Goal: Task Accomplishment & Management: Use online tool/utility

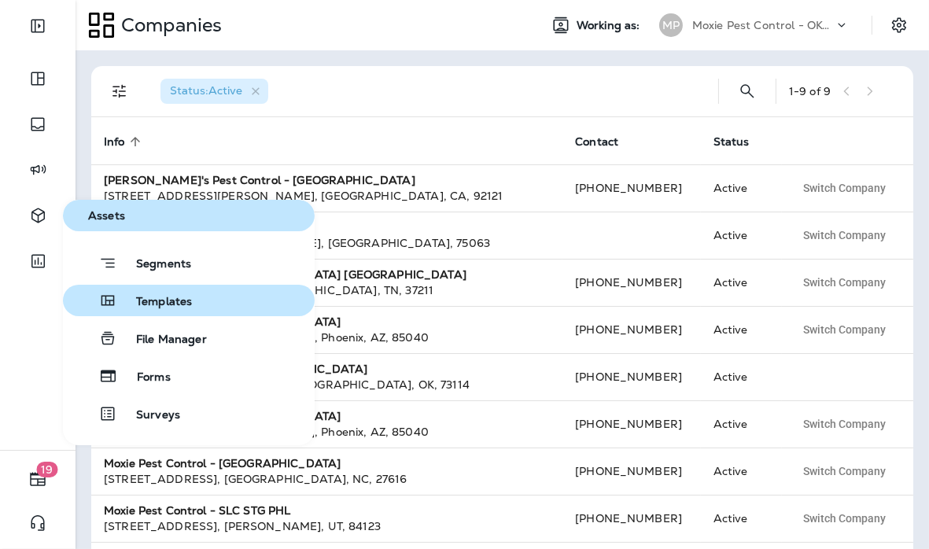
click at [147, 302] on span "Templates" at bounding box center [154, 302] width 75 height 15
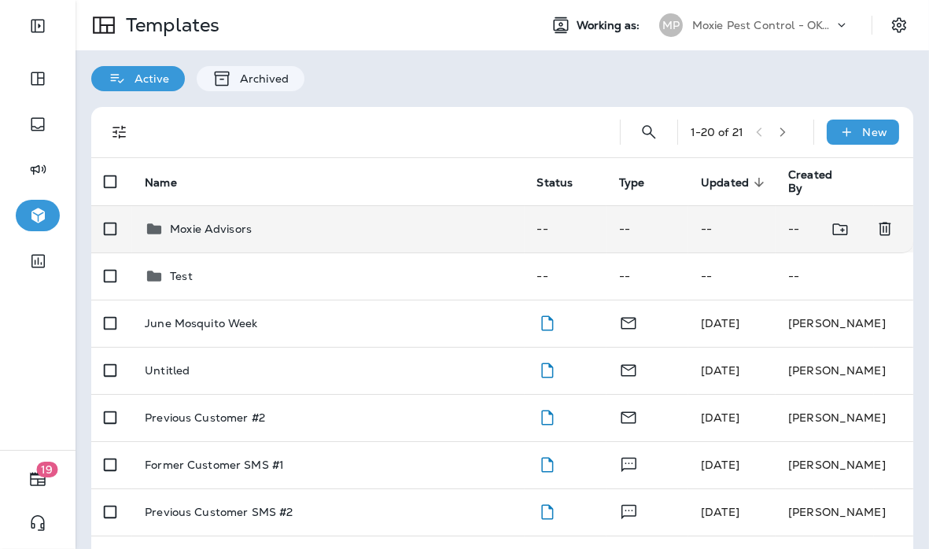
click at [252, 240] on td "Moxie Advisors" at bounding box center [328, 228] width 392 height 47
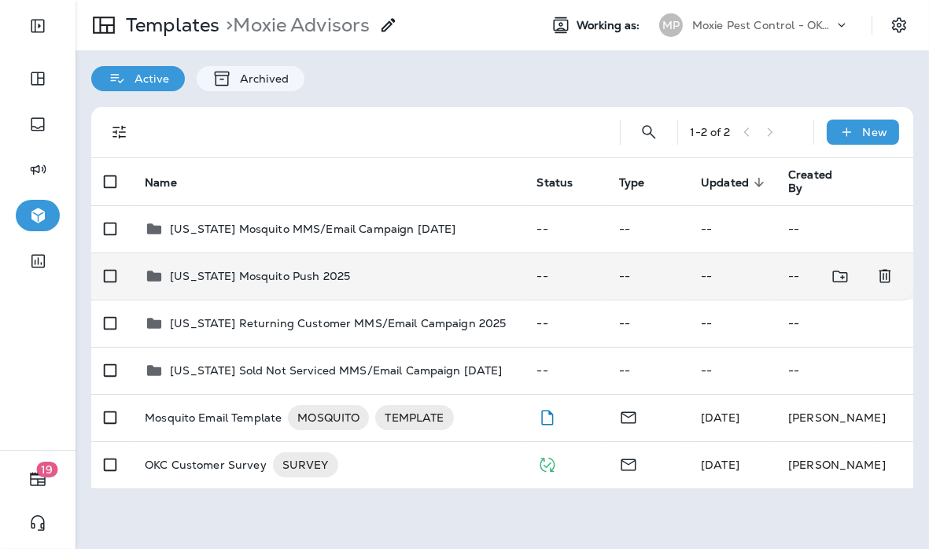
click at [235, 287] on td "[US_STATE] Mosquito Push 2025" at bounding box center [328, 276] width 392 height 47
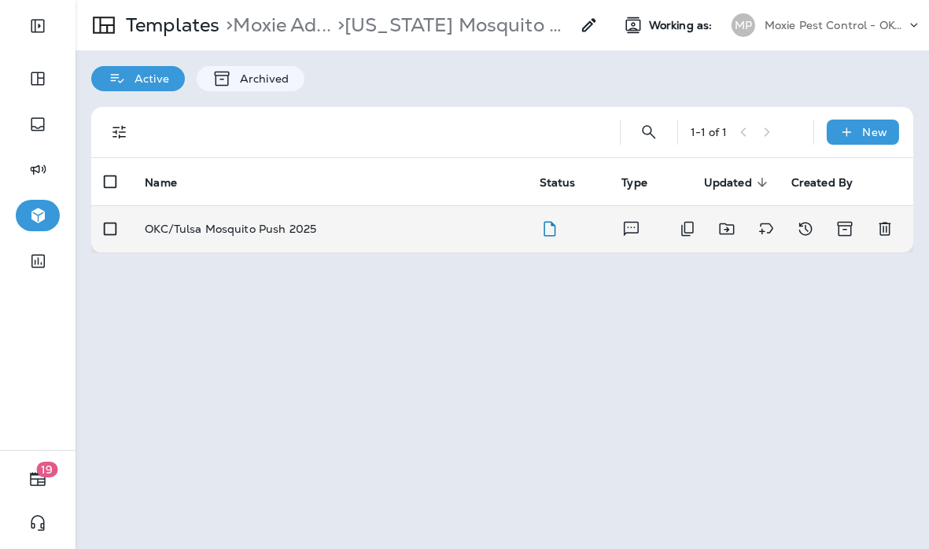
click at [264, 230] on p "OKC/Tulsa Mosquito Push 2025" at bounding box center [230, 229] width 171 height 13
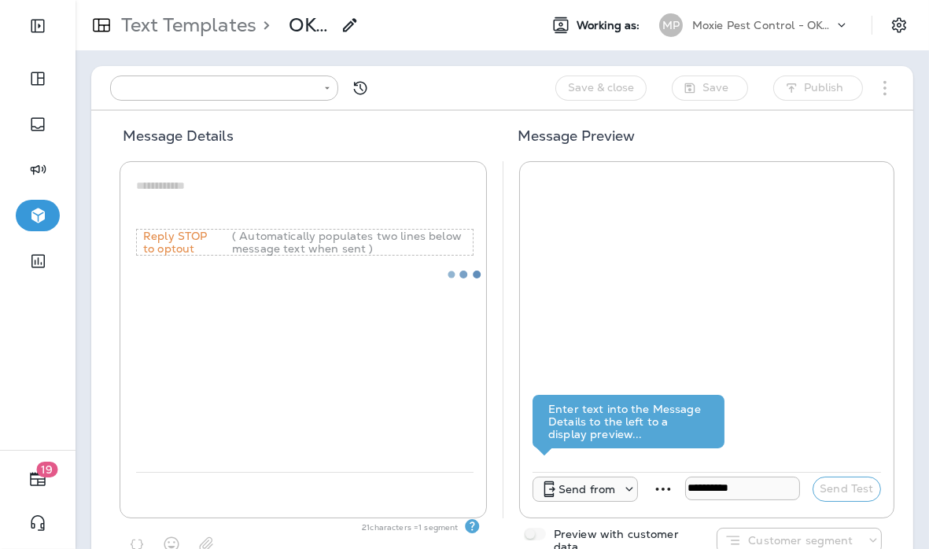
type input "**********"
type textarea "**********"
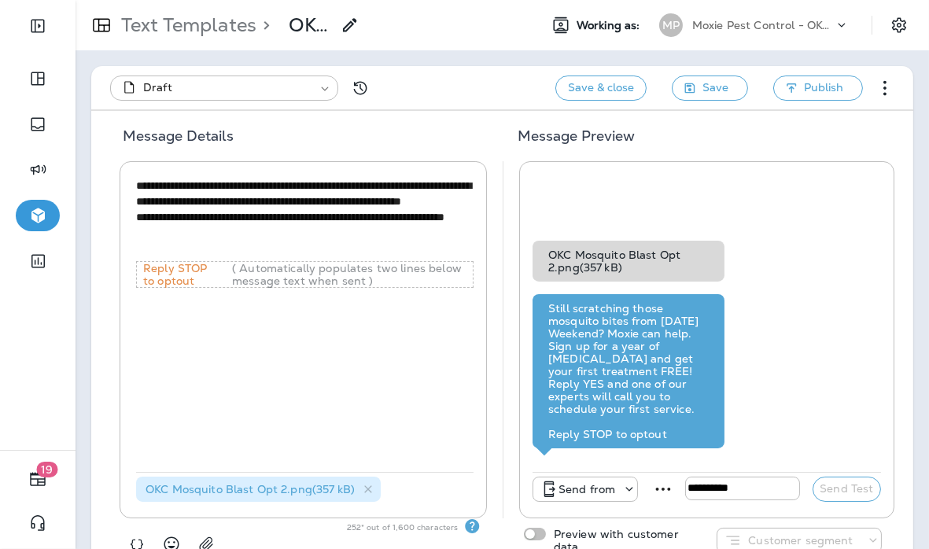
scroll to position [41, 0]
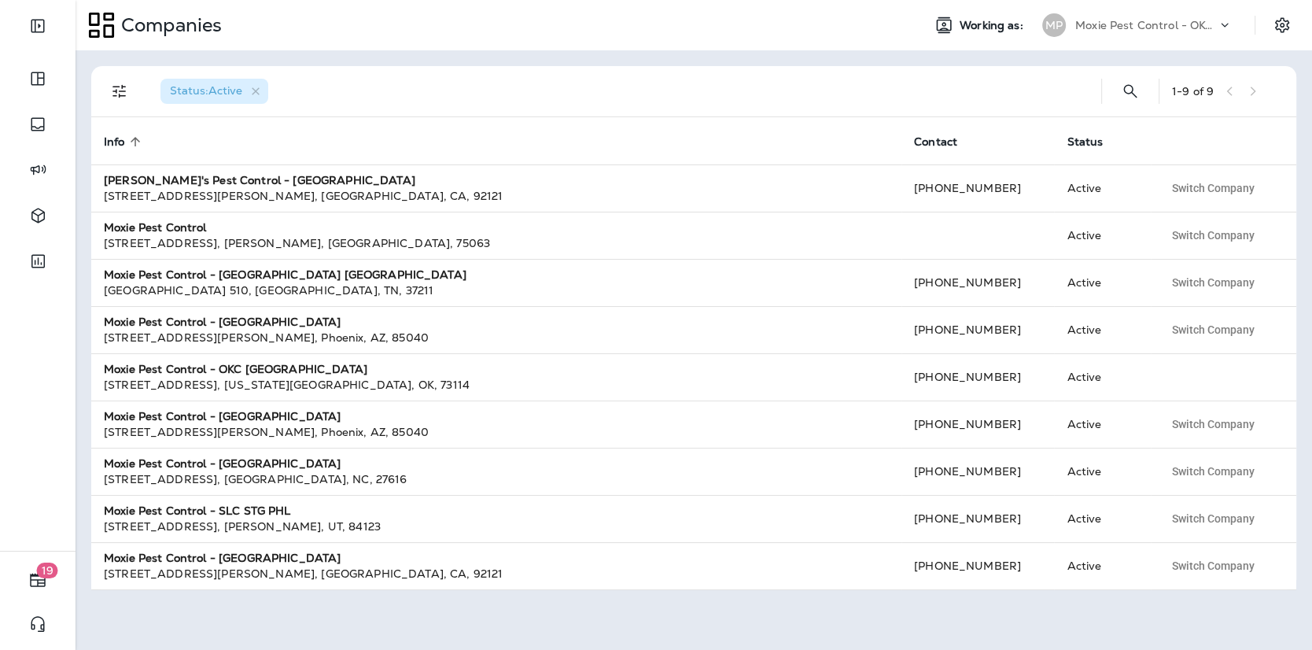
click at [1226, 26] on icon at bounding box center [1225, 25] width 16 height 16
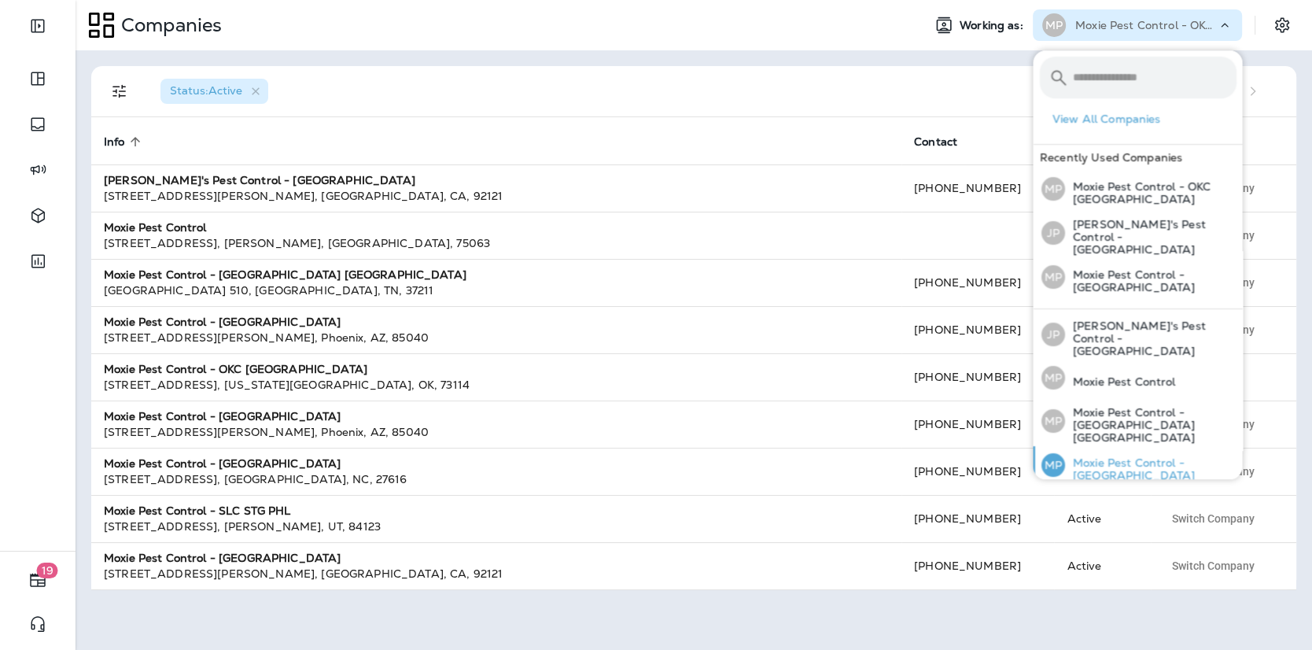
click at [1088, 456] on p "Moxie Pest Control - [GEOGRAPHIC_DATA]" at bounding box center [1149, 468] width 171 height 25
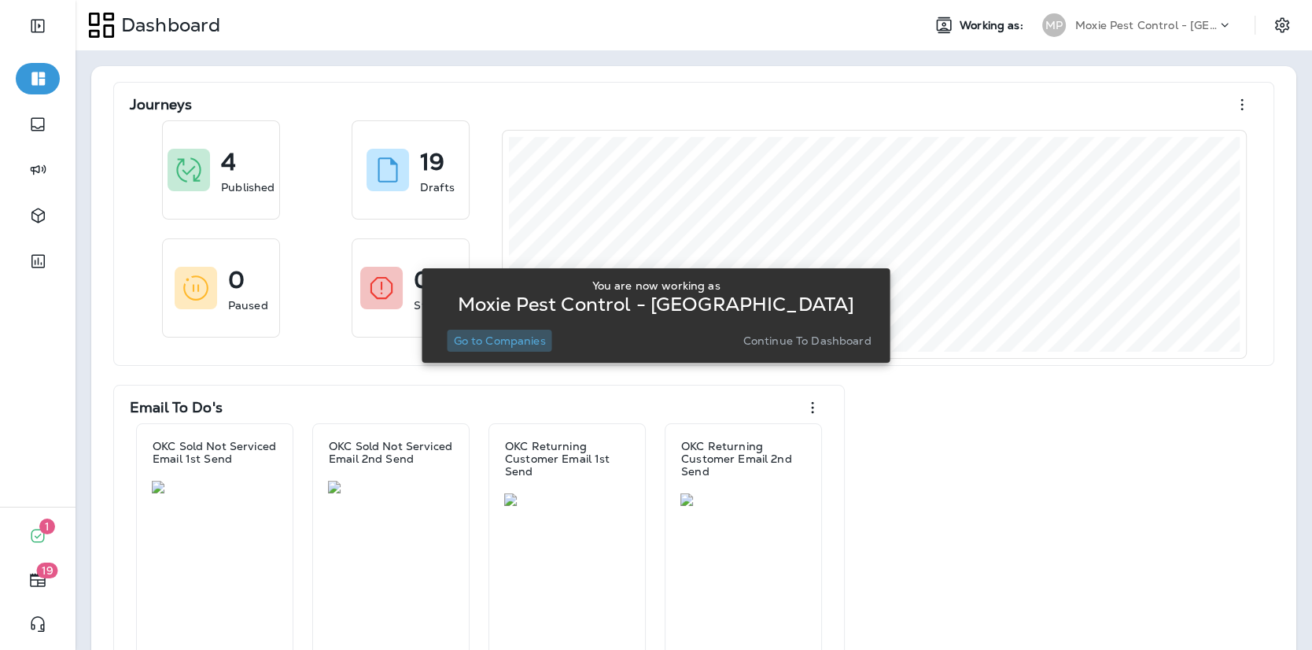
click at [529, 349] on button "Go to Companies" at bounding box center [499, 341] width 105 height 22
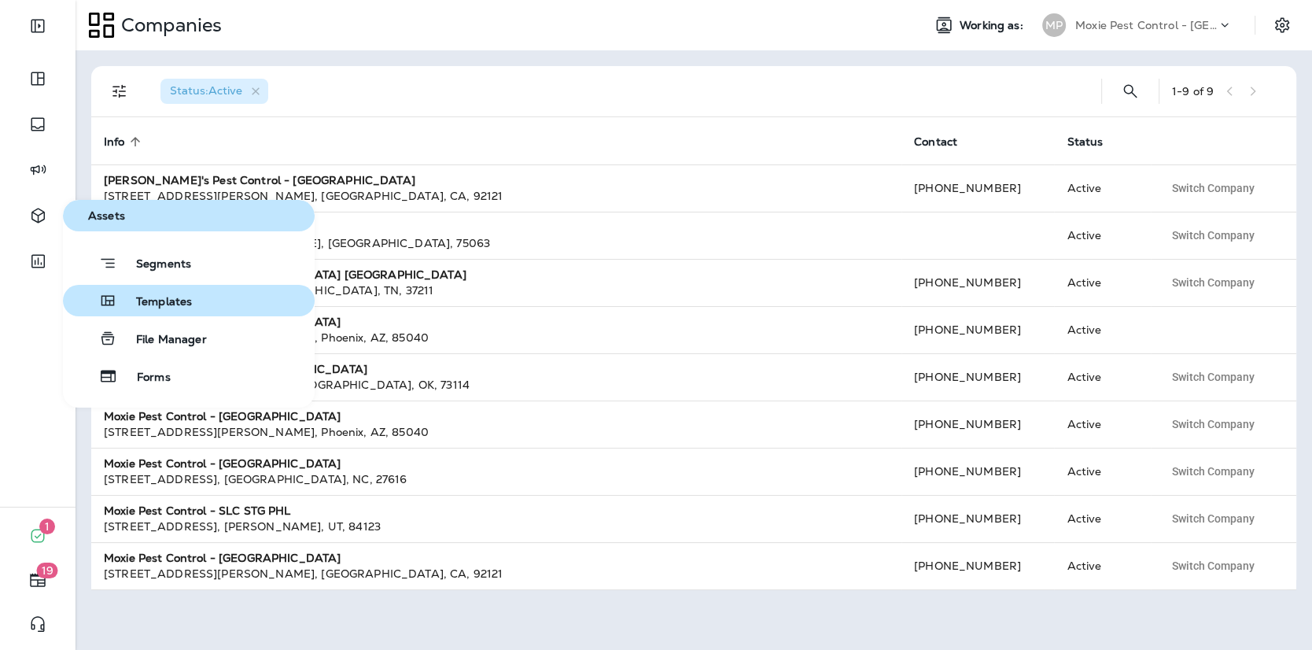
click at [120, 293] on div "Templates" at bounding box center [130, 300] width 123 height 19
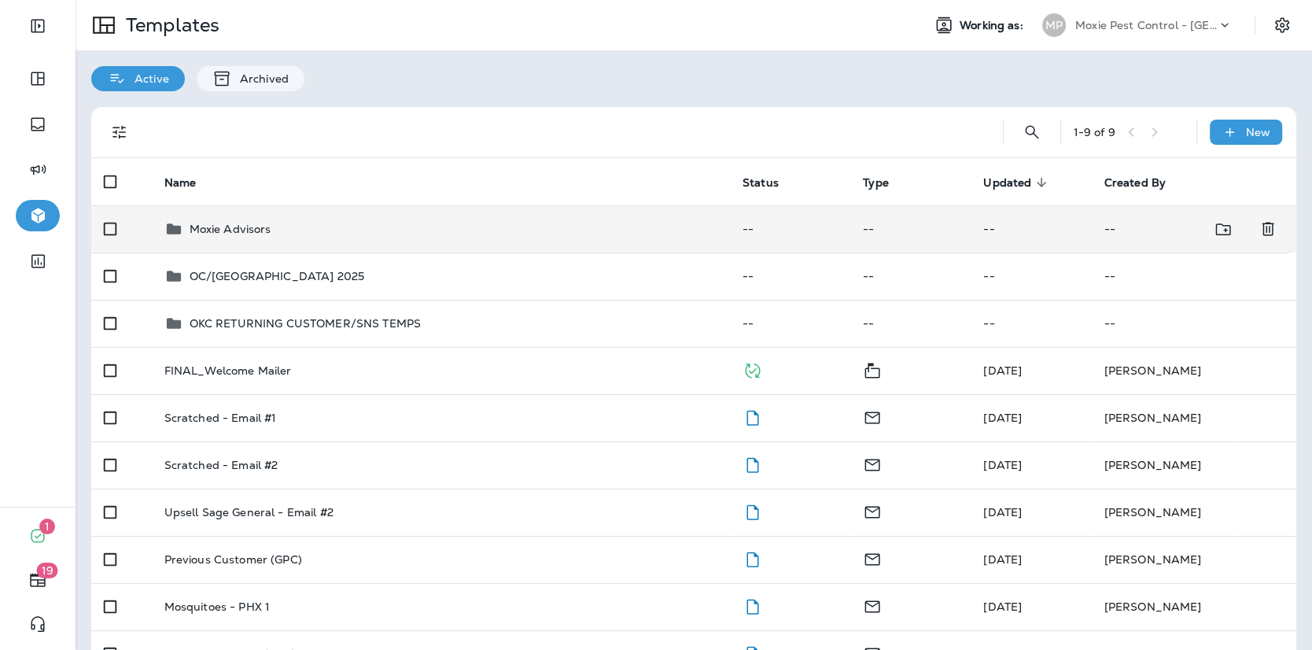
click at [370, 226] on div "Moxie Advisors" at bounding box center [440, 228] width 553 height 19
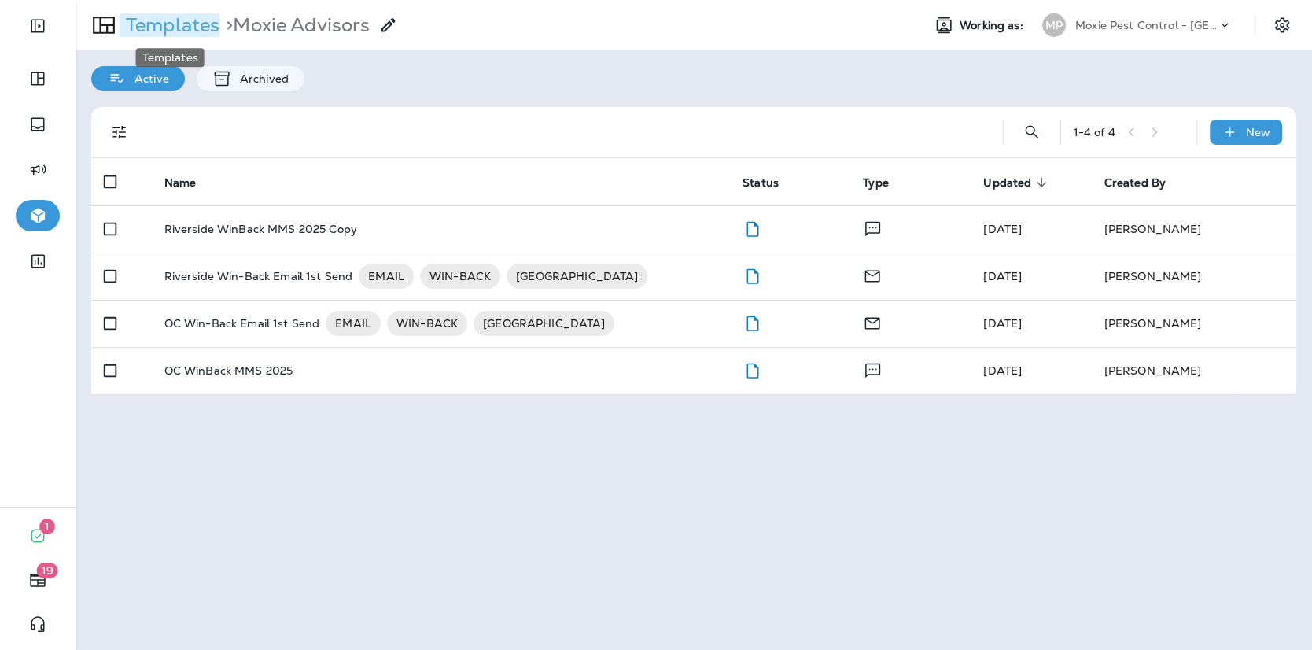
click at [205, 20] on p "Templates" at bounding box center [170, 25] width 100 height 24
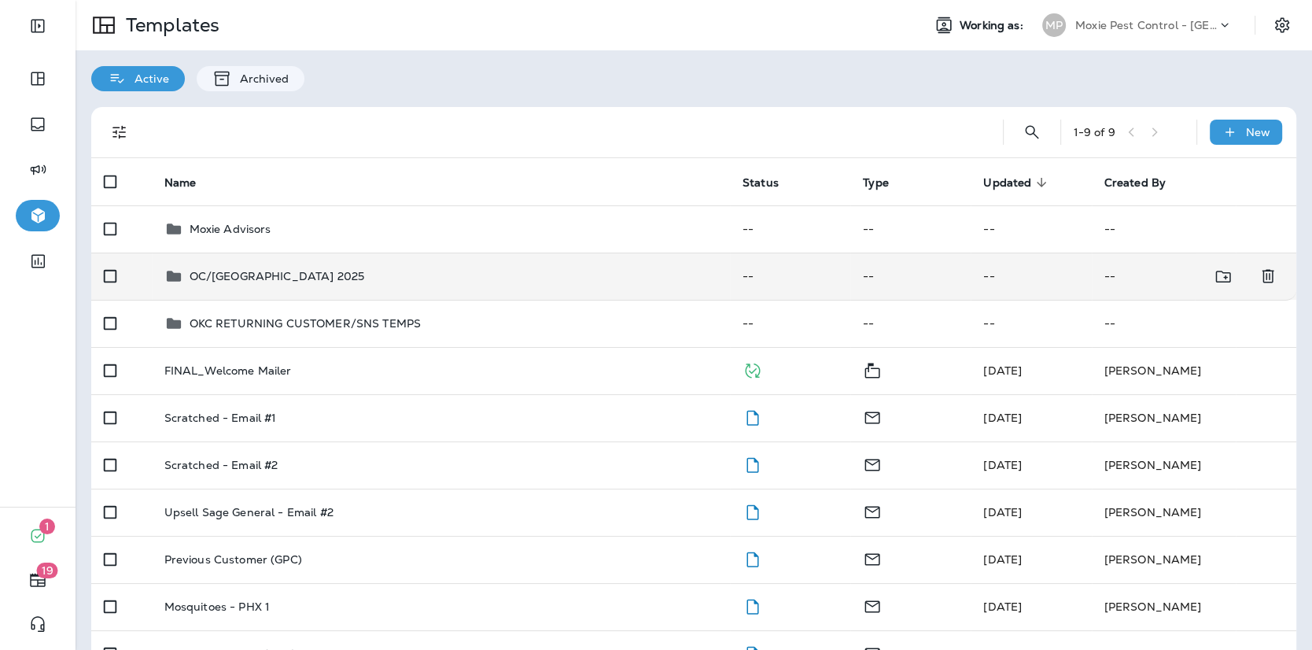
click at [305, 282] on p "OC/[GEOGRAPHIC_DATA] 2025" at bounding box center [277, 276] width 175 height 13
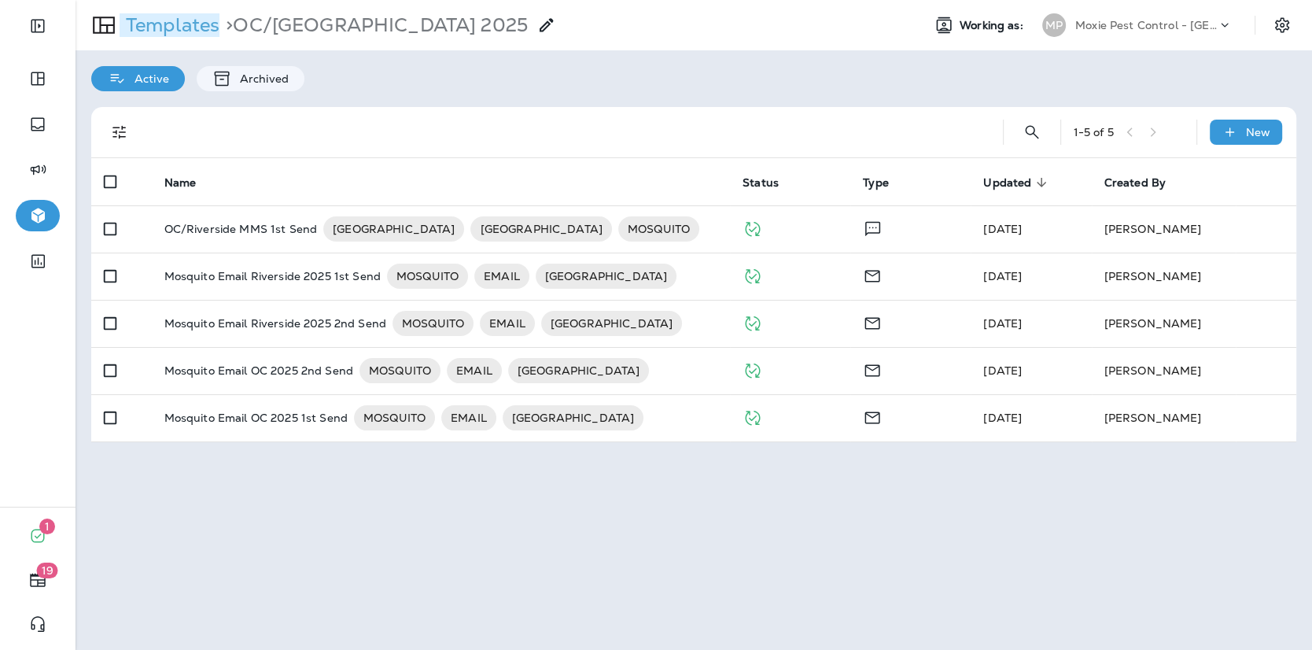
click at [208, 31] on p "Templates" at bounding box center [170, 25] width 100 height 24
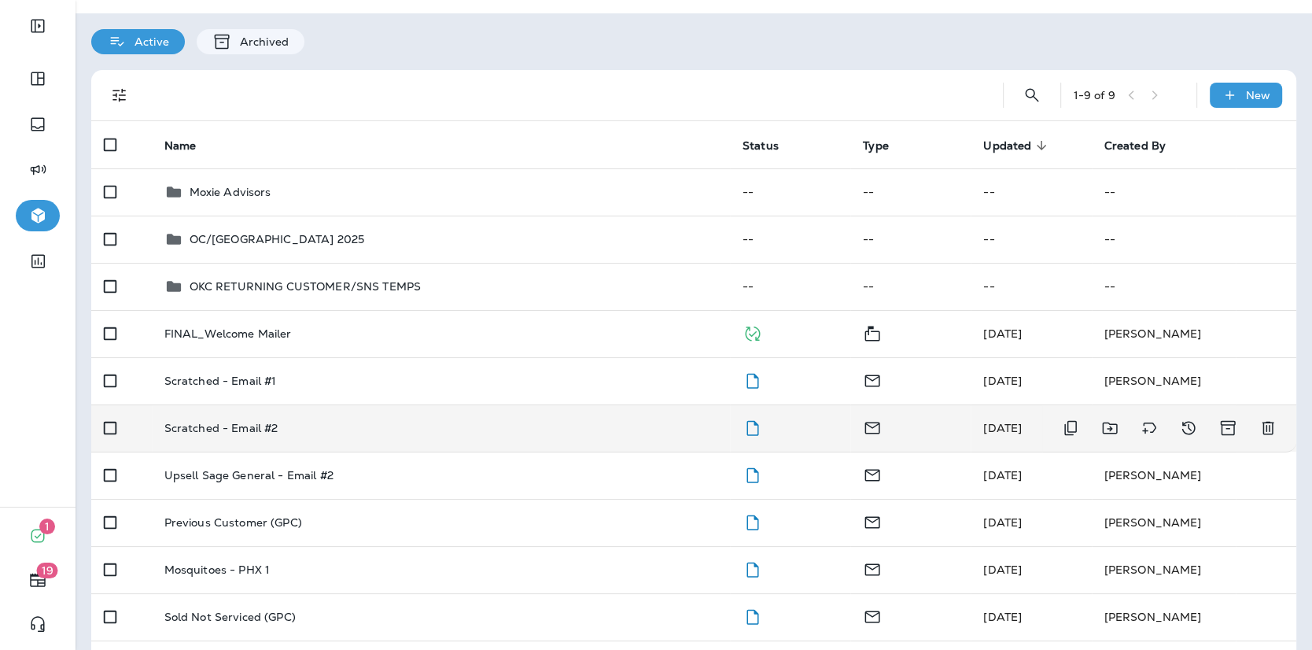
scroll to position [23, 0]
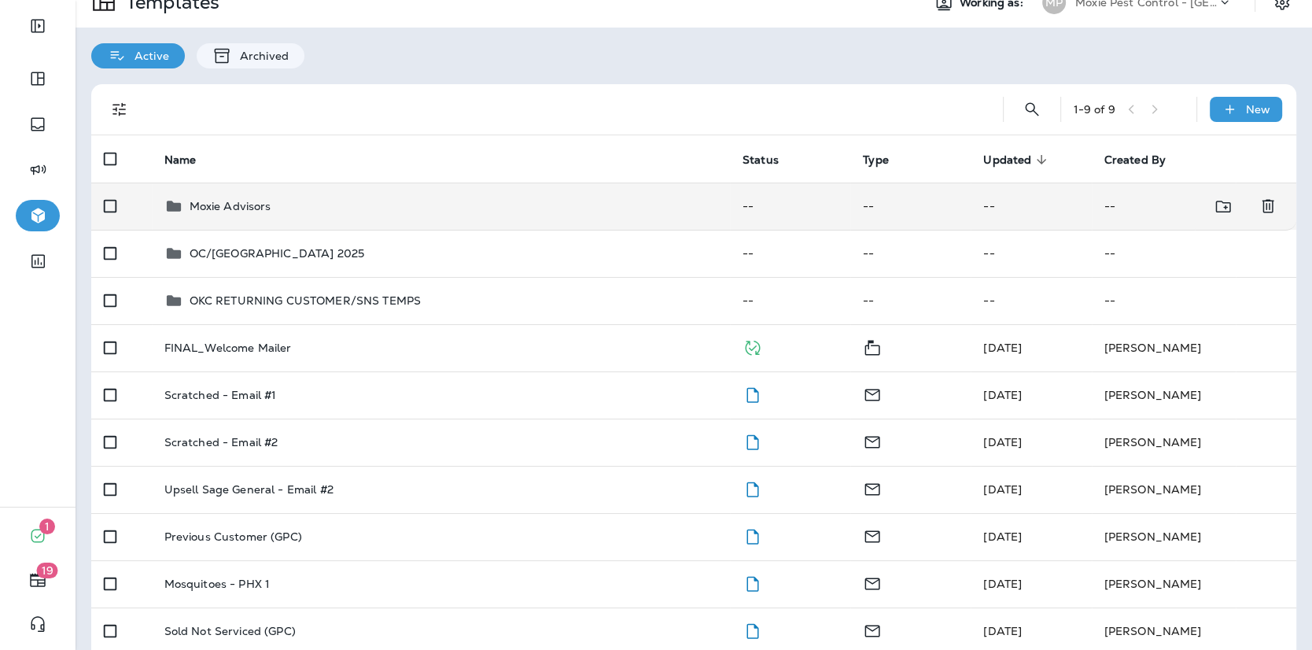
click at [271, 197] on div "Moxie Advisors" at bounding box center [440, 206] width 553 height 19
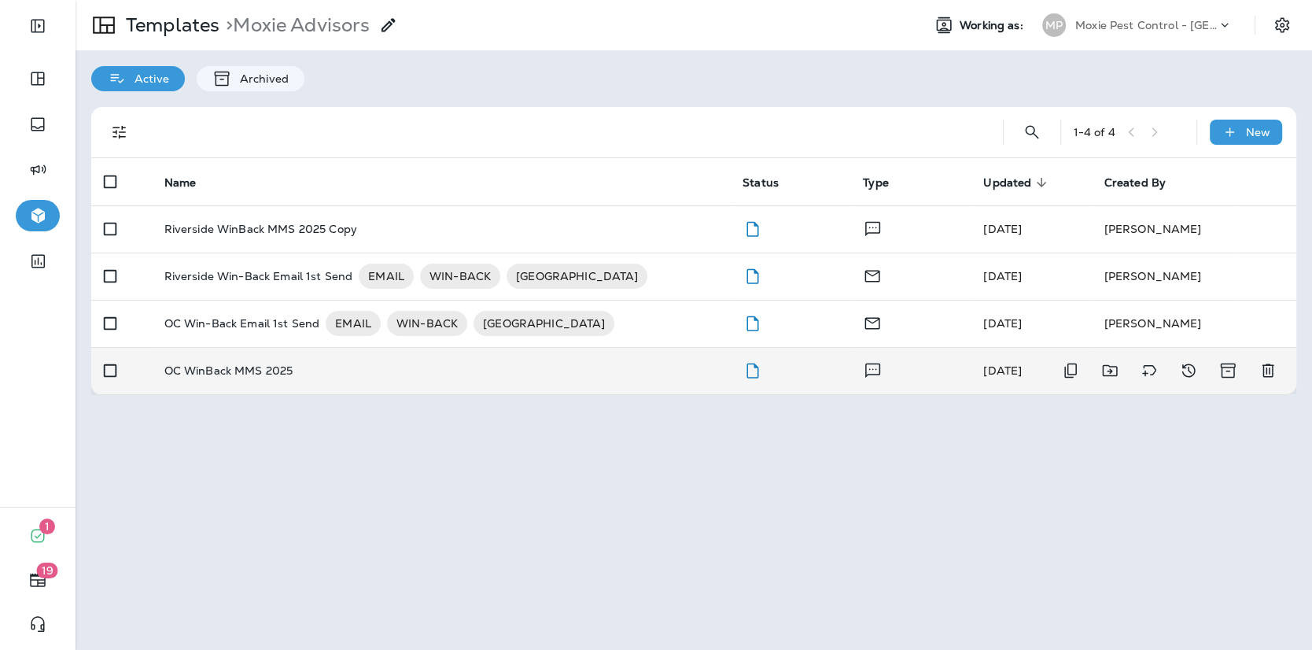
click at [189, 382] on td "OC WinBack MMS 2025" at bounding box center [441, 370] width 578 height 47
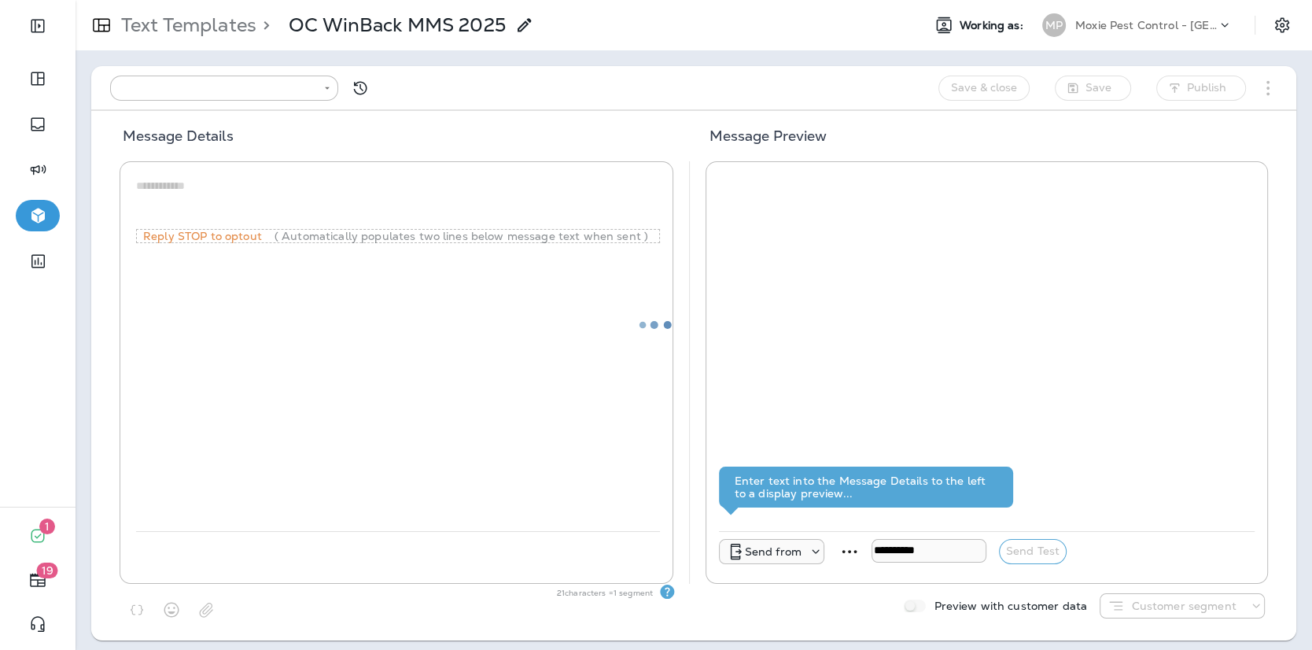
type input "**********"
type textarea "**********"
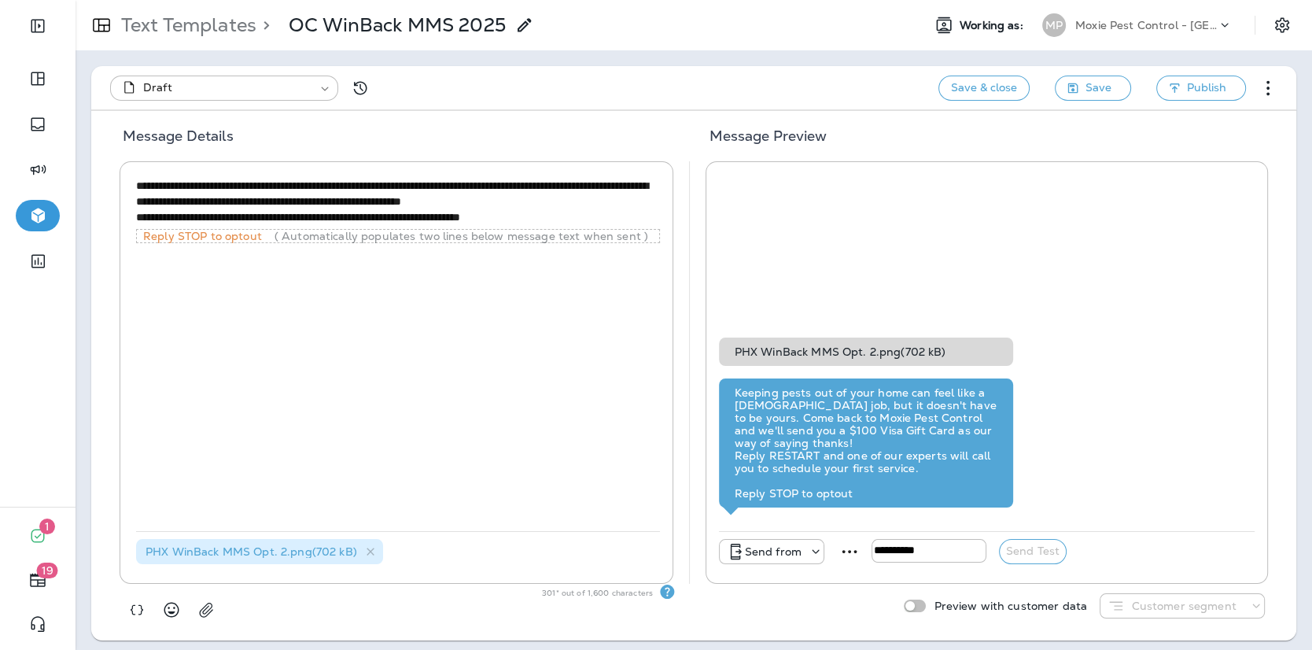
click at [312, 548] on span "PHX WinBack MMS Opt. 2.png ( 702 kB )" at bounding box center [252, 551] width 212 height 14
click at [210, 606] on icon "button" at bounding box center [206, 610] width 16 height 16
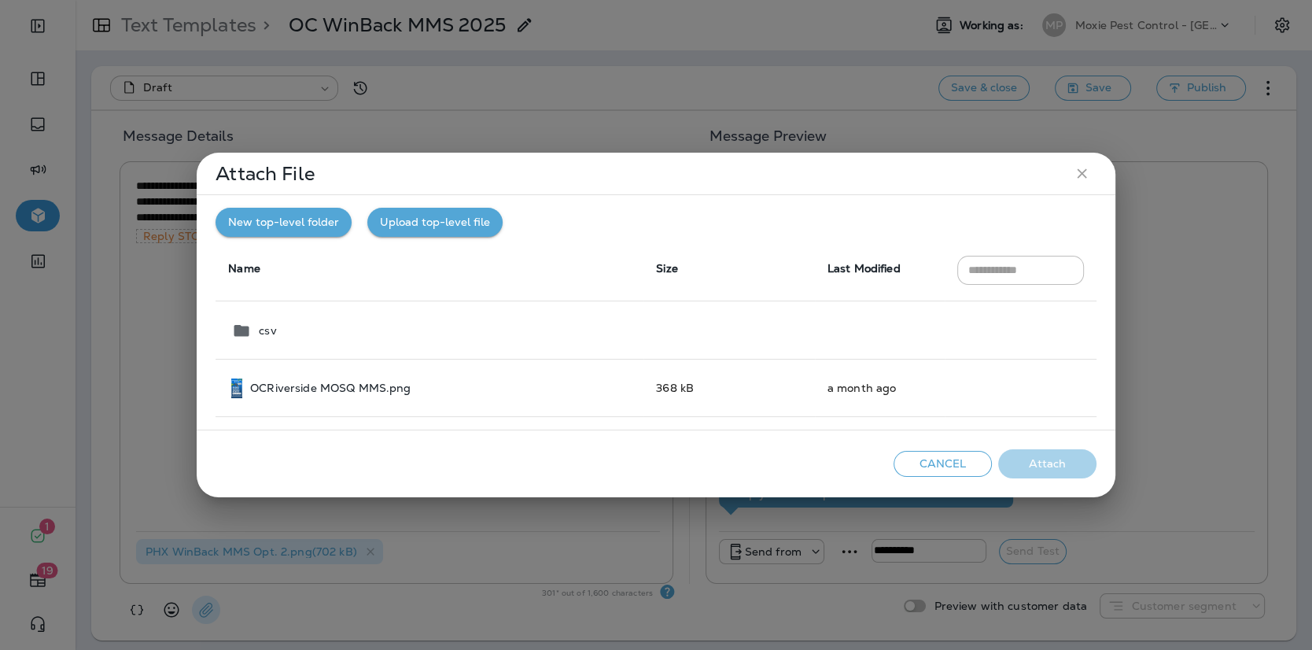
click at [427, 239] on th "Name" at bounding box center [430, 269] width 428 height 65
click at [420, 230] on button "Upload top-level file" at bounding box center [434, 222] width 135 height 29
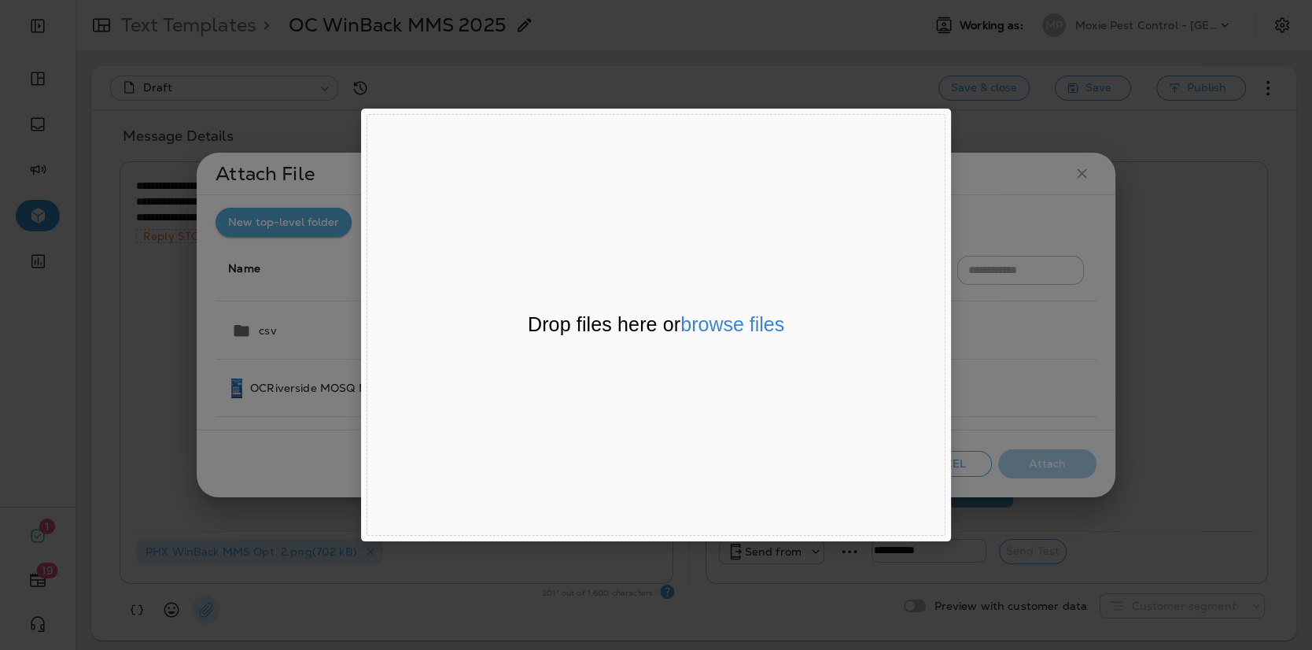
click at [752, 336] on div "Drop files here or browse files" at bounding box center [656, 325] width 378 height 27
click at [739, 327] on button "browse files" at bounding box center [732, 325] width 104 height 20
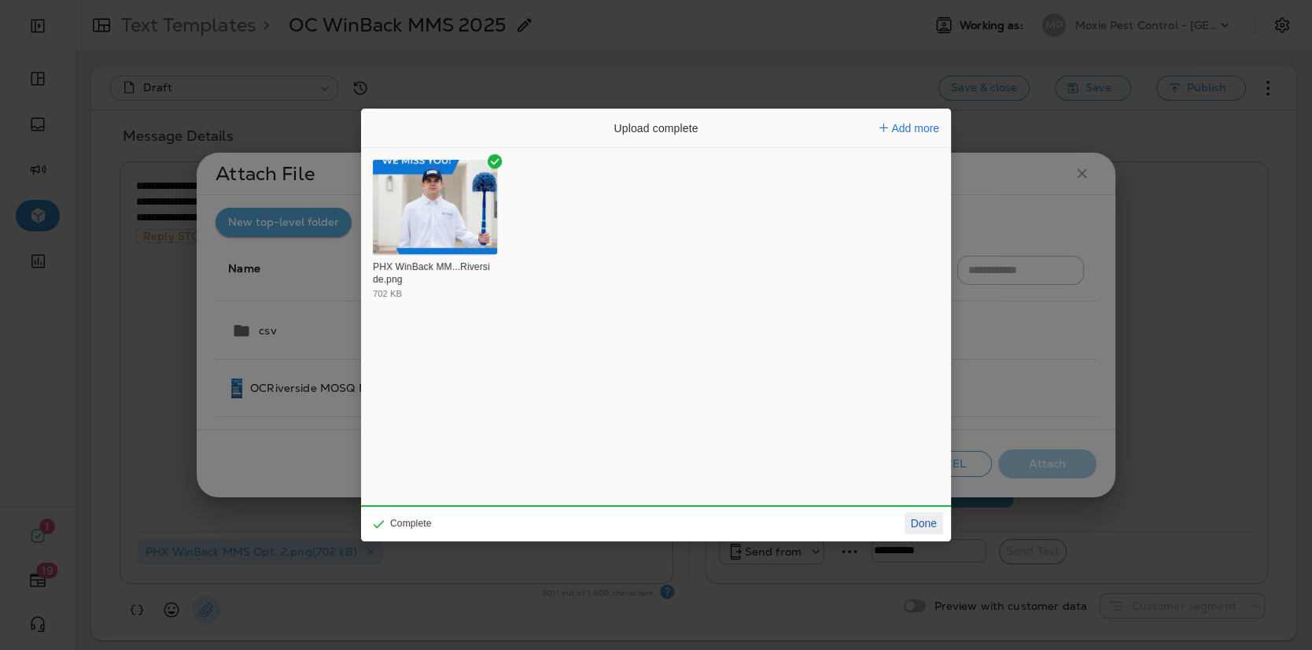
click at [933, 524] on button "Done" at bounding box center [924, 523] width 39 height 22
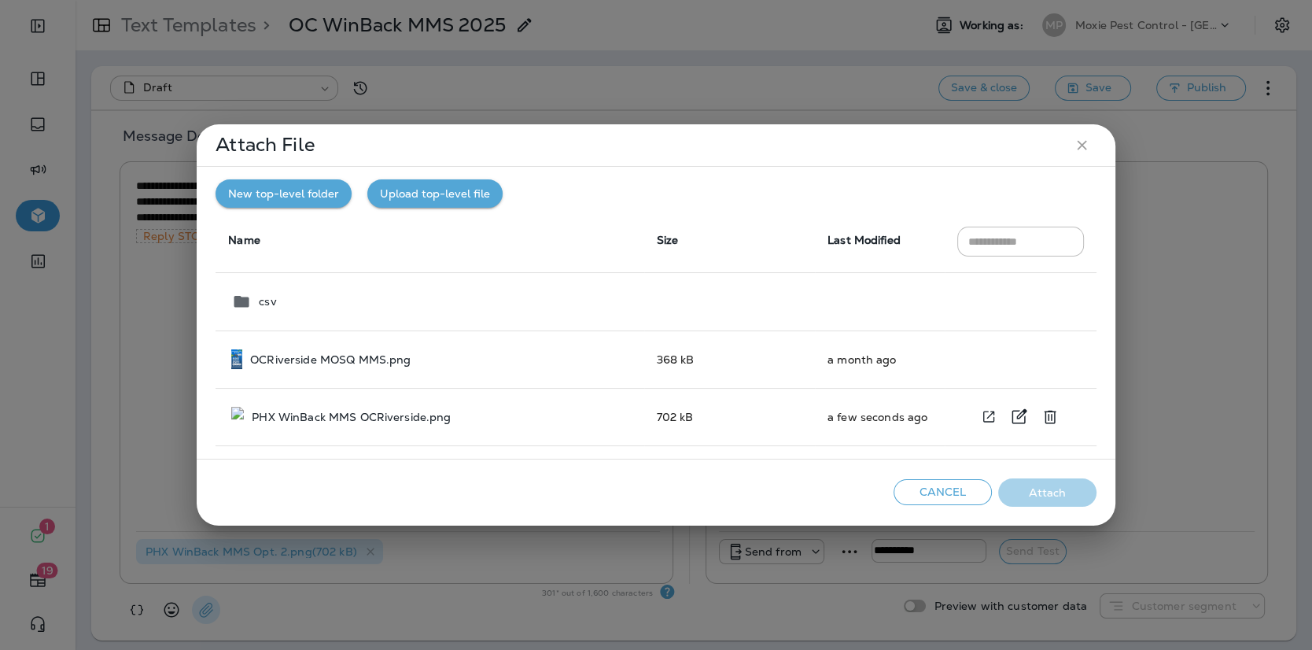
click at [267, 422] on p "PHX WinBack MMS OCRiverside.png" at bounding box center [351, 417] width 199 height 13
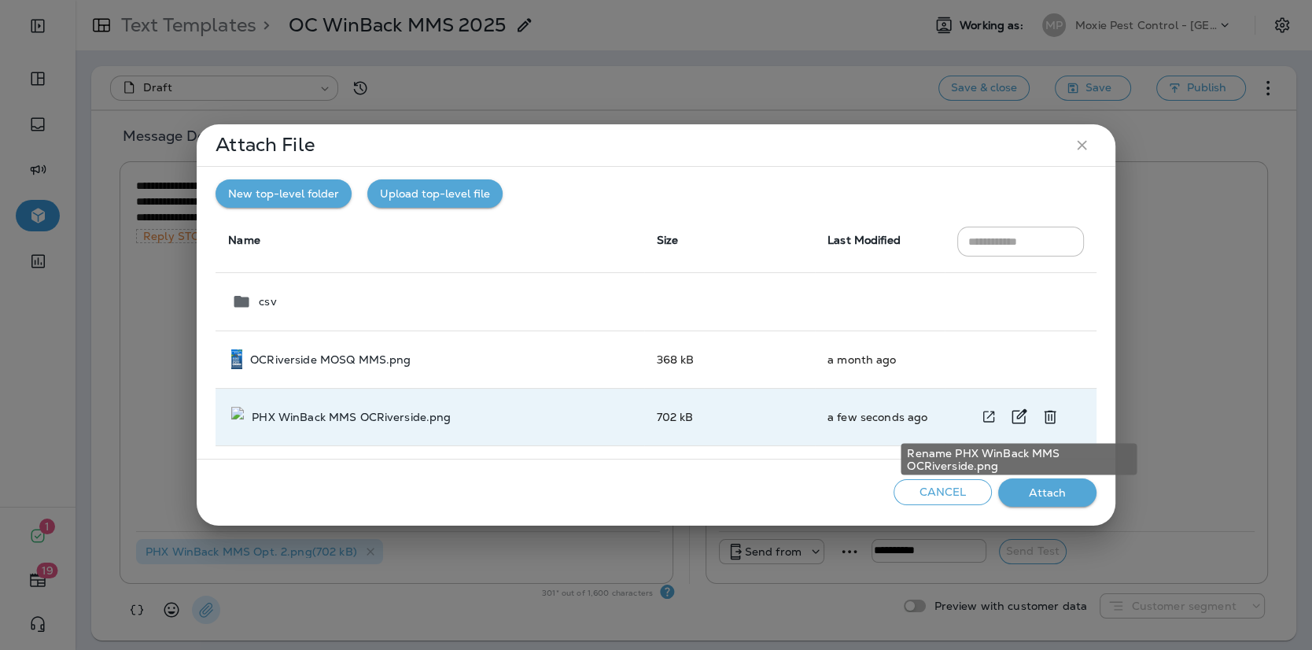
click at [1022, 421] on icon "Rename PHX WinBack MMS OCRiverside.png" at bounding box center [1018, 416] width 19 height 19
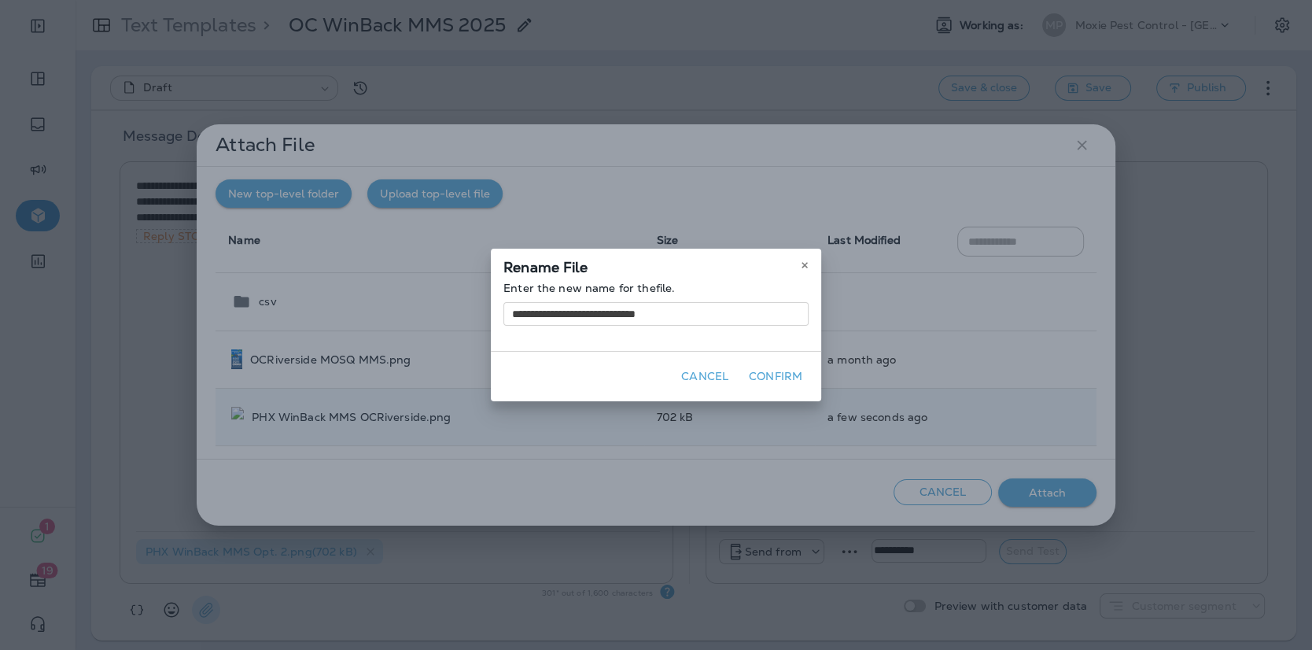
drag, startPoint x: 536, startPoint y: 312, endPoint x: 504, endPoint y: 312, distance: 32.3
click at [504, 312] on input "**********" at bounding box center [655, 314] width 305 height 24
type input "**********"
click at [777, 386] on button "Confirm" at bounding box center [776, 376] width 66 height 24
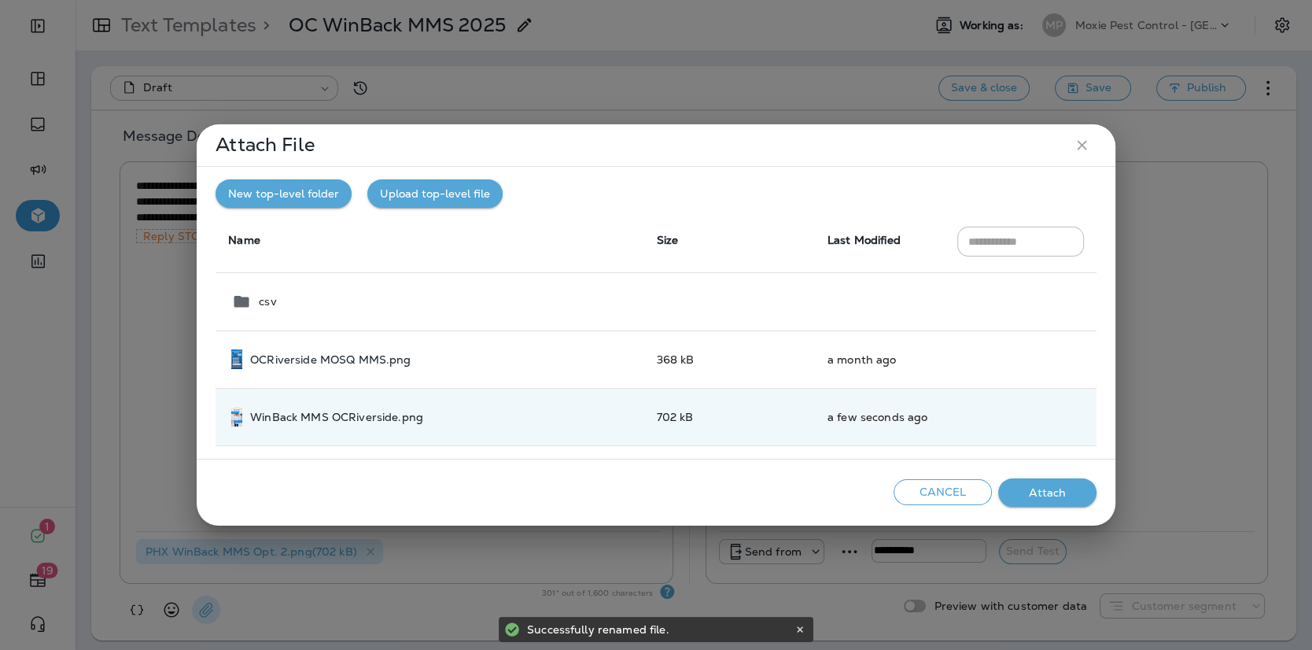
click at [1027, 488] on button "Attach" at bounding box center [1047, 492] width 98 height 29
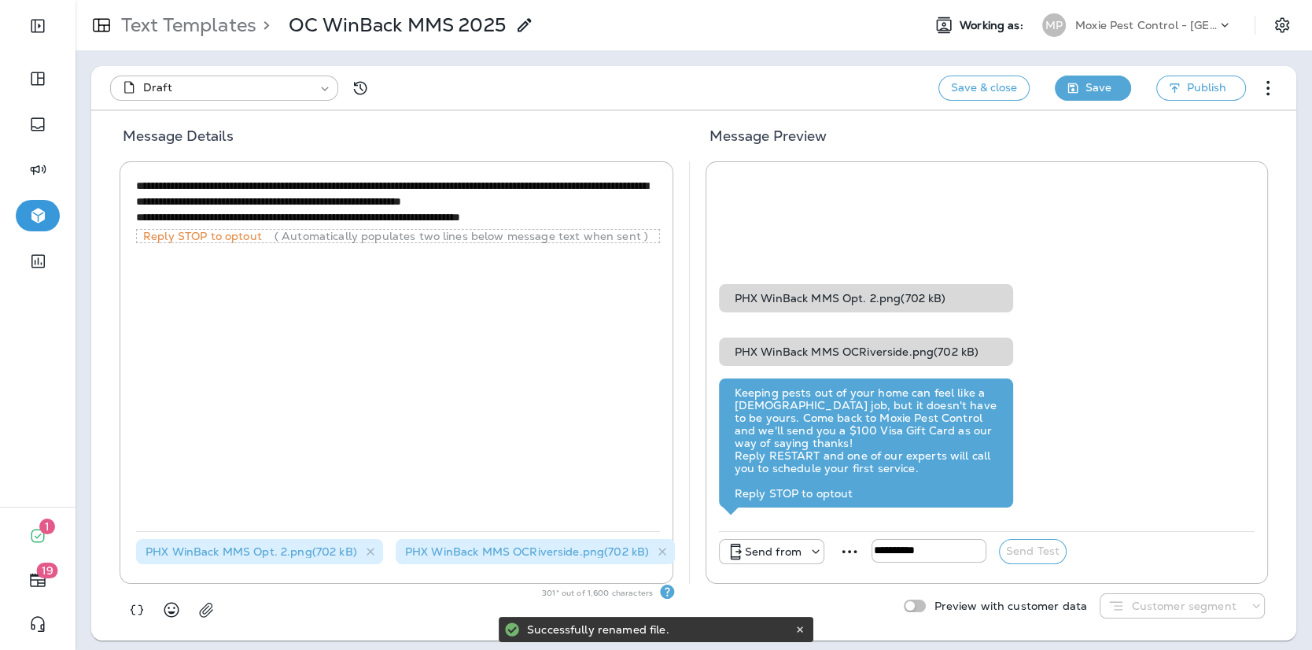
click at [1094, 86] on span "Save" at bounding box center [1099, 88] width 26 height 20
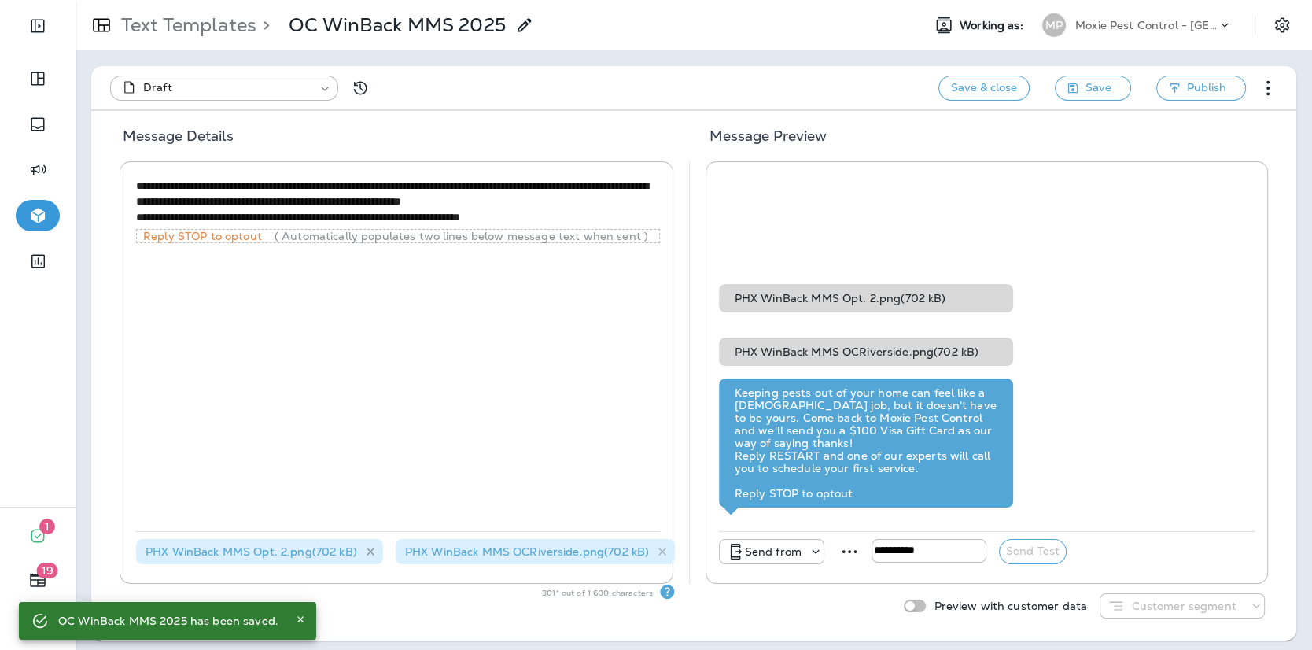
click at [368, 551] on icon at bounding box center [371, 551] width 8 height 8
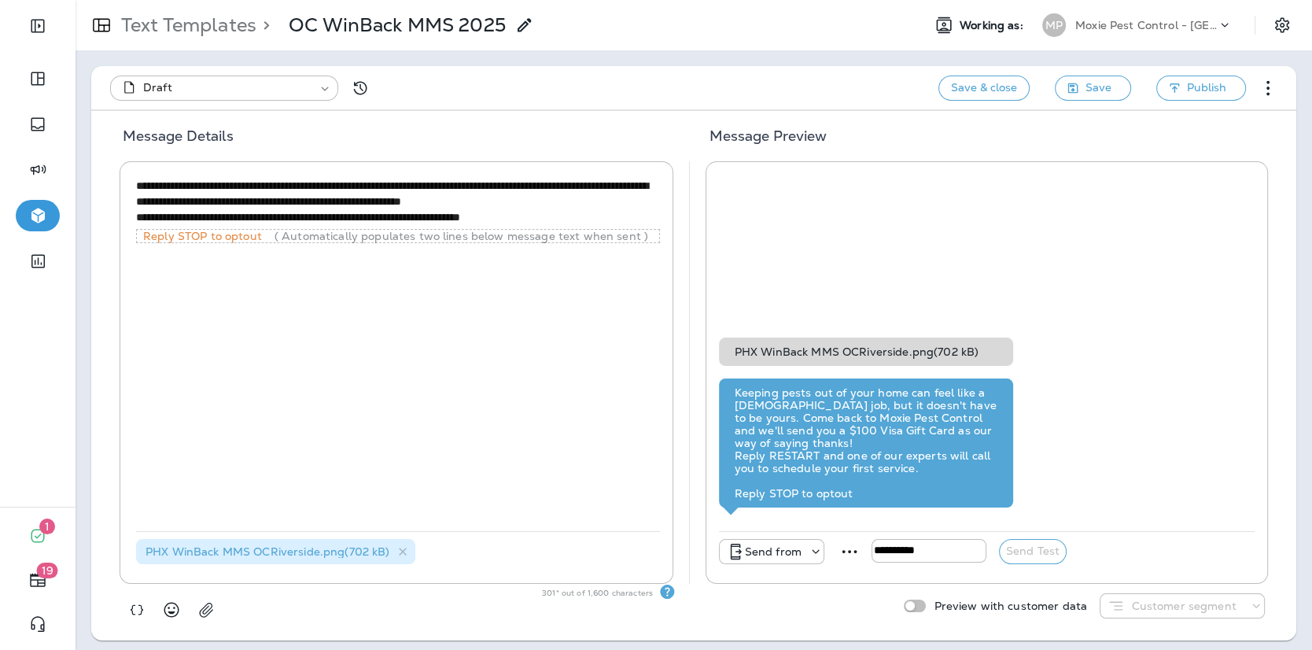
click at [532, 387] on div "**********" at bounding box center [398, 353] width 524 height 356
click at [1113, 87] on button "Save" at bounding box center [1093, 88] width 76 height 25
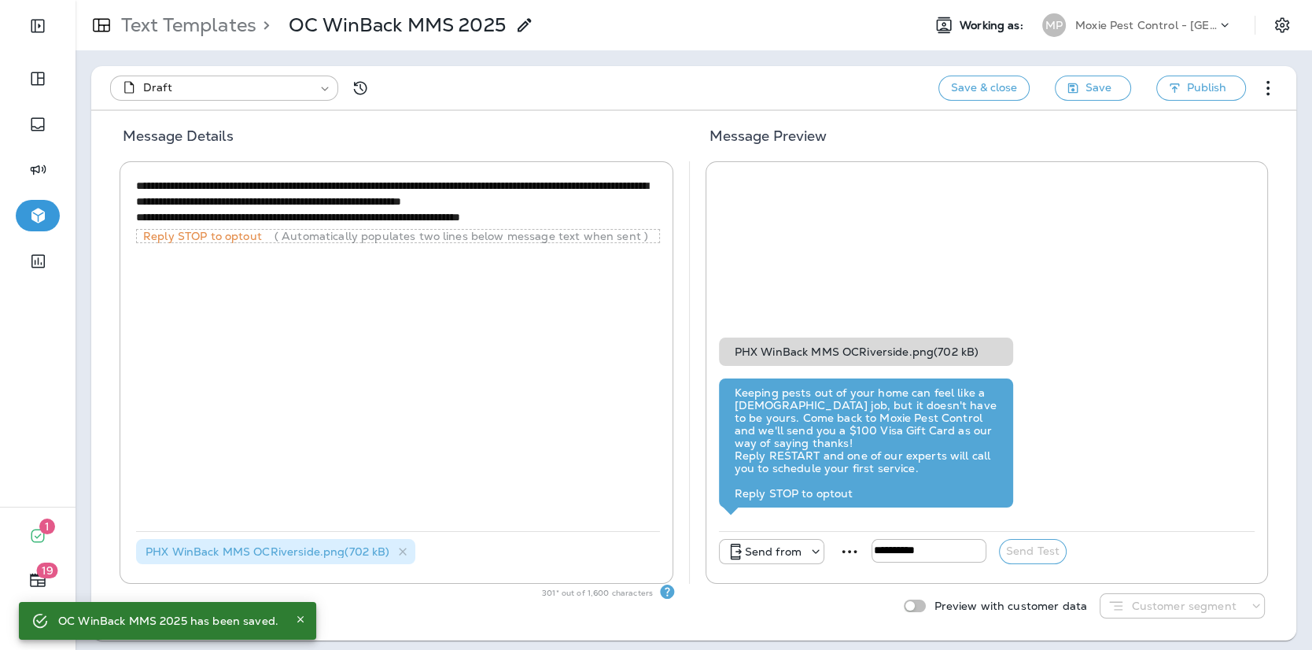
click at [304, 548] on span "PHX WinBack MMS OCRiverside.png ( 702 kB )" at bounding box center [268, 551] width 244 height 14
click at [400, 554] on icon at bounding box center [402, 550] width 13 height 13
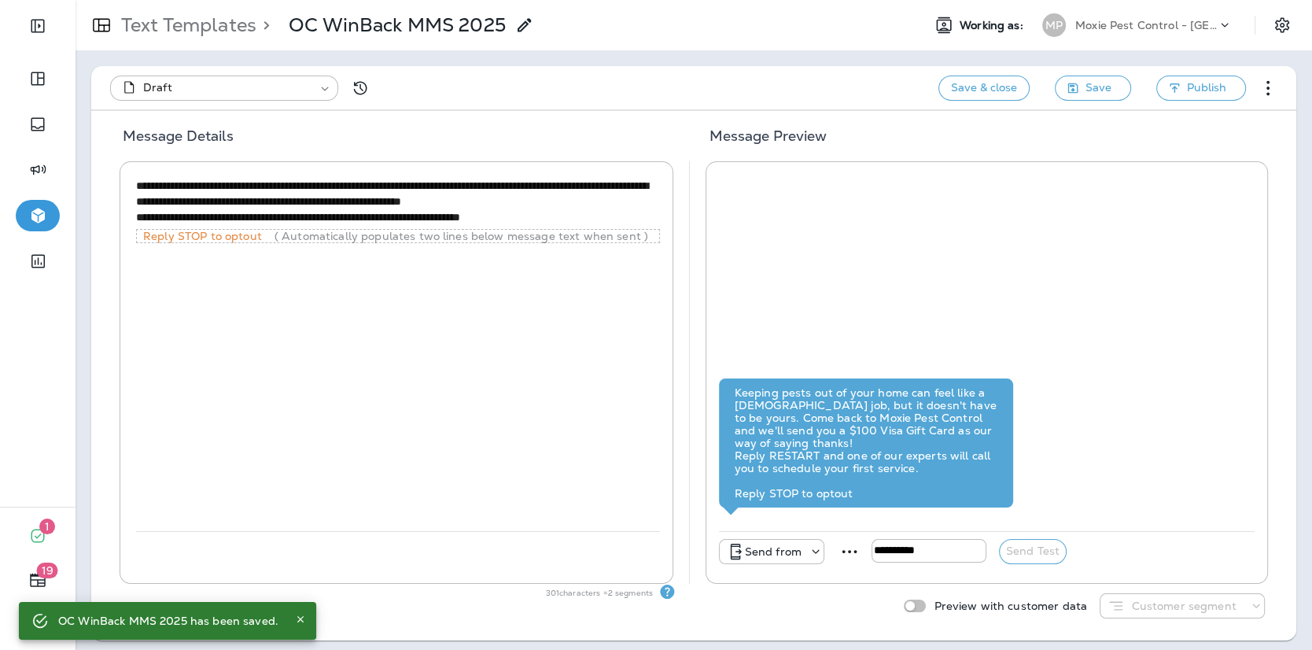
click at [297, 619] on icon "Close" at bounding box center [300, 619] width 6 height 6
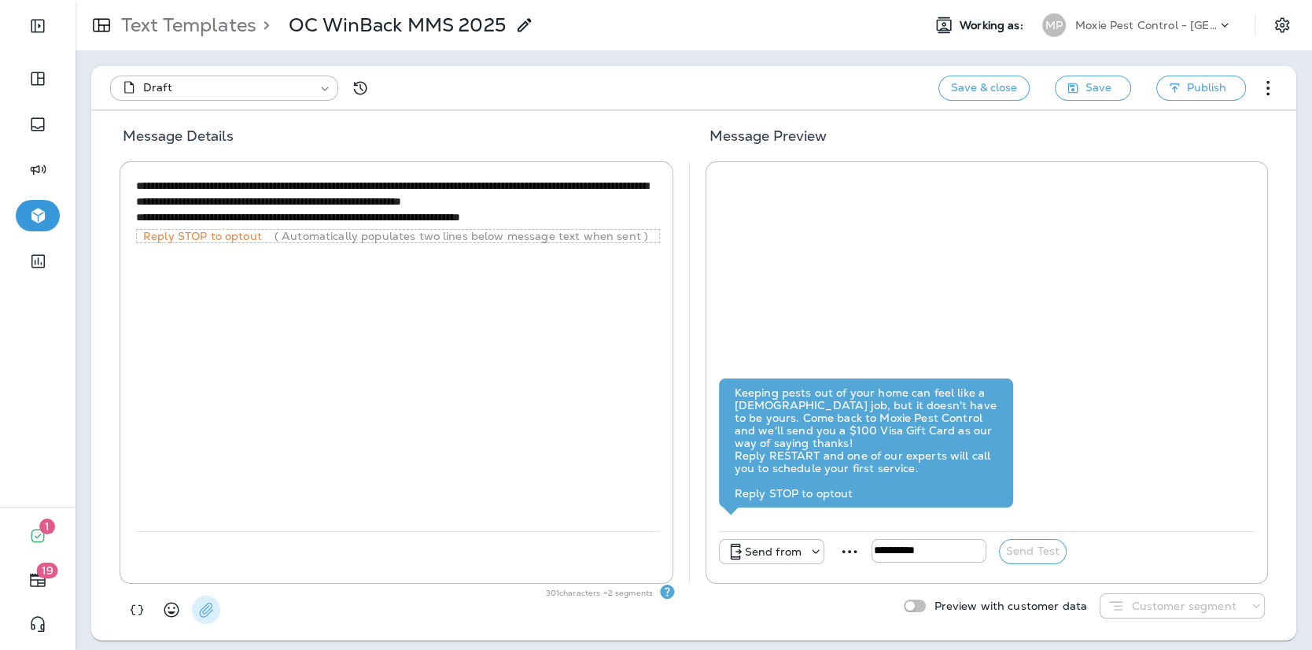
click at [212, 612] on icon "button" at bounding box center [206, 610] width 16 height 16
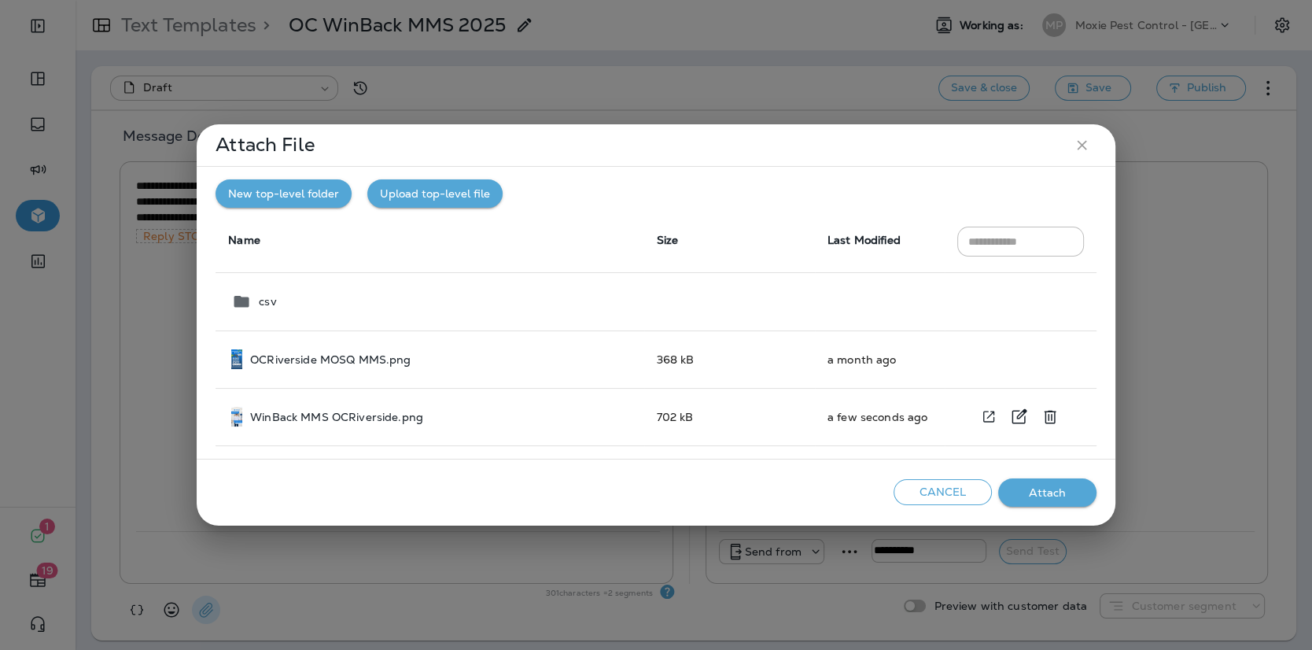
click at [385, 426] on div "WinBack MMS OCRiverside.png" at bounding box center [431, 417] width 400 height 20
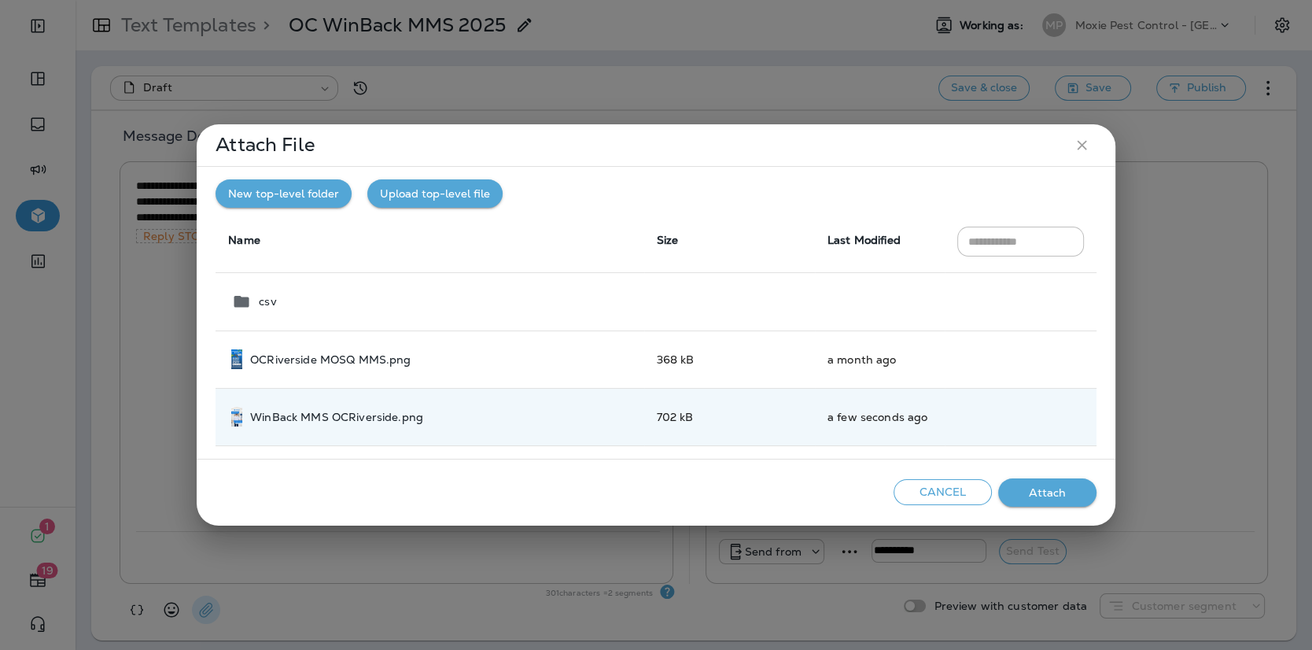
click at [1057, 482] on button "Attach" at bounding box center [1047, 492] width 98 height 29
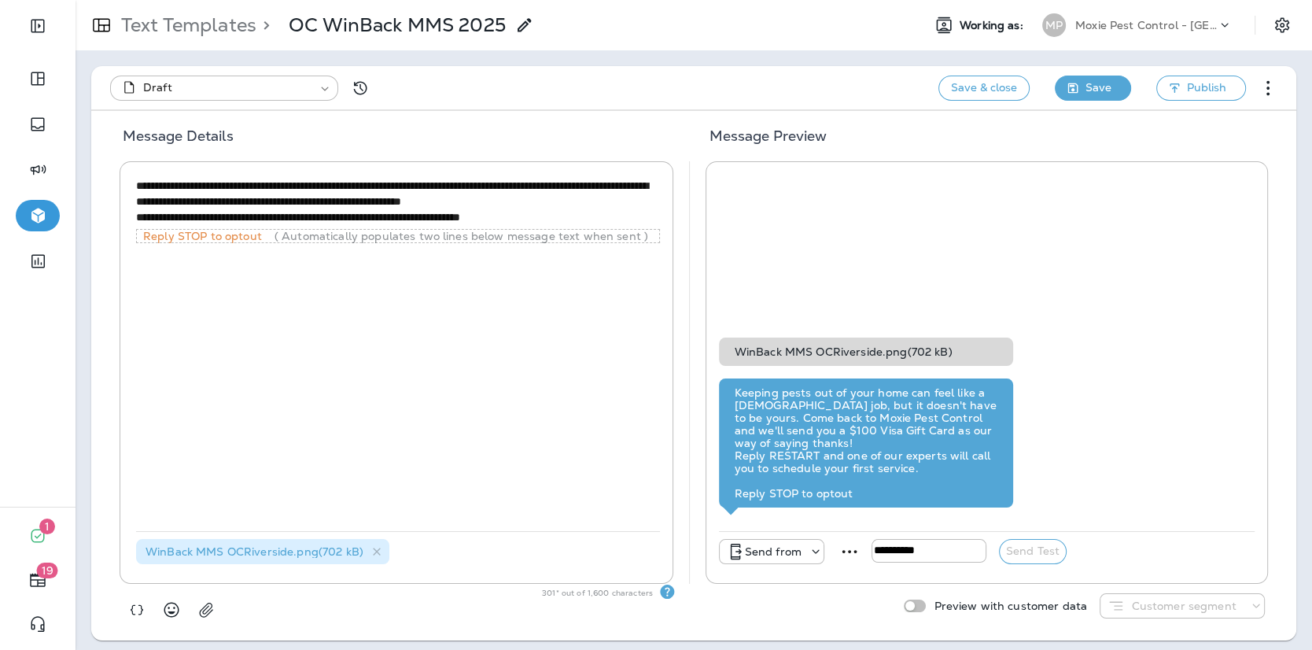
click at [1107, 90] on span "Save" at bounding box center [1099, 88] width 26 height 20
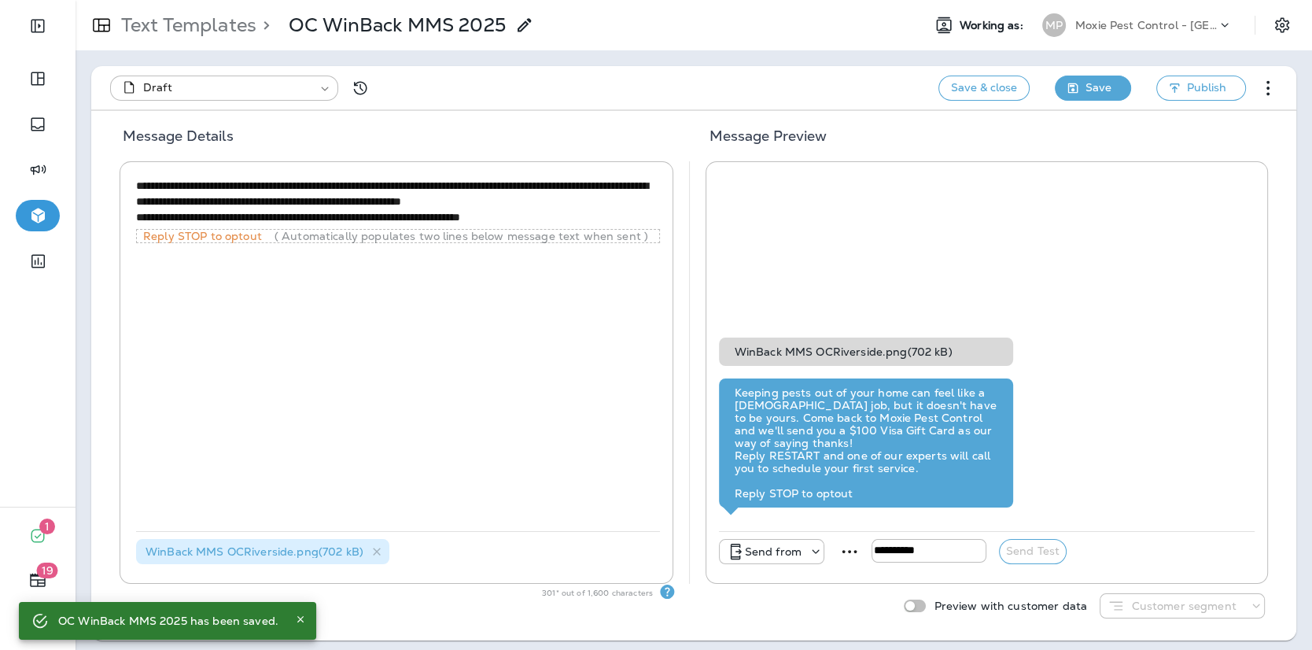
type input "**********"
click at [228, 37] on div "Text Templates > OC WinBack MMS 2025" at bounding box center [305, 25] width 459 height 39
click at [216, 31] on p "Text Templates" at bounding box center [186, 25] width 142 height 24
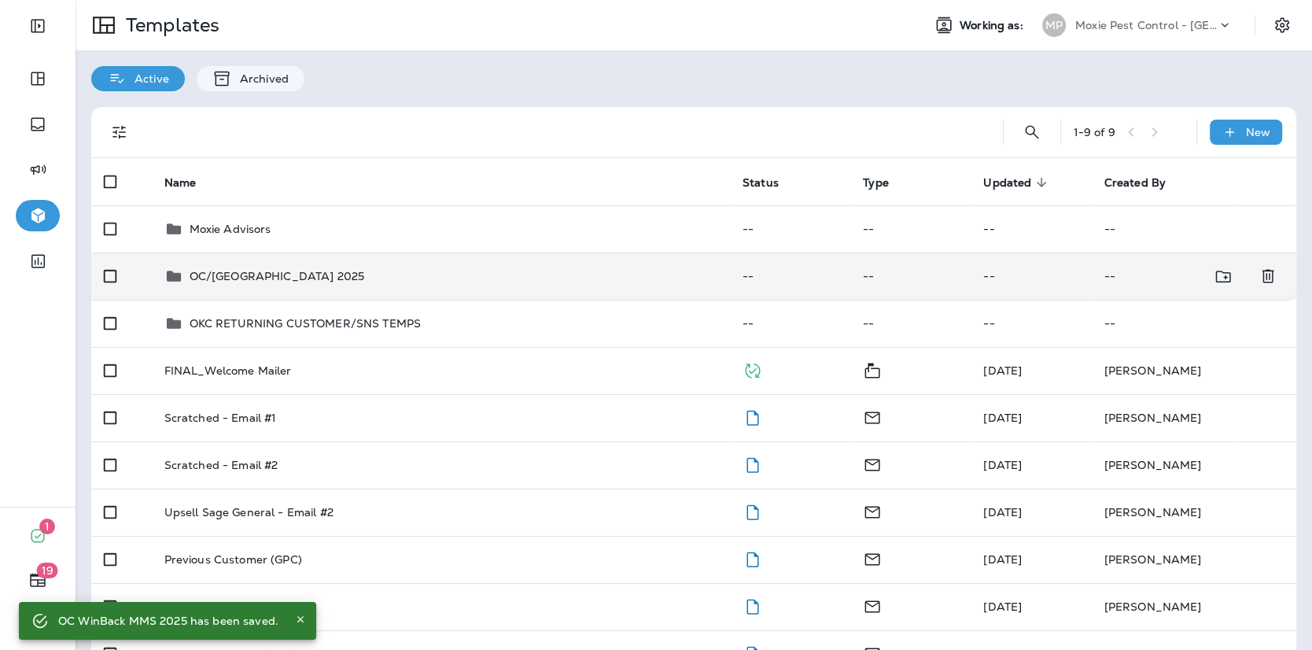
click at [283, 278] on p "OC/[GEOGRAPHIC_DATA] 2025" at bounding box center [277, 276] width 175 height 13
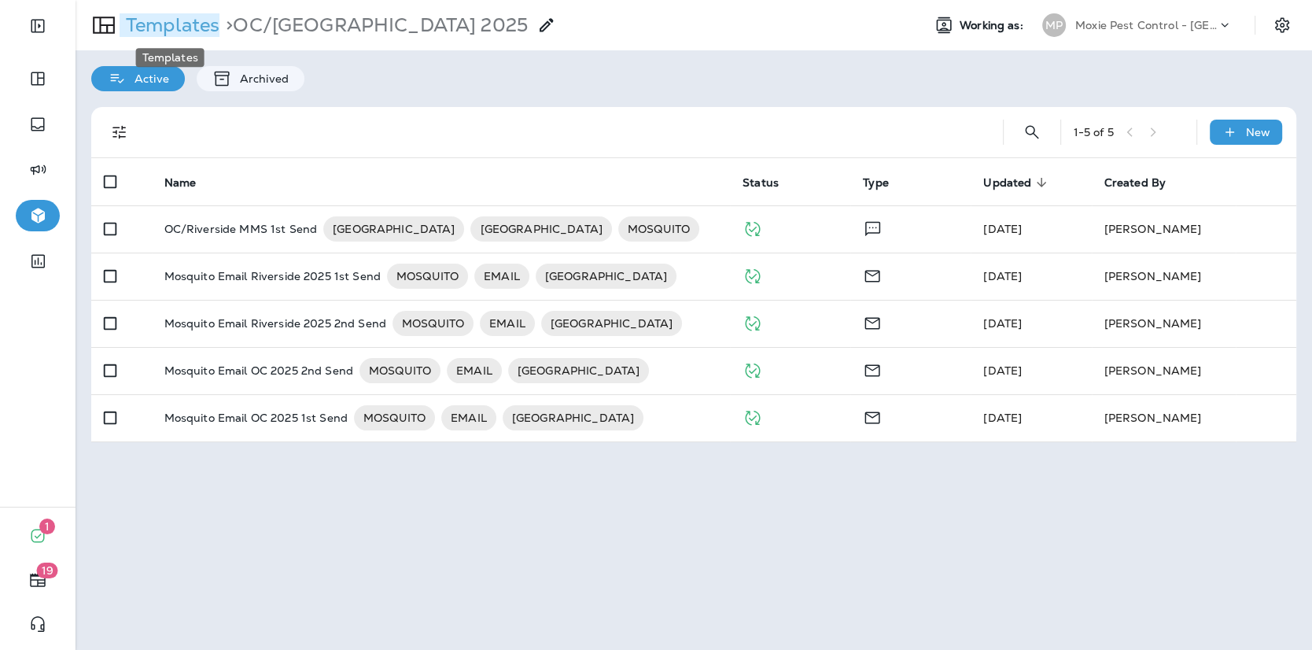
click at [177, 23] on p "Templates" at bounding box center [170, 25] width 100 height 24
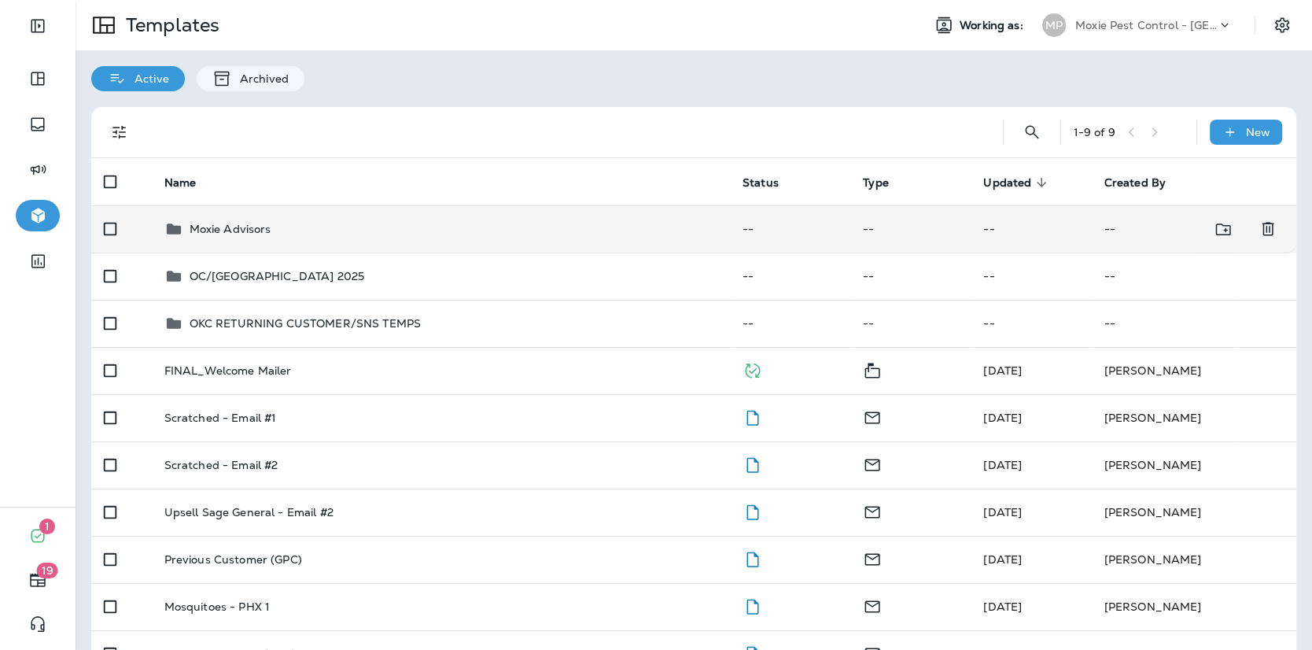
click at [231, 230] on p "Moxie Advisors" at bounding box center [231, 229] width 82 height 13
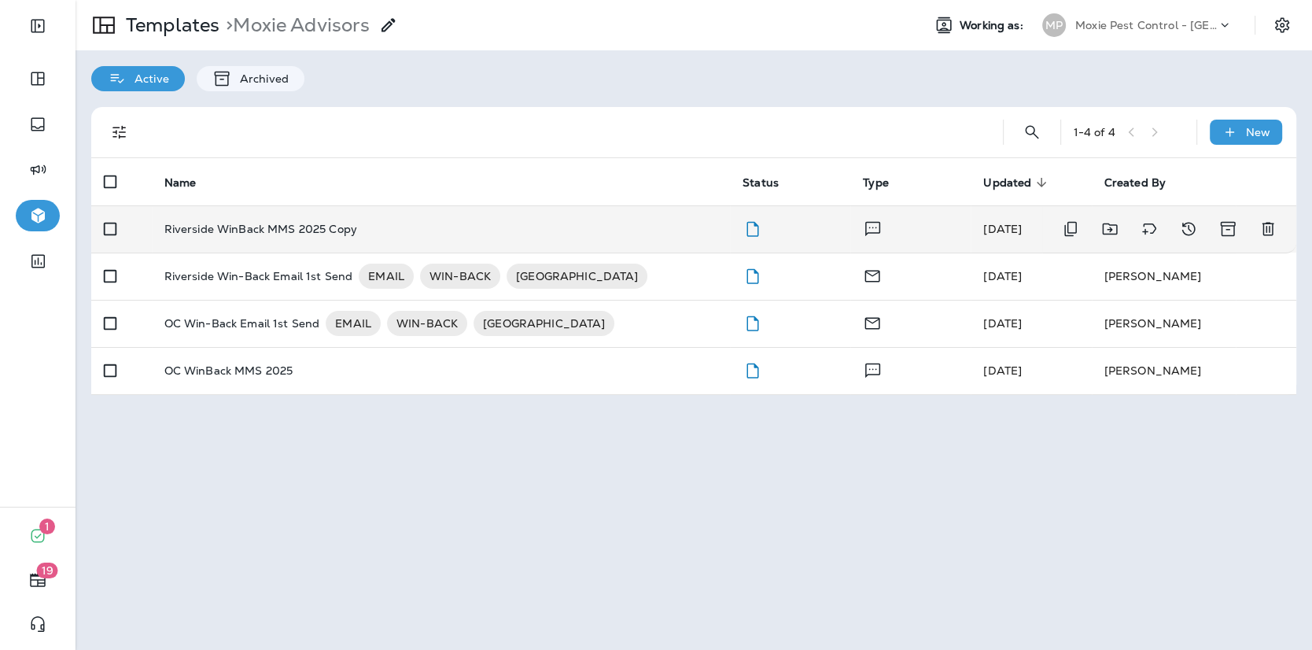
click at [239, 237] on td "Riverside WinBack MMS 2025 Copy" at bounding box center [441, 228] width 578 height 47
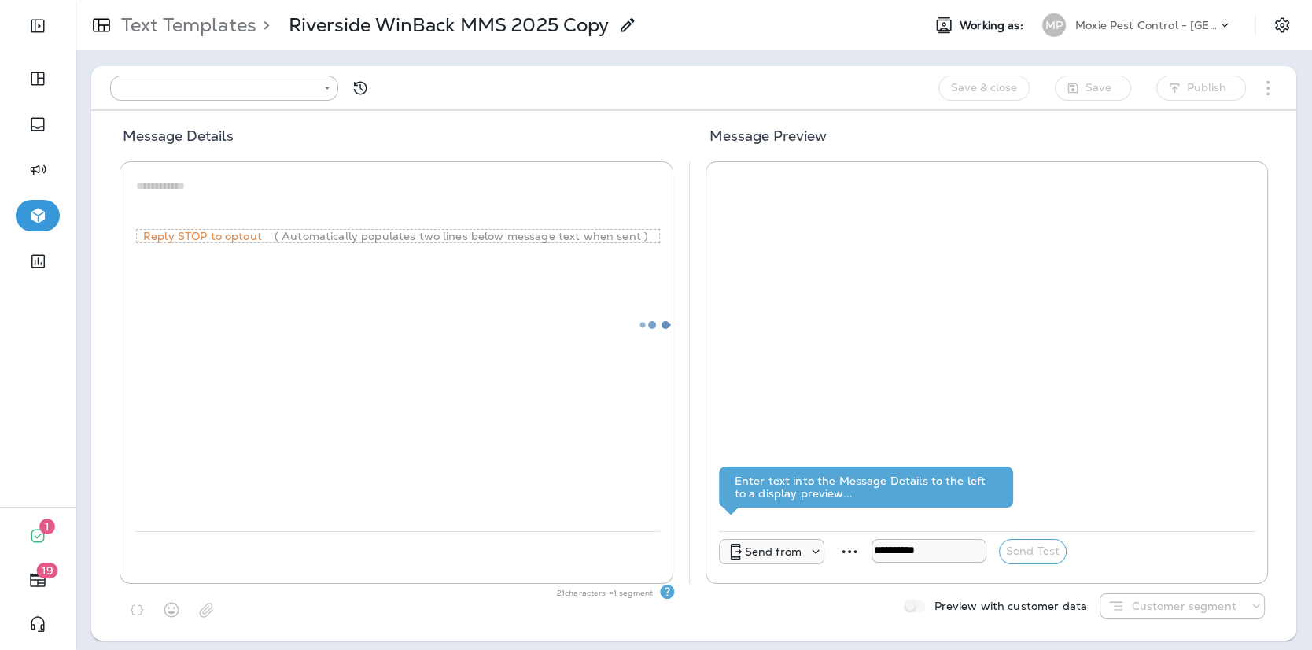
type input "**********"
type textarea "**********"
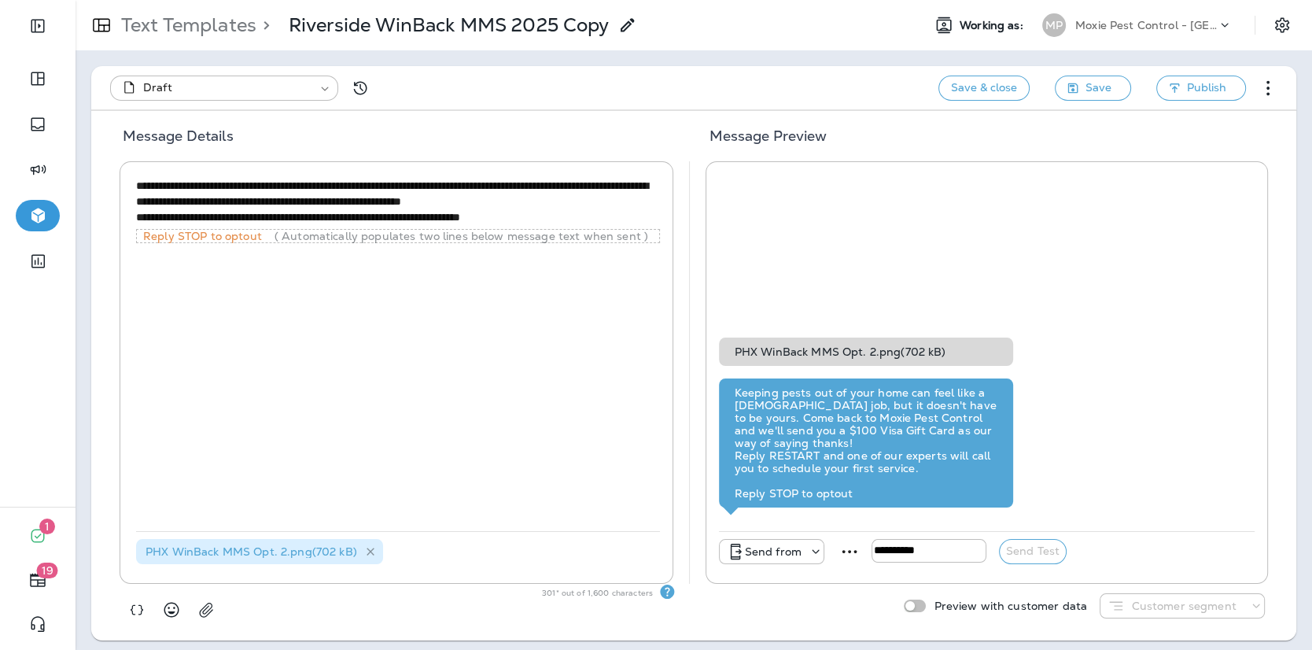
click at [370, 553] on icon at bounding box center [370, 550] width 13 height 13
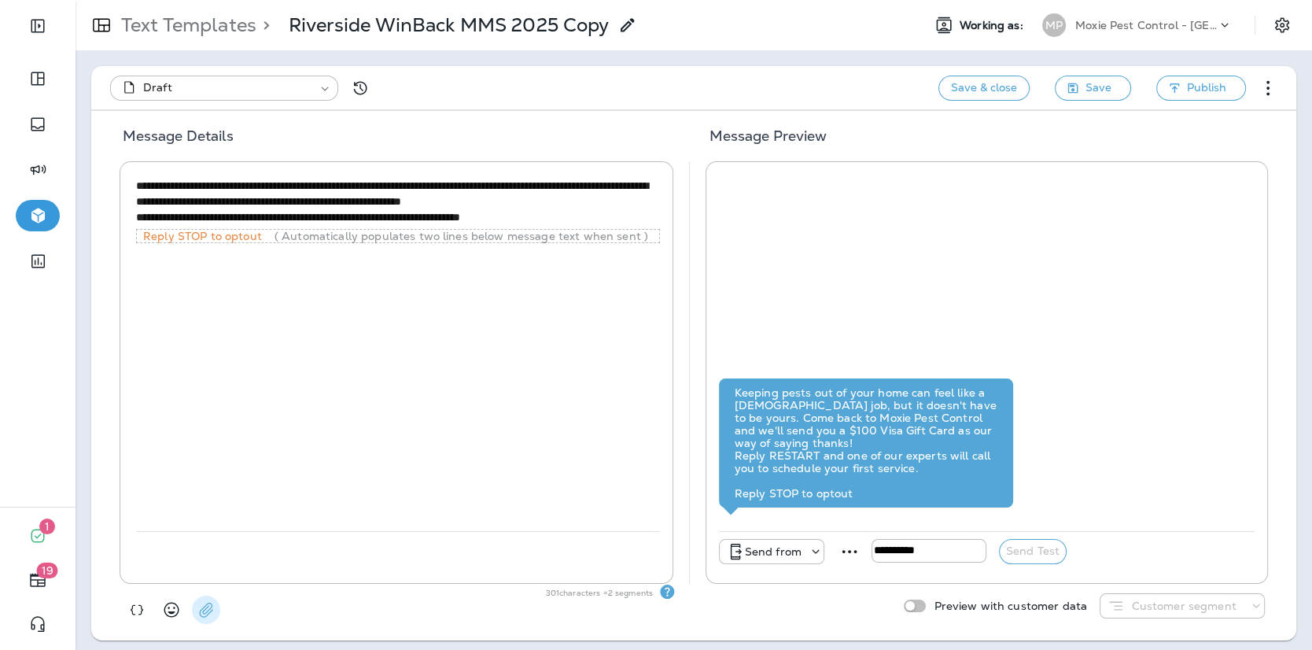
click at [208, 612] on icon "button" at bounding box center [206, 610] width 16 height 16
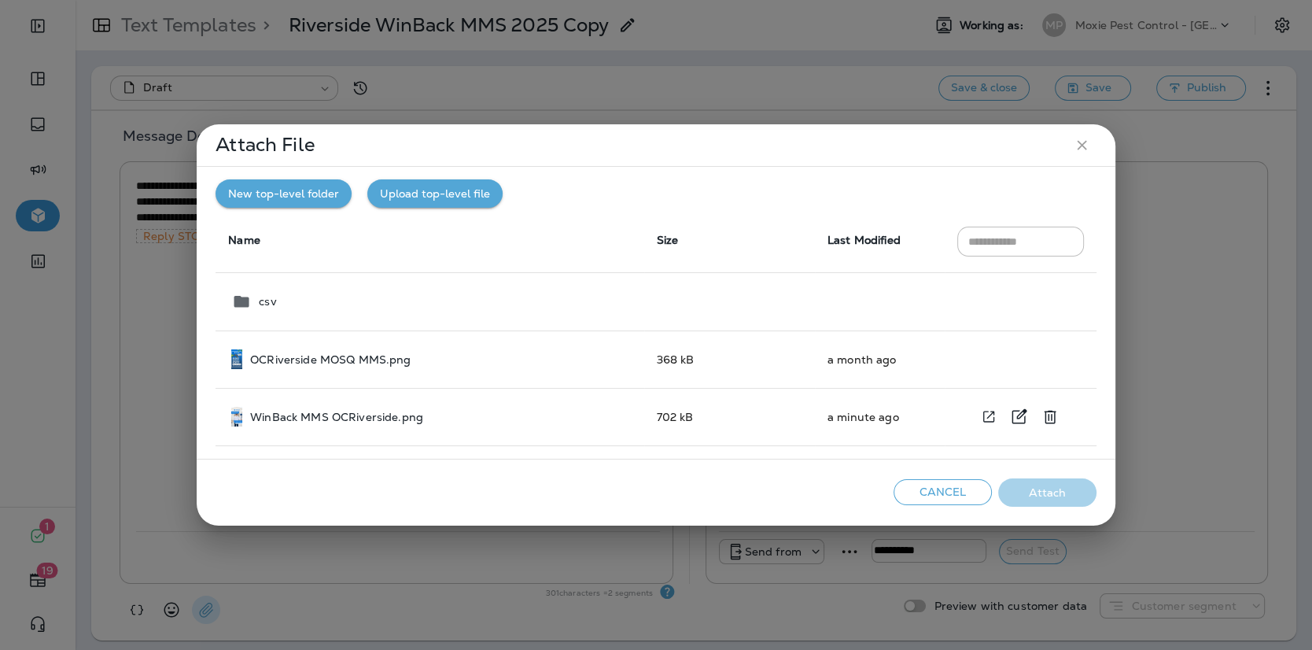
click at [346, 413] on p "WinBack MMS OCRiverside.png" at bounding box center [336, 417] width 173 height 13
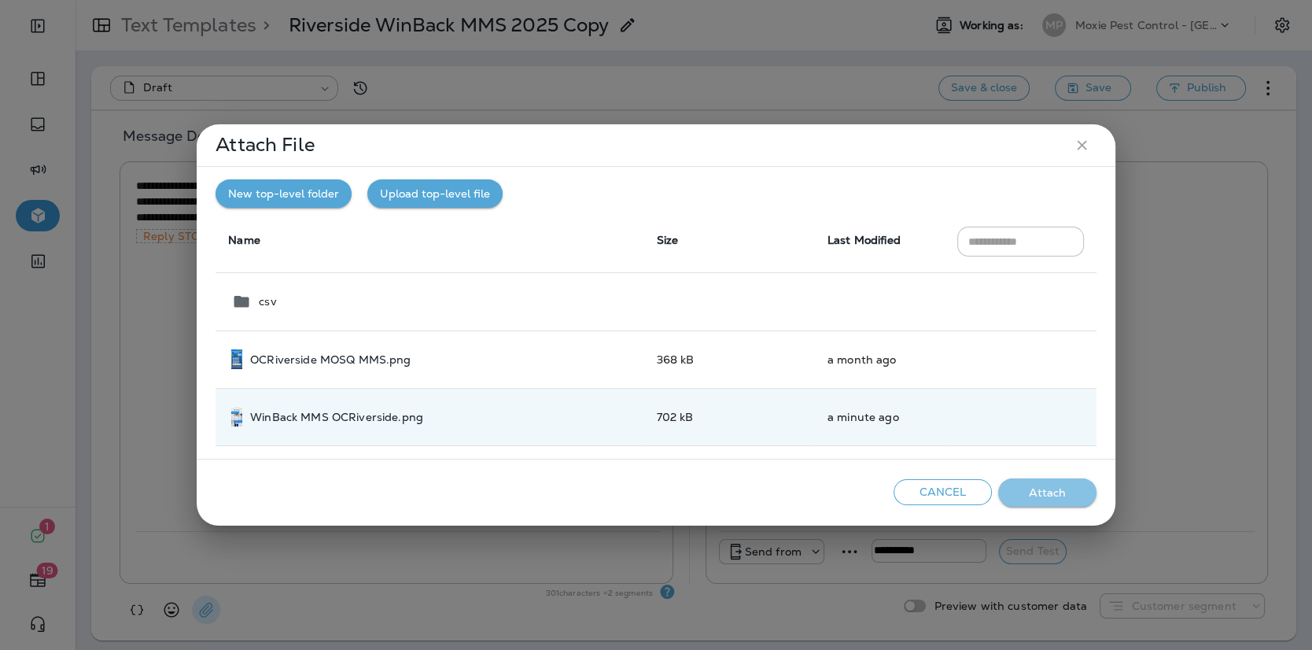
click at [1051, 505] on button "Attach" at bounding box center [1047, 492] width 98 height 29
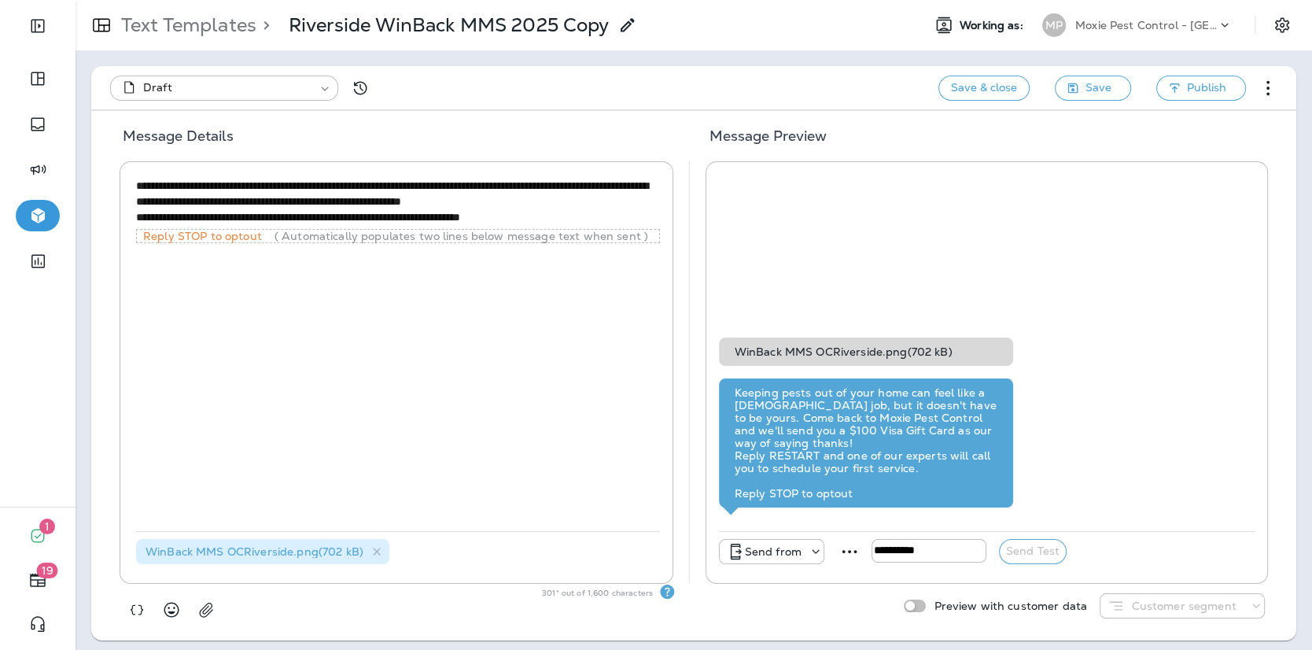
click at [410, 413] on div "**********" at bounding box center [398, 353] width 524 height 356
click at [808, 557] on icon at bounding box center [816, 552] width 16 height 16
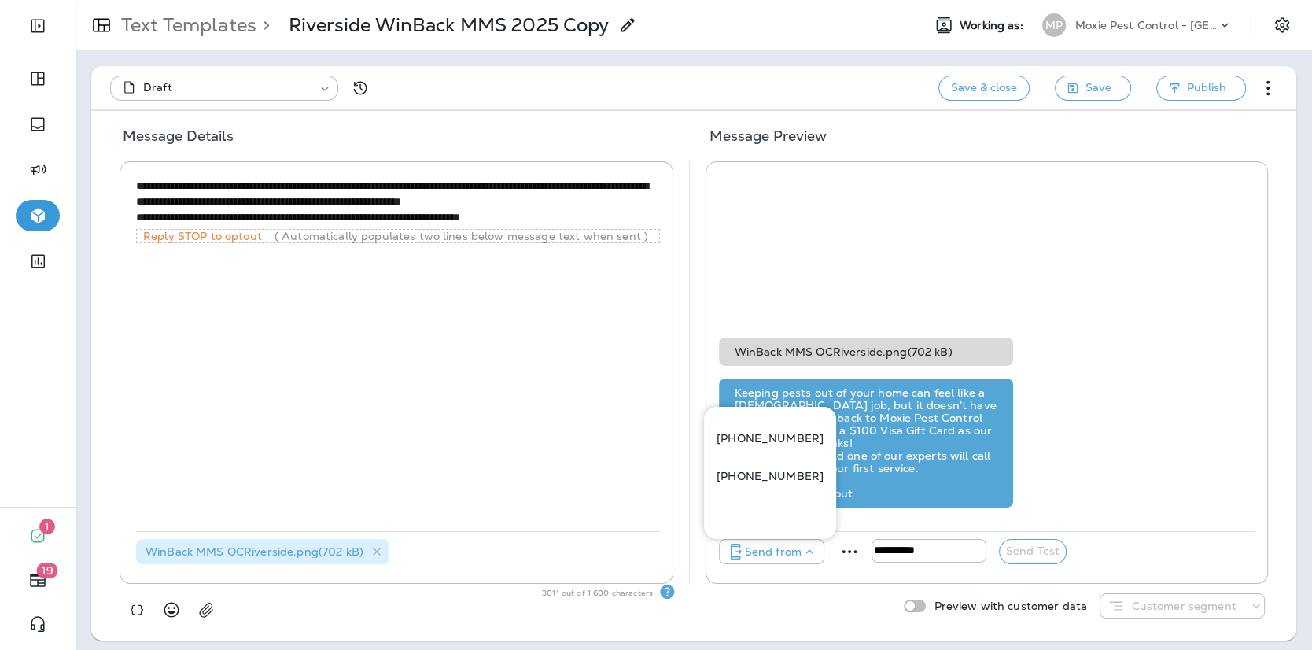
click at [743, 439] on p "[PHONE_NUMBER]" at bounding box center [770, 438] width 107 height 13
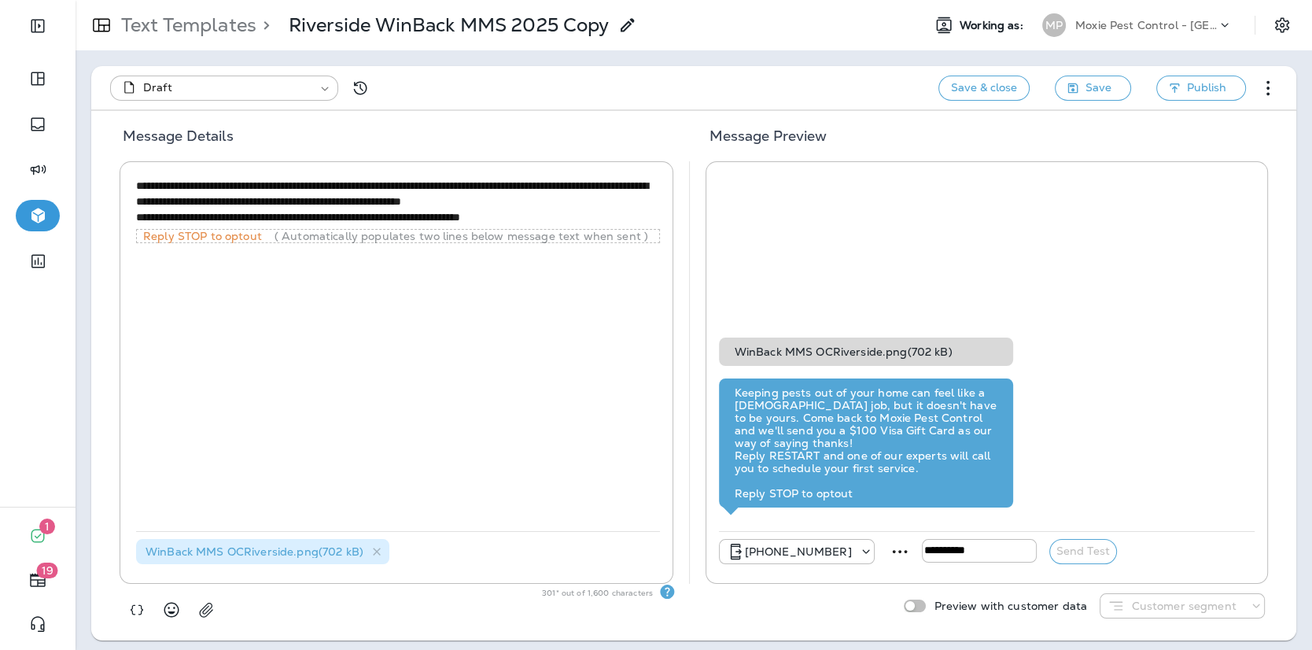
click at [938, 547] on input "tel" at bounding box center [979, 551] width 115 height 24
type input "**********"
click at [1086, 558] on button "Send Test" at bounding box center [1083, 551] width 68 height 25
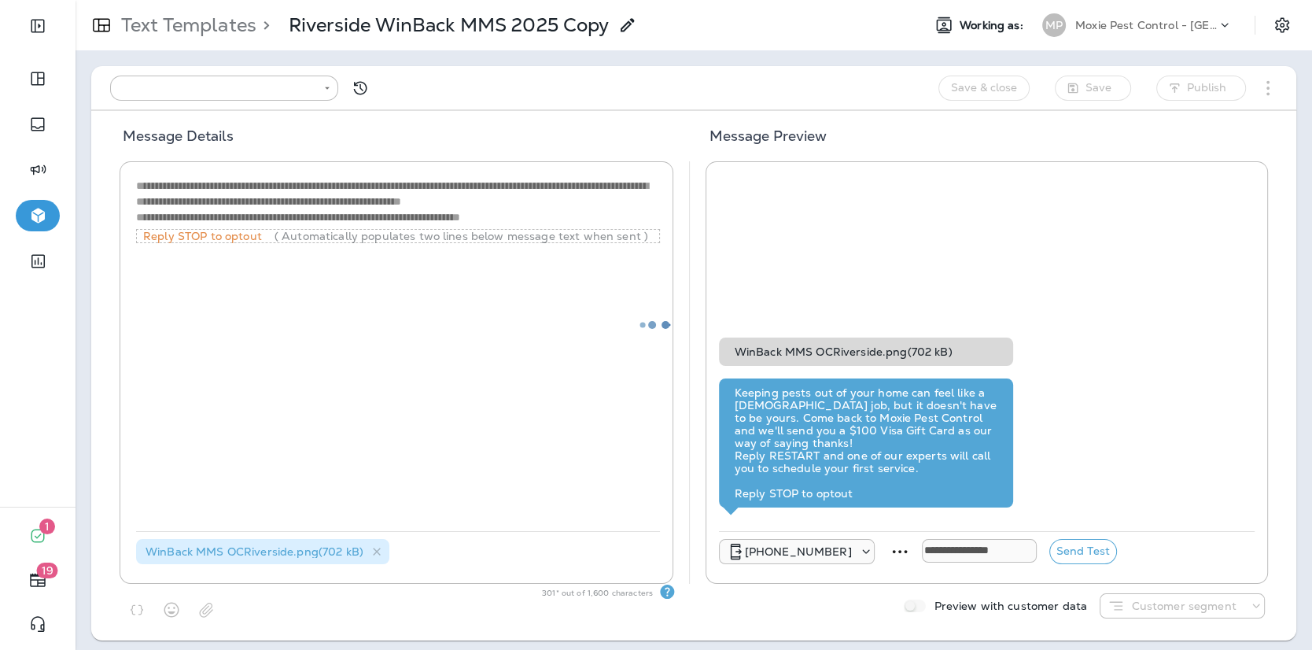
type input "**********"
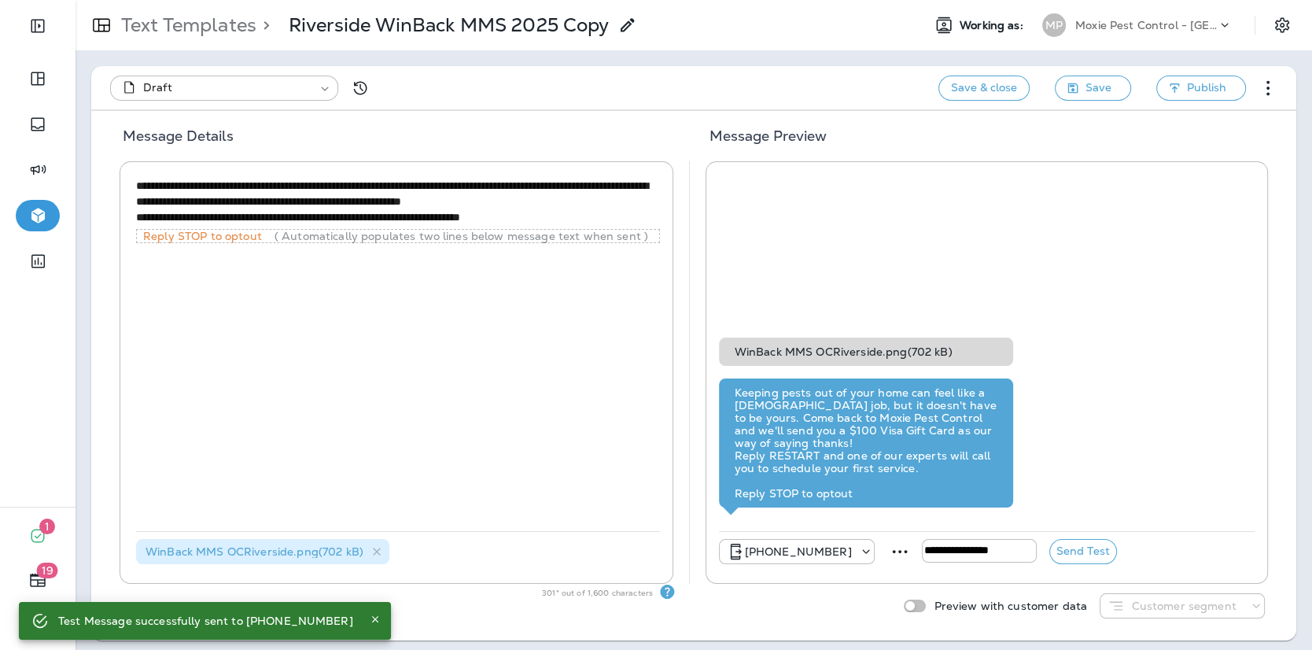
click at [179, 23] on p "Text Templates" at bounding box center [186, 25] width 142 height 24
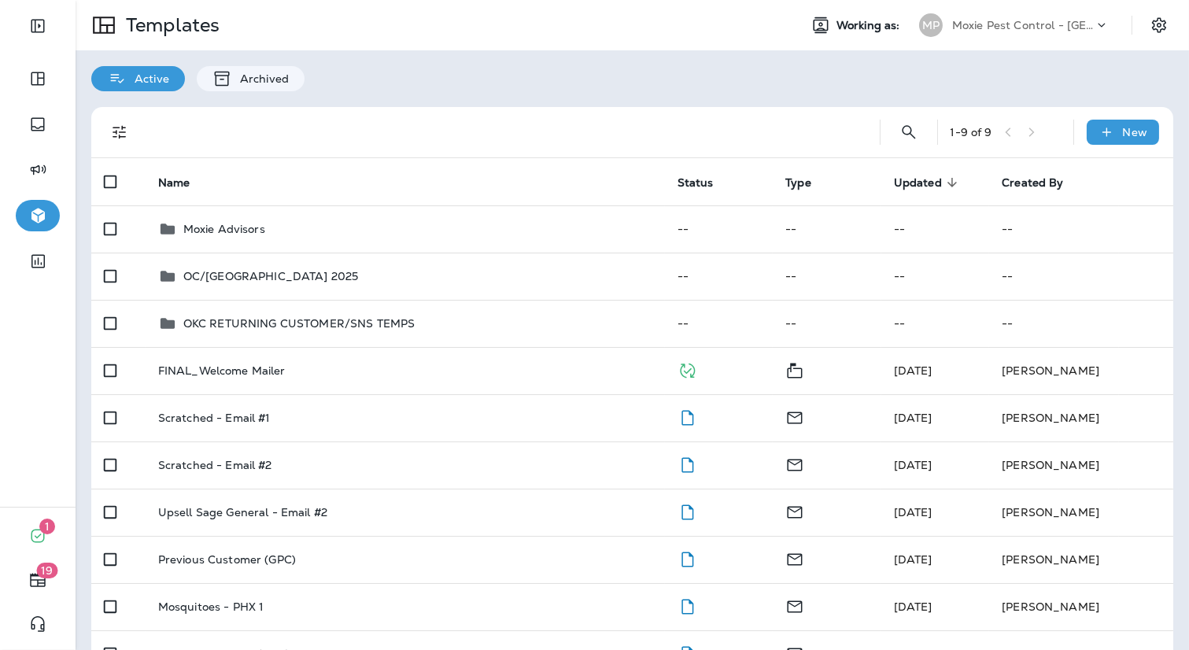
click at [998, 24] on p "Moxie Pest Control - [GEOGRAPHIC_DATA]" at bounding box center [1023, 25] width 142 height 13
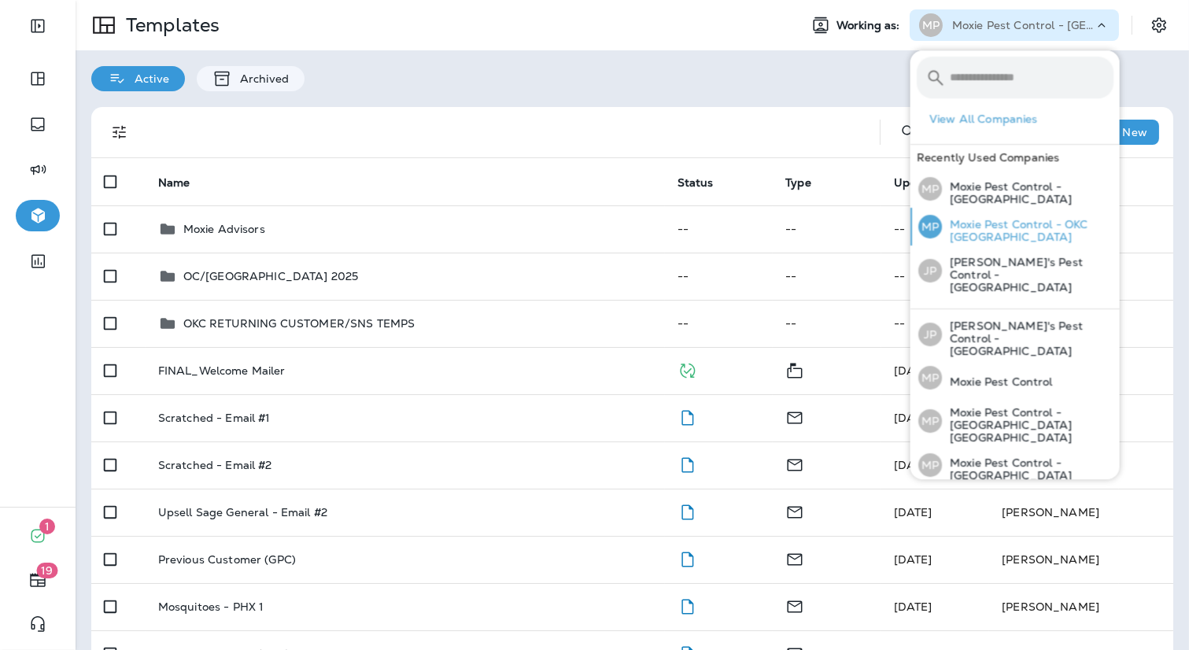
click at [1038, 228] on p "Moxie Pest Control - OKC [GEOGRAPHIC_DATA]" at bounding box center [1027, 230] width 171 height 25
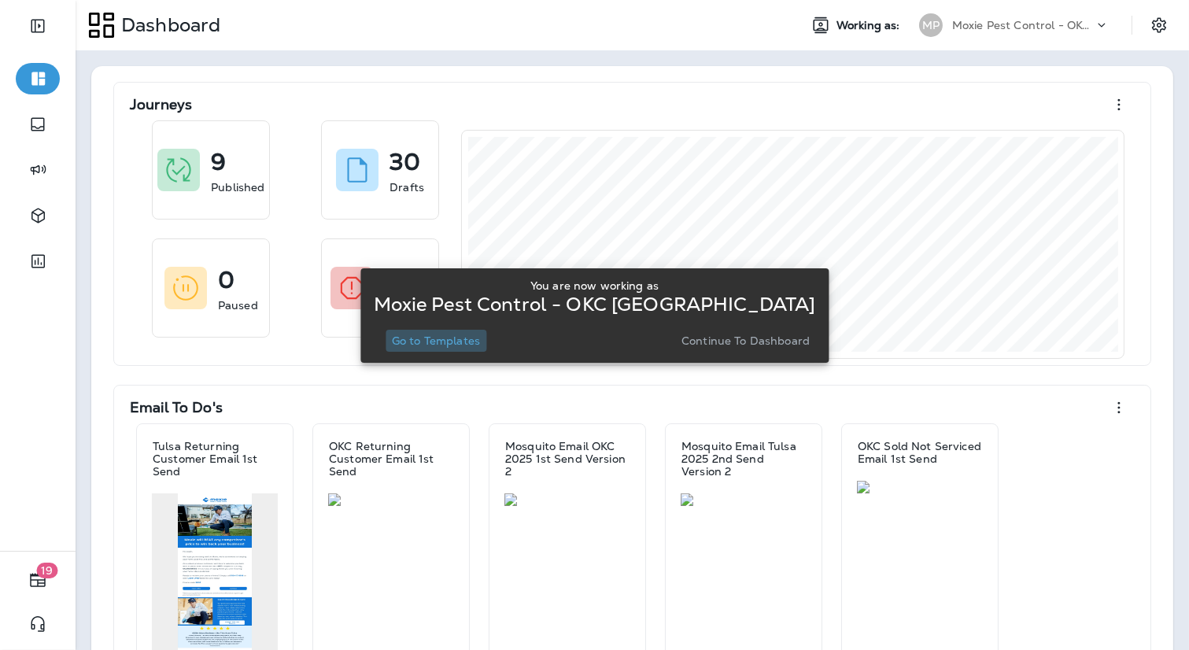
click at [439, 341] on p "Go to Templates" at bounding box center [436, 340] width 88 height 13
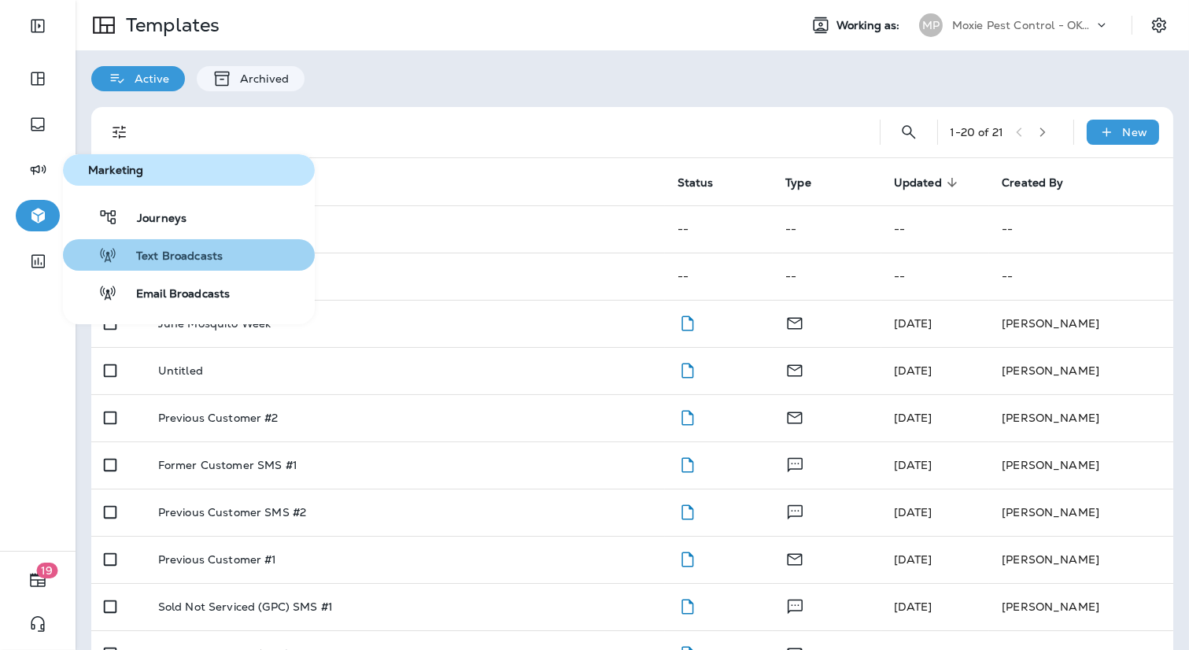
click at [142, 268] on button "Text Broadcasts" at bounding box center [189, 254] width 252 height 31
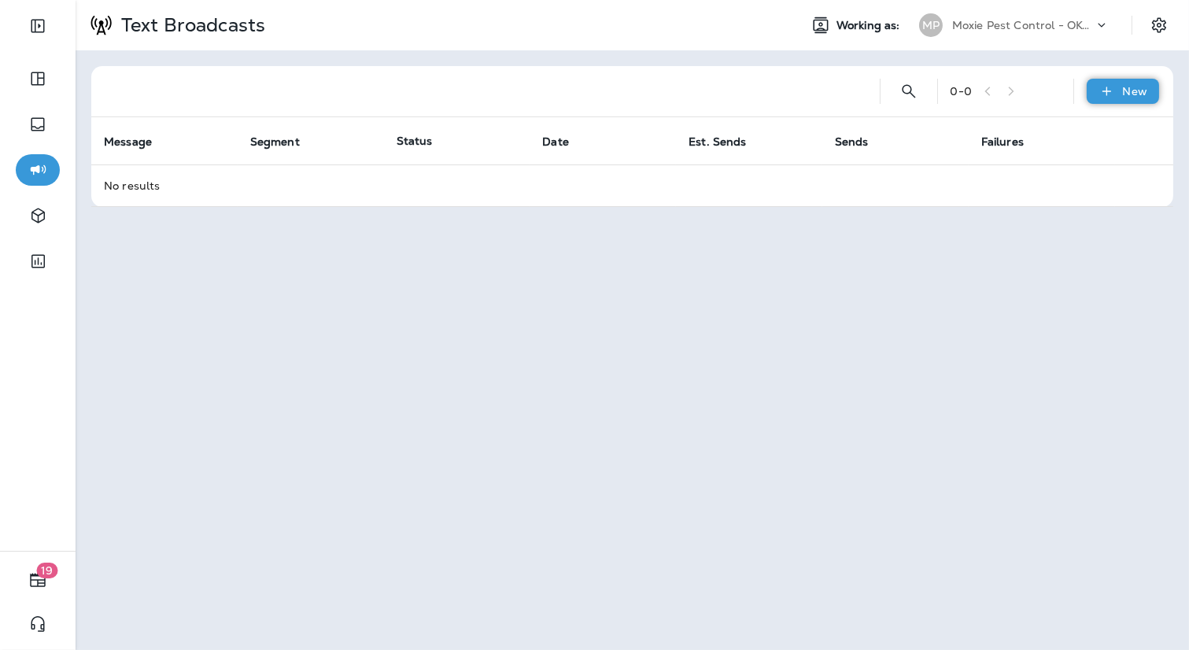
click at [1144, 85] on p "New" at bounding box center [1135, 91] width 24 height 13
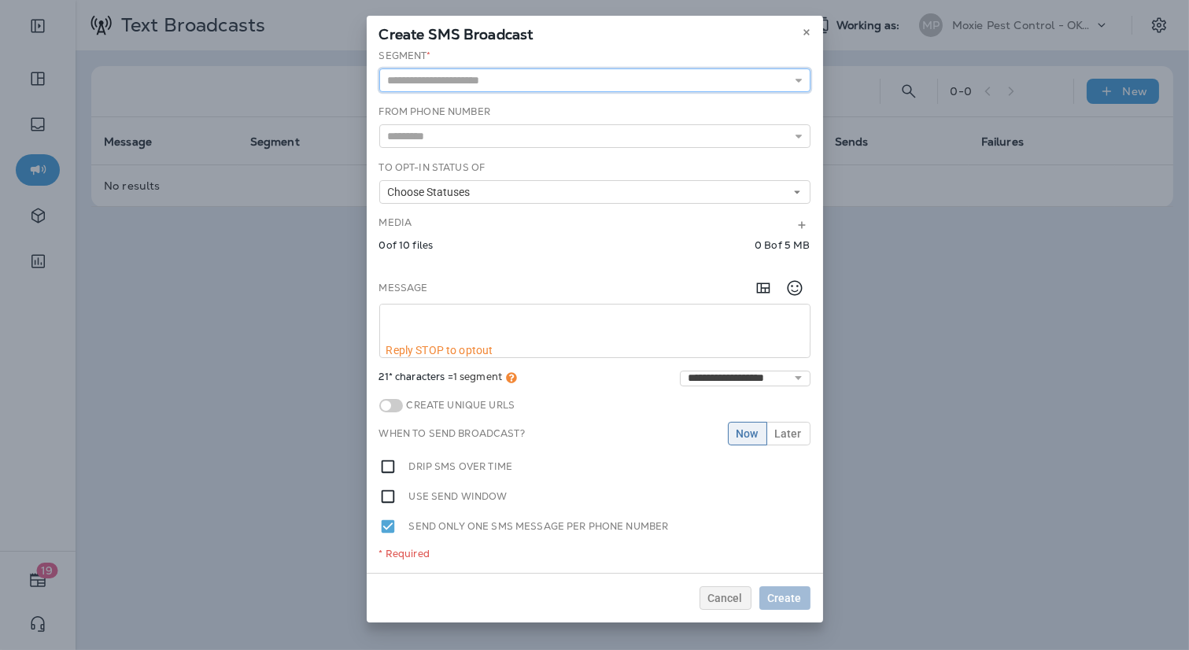
click at [576, 85] on input "text" at bounding box center [594, 80] width 431 height 24
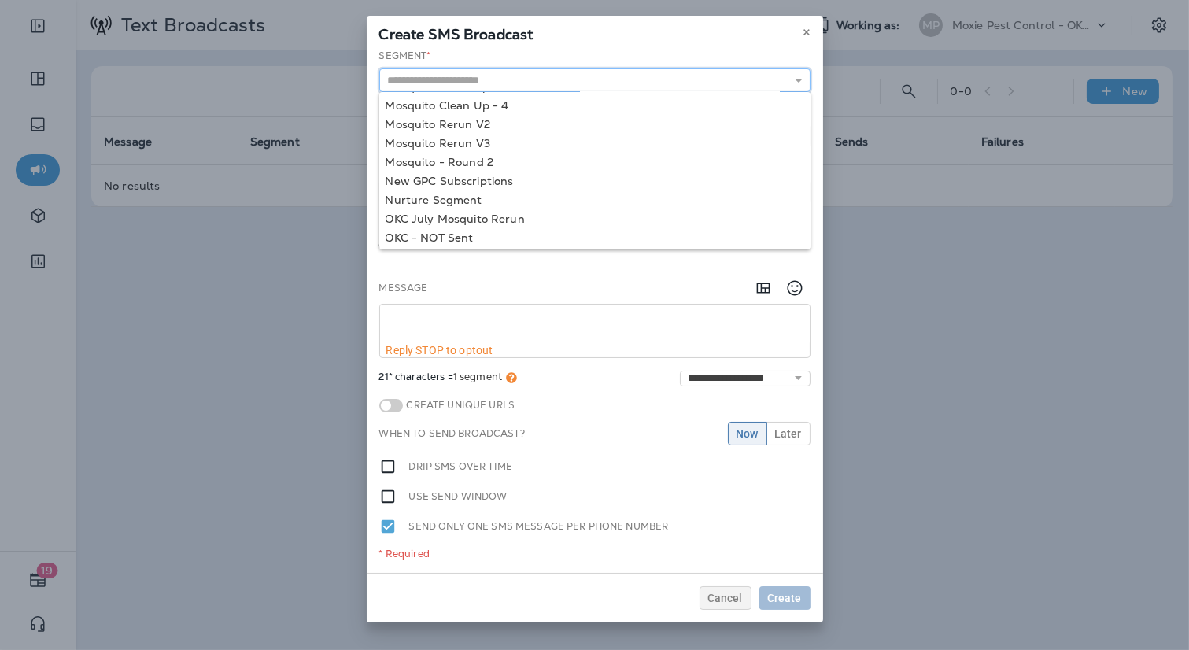
scroll to position [548, 0]
type input "**********"
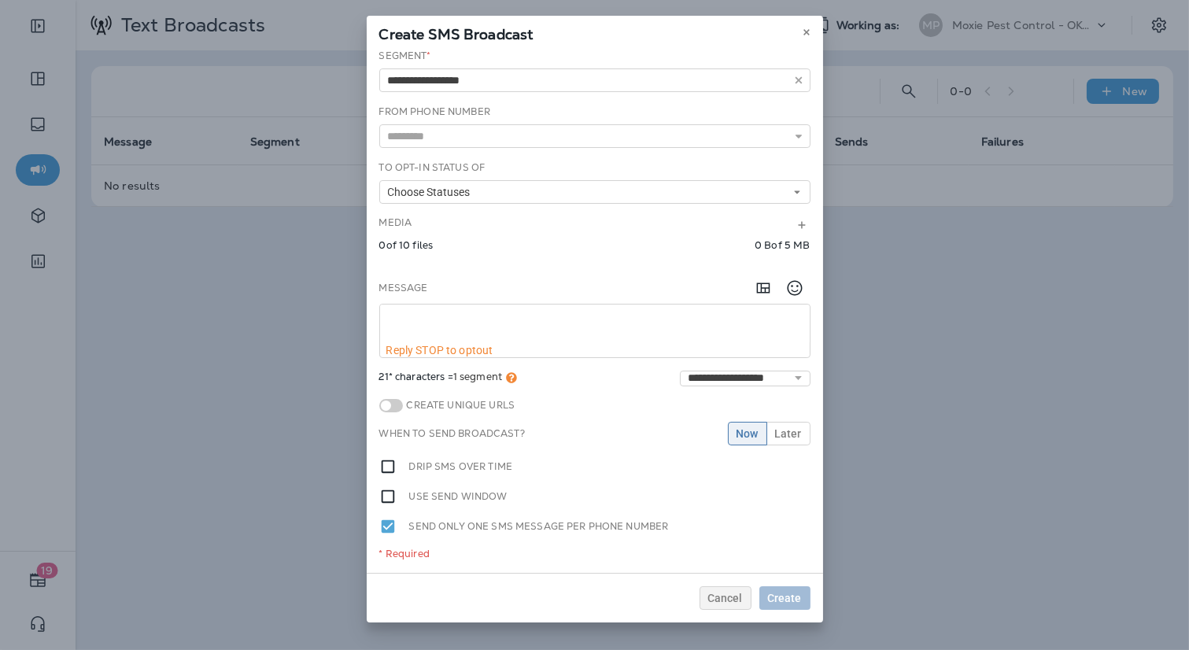
click at [472, 156] on div "**********" at bounding box center [595, 311] width 456 height 524
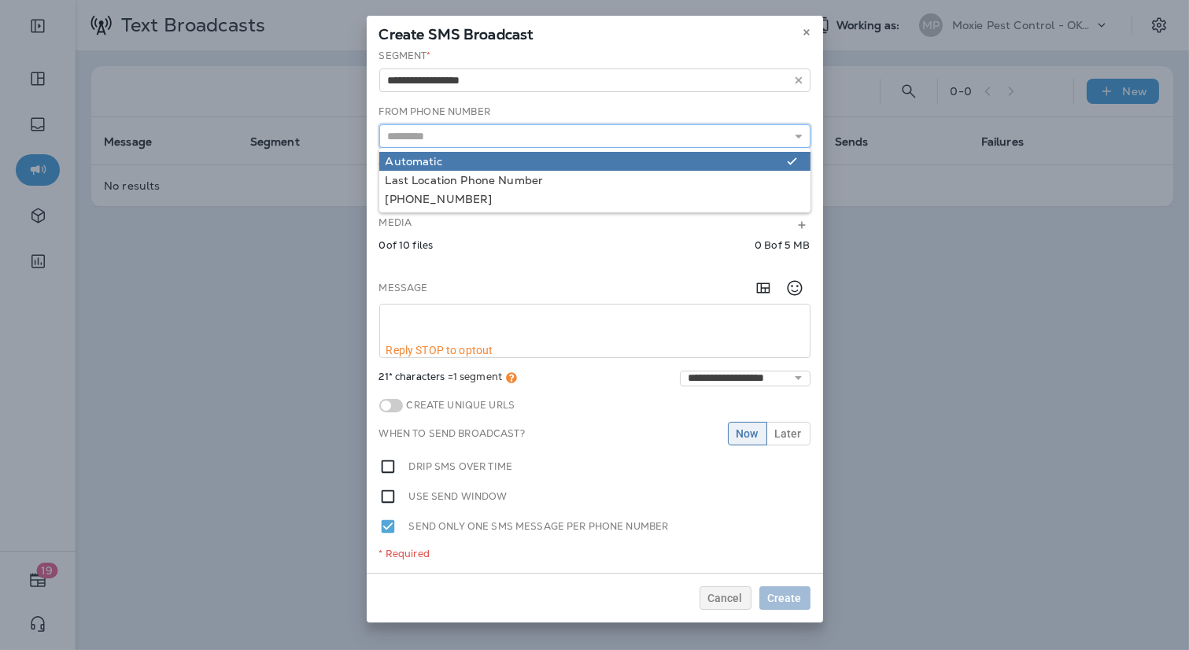
click at [452, 131] on input "text" at bounding box center [594, 136] width 431 height 24
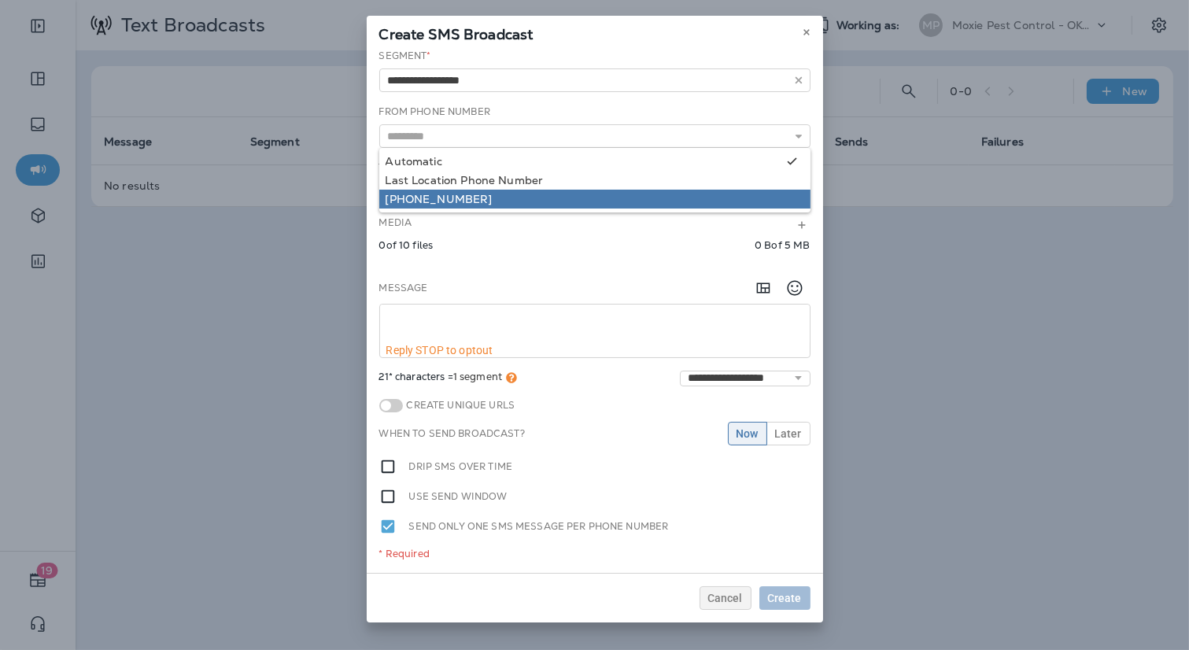
type input "**********"
click at [457, 199] on div "**********" at bounding box center [595, 311] width 456 height 524
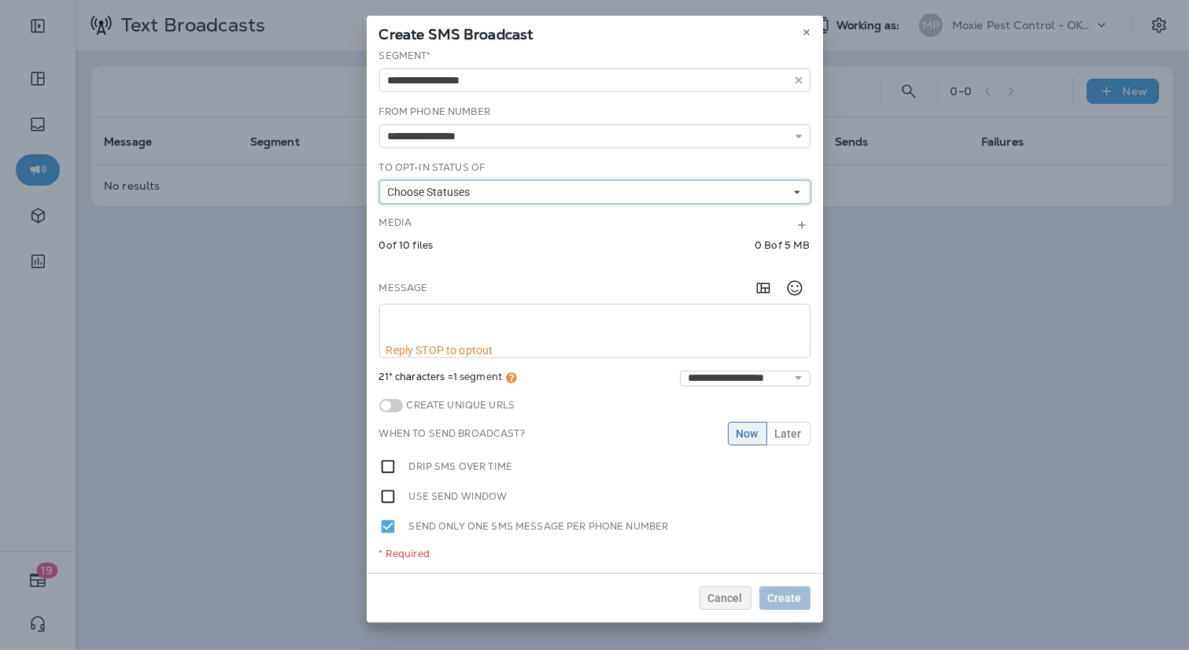
click at [444, 188] on span "Choose Statuses" at bounding box center [432, 192] width 89 height 13
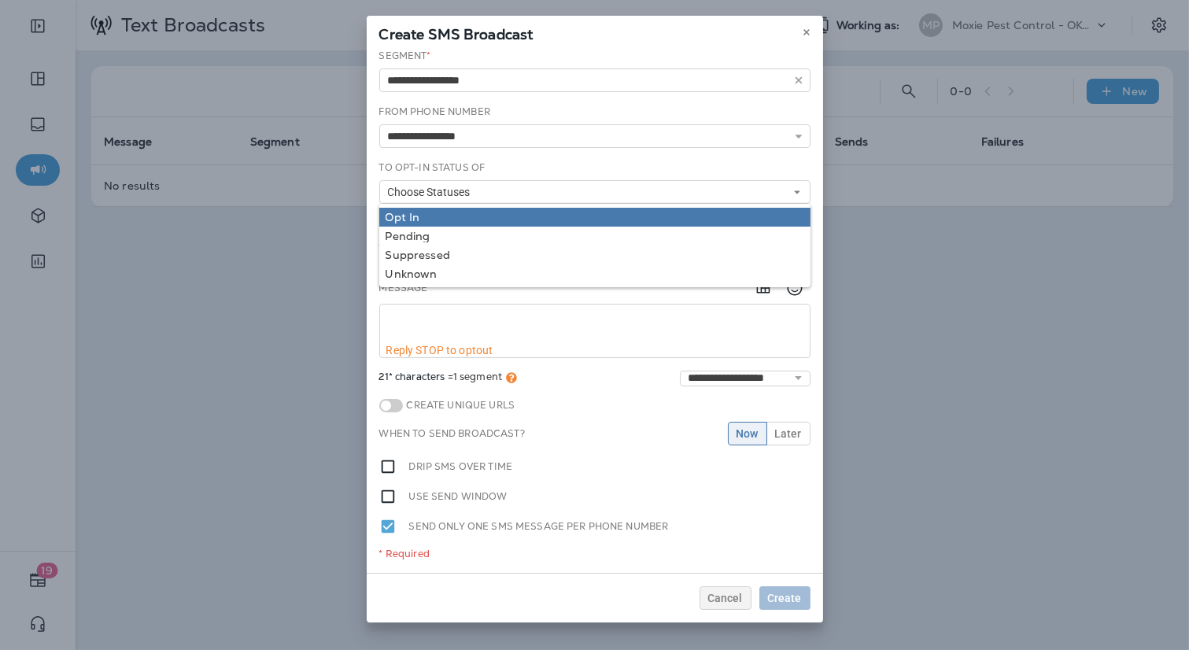
click at [430, 220] on div "Opt In" at bounding box center [594, 217] width 418 height 13
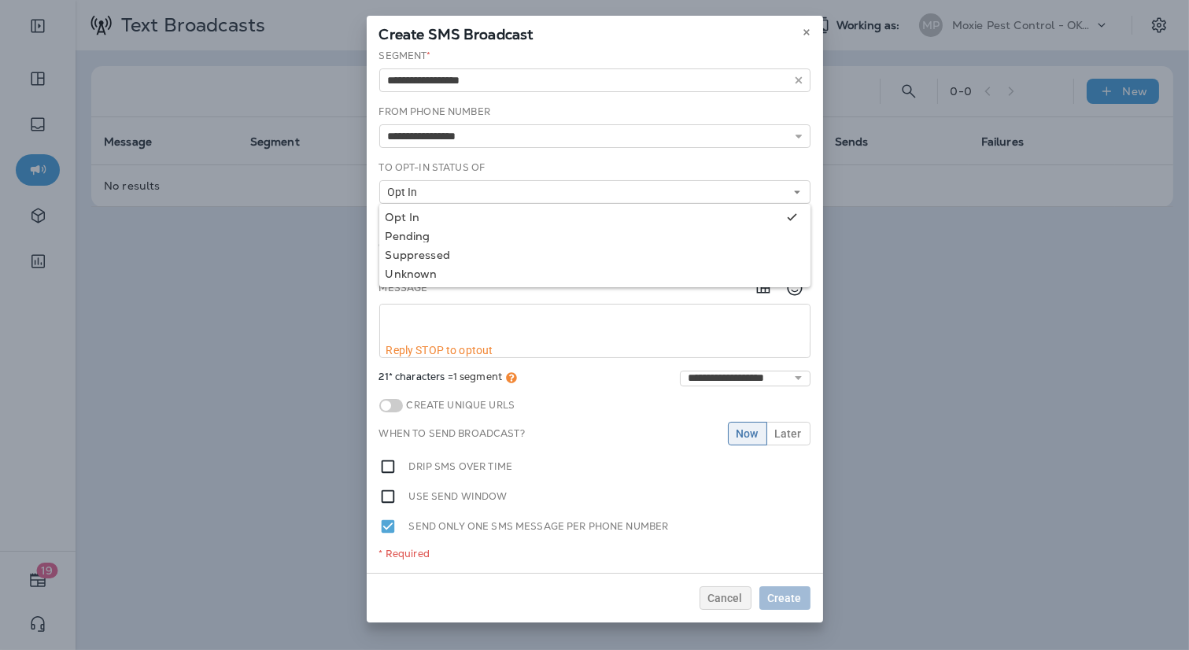
click at [524, 161] on div "To Opt-In Status of Opt In Opt In Pending Suppressed Unknown" at bounding box center [594, 181] width 431 height 43
click at [658, 196] on button "Opt In" at bounding box center [594, 192] width 431 height 24
click at [543, 292] on div "Message" at bounding box center [594, 287] width 431 height 31
click at [549, 190] on button "Opt In" at bounding box center [594, 192] width 431 height 24
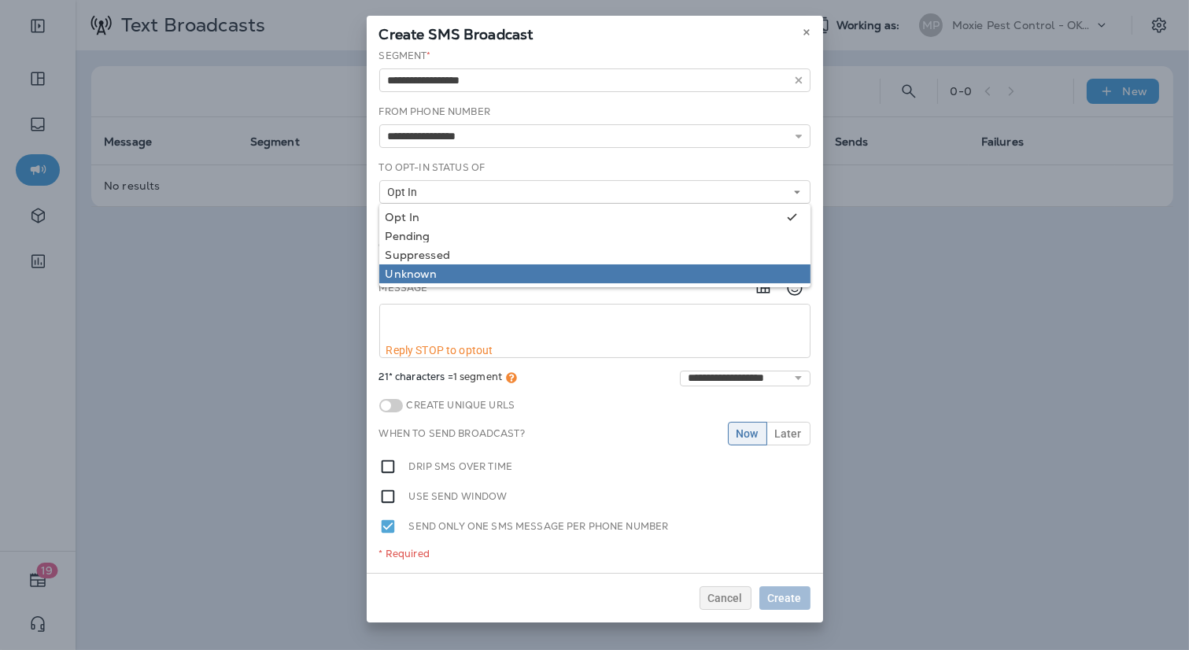
click at [459, 267] on div "Unknown" at bounding box center [594, 273] width 418 height 13
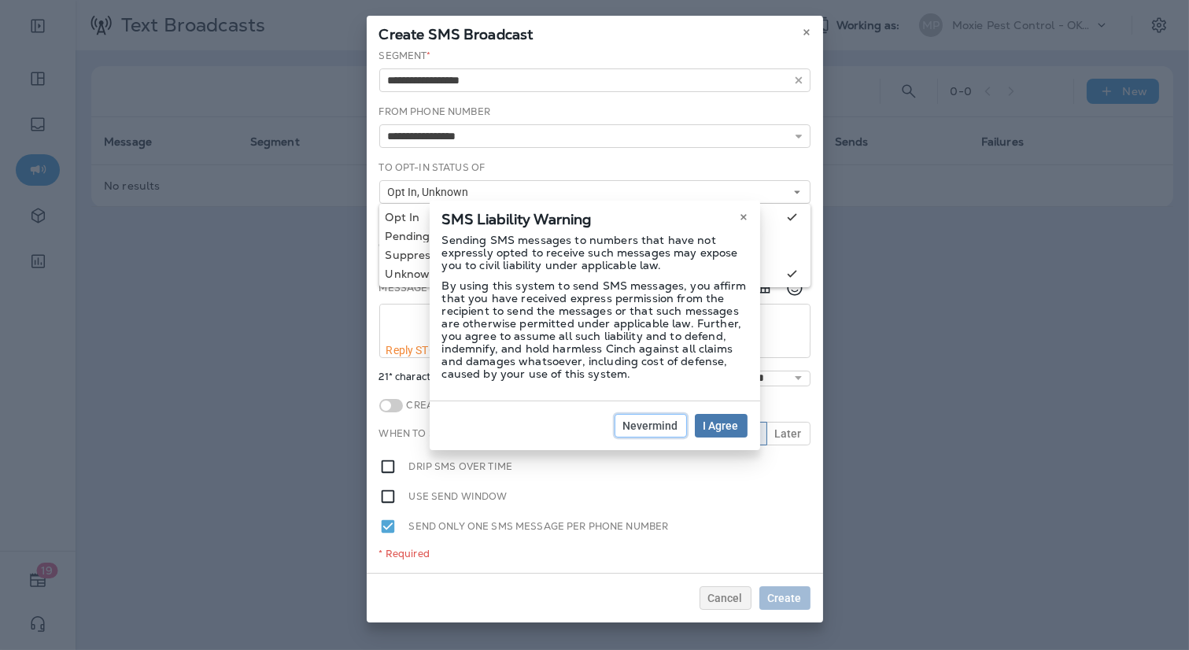
click at [650, 432] on button "Nevermind" at bounding box center [650, 426] width 72 height 24
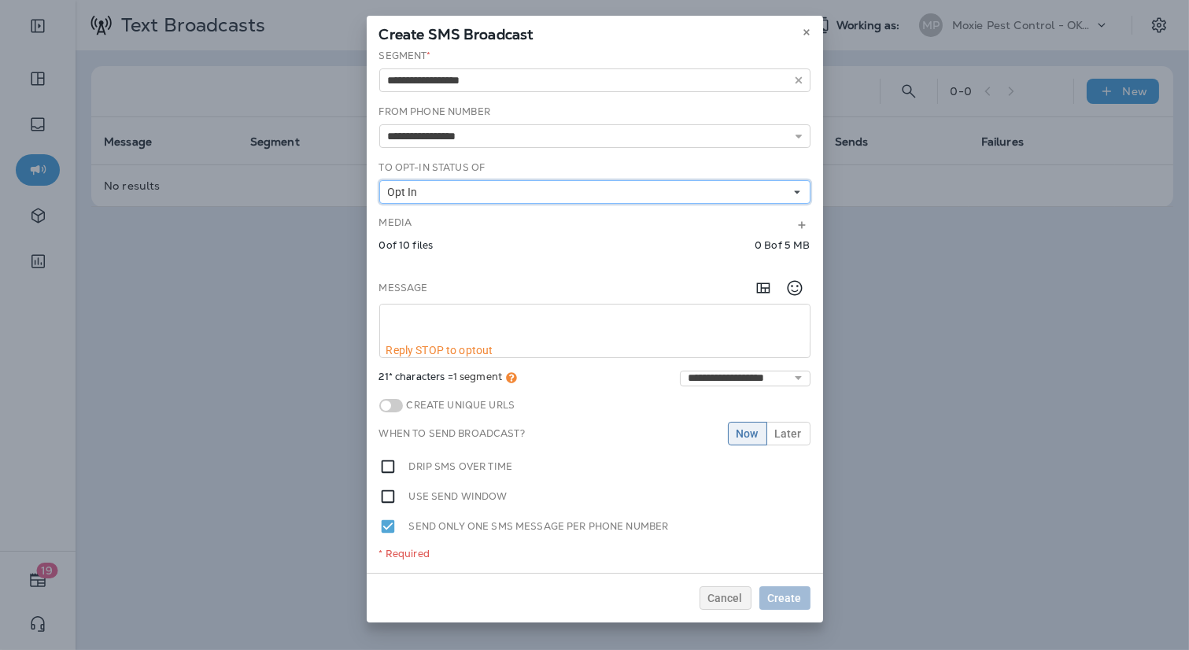
click at [459, 185] on button "Opt In" at bounding box center [594, 192] width 431 height 24
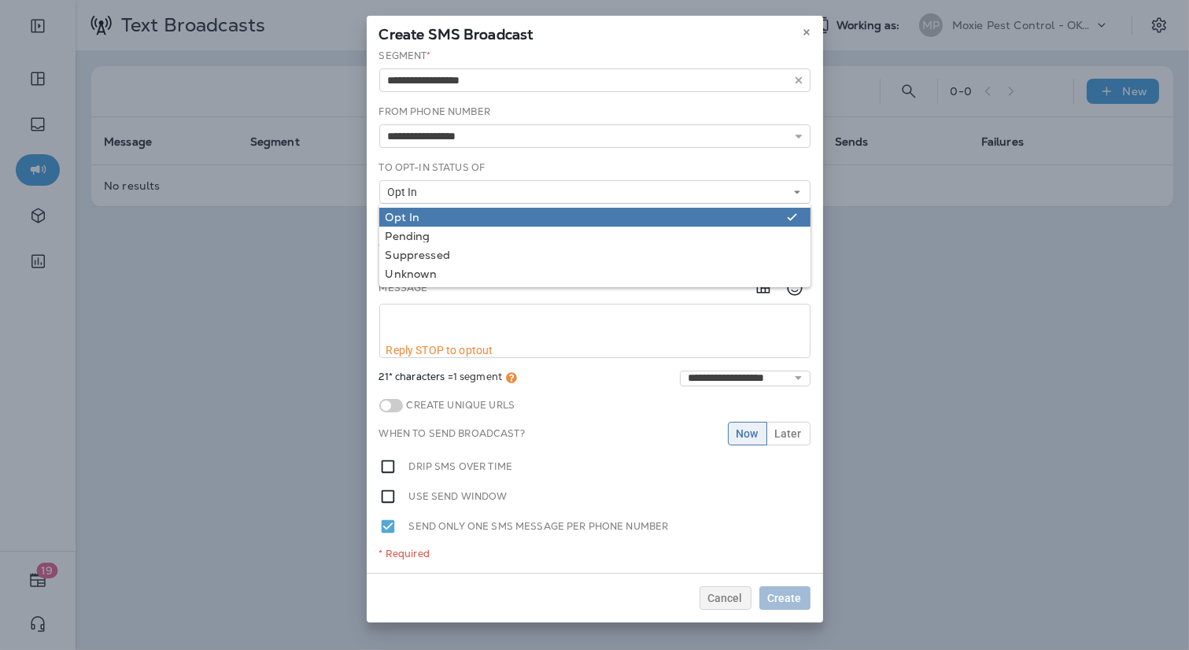
click at [444, 211] on div "Opt In" at bounding box center [583, 217] width 396 height 13
click at [435, 218] on div "Opt In" at bounding box center [594, 217] width 418 height 13
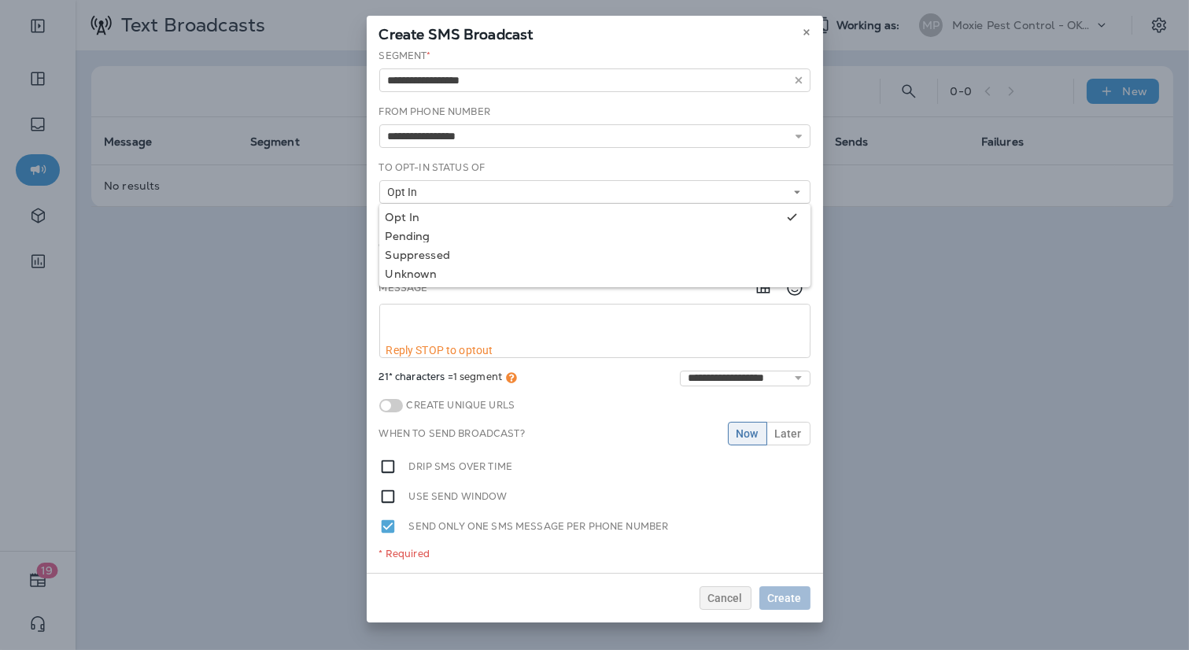
click at [507, 166] on div "To Opt-In Status of Opt In Opt In Pending Suppressed Unknown" at bounding box center [594, 181] width 431 height 43
click at [762, 293] on icon "Add in a premade template" at bounding box center [763, 287] width 19 height 19
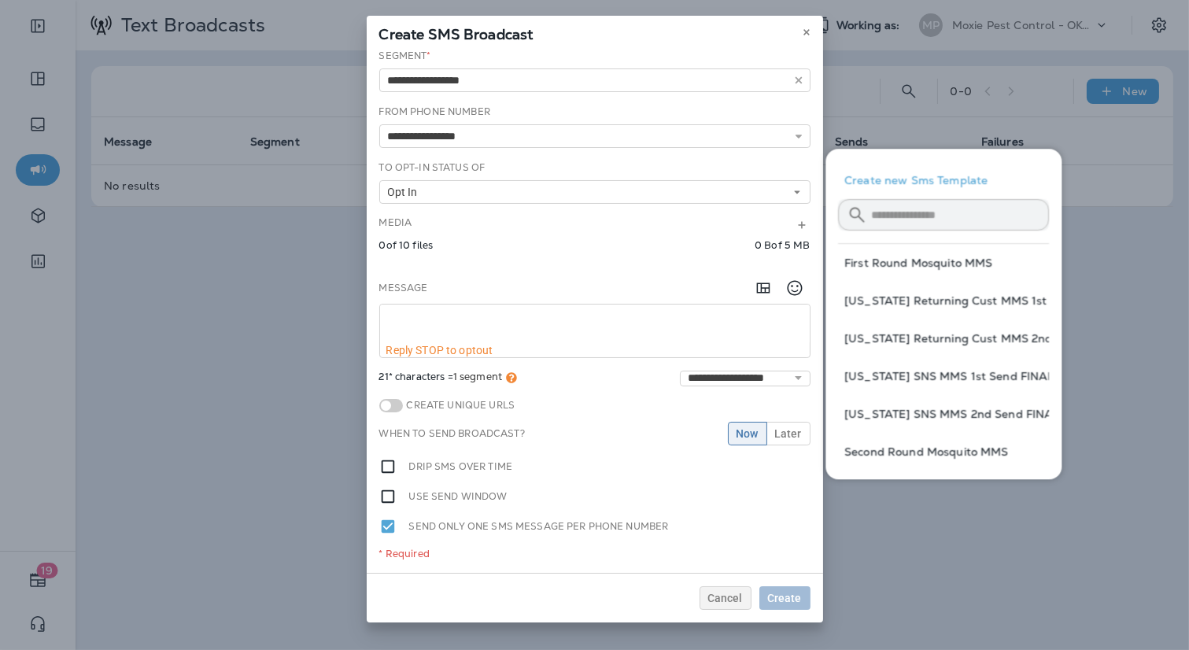
click at [976, 581] on div "**********" at bounding box center [594, 325] width 1189 height 650
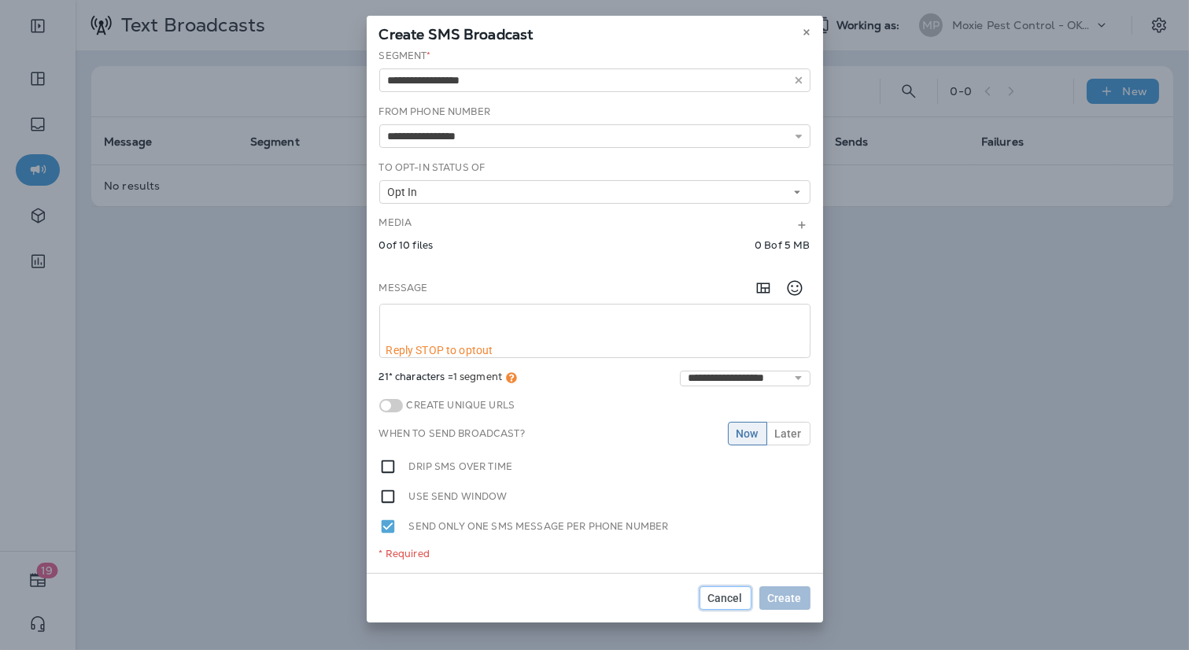
click at [723, 602] on button "Cancel" at bounding box center [725, 598] width 52 height 24
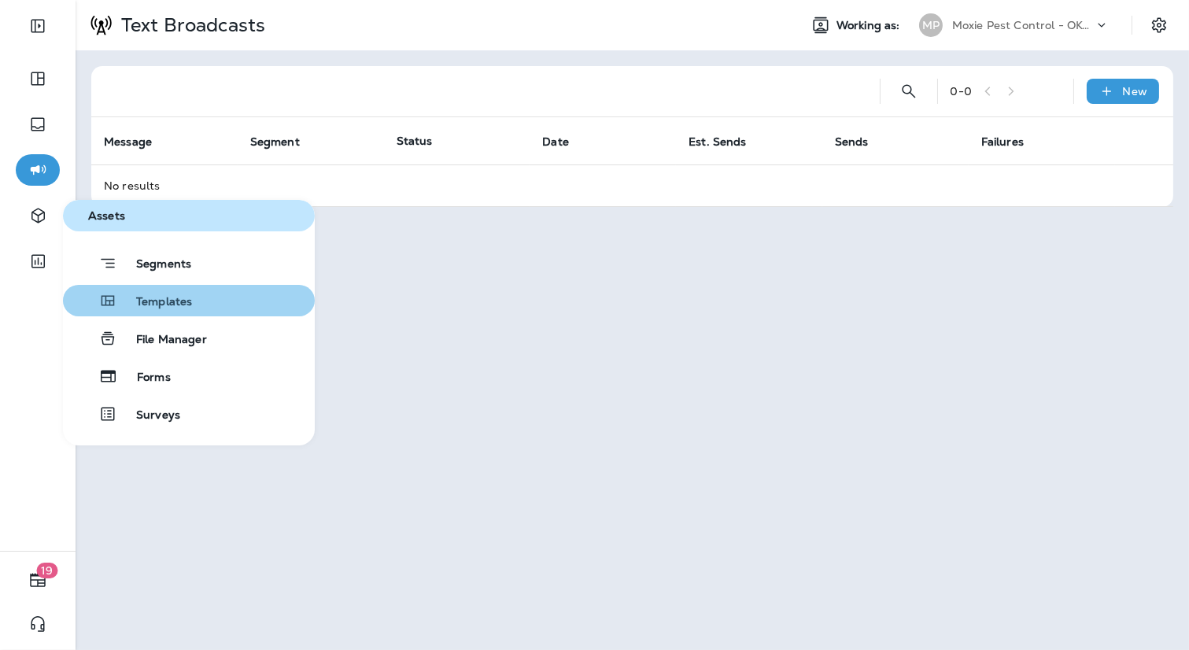
click at [239, 293] on button "Templates" at bounding box center [189, 300] width 252 height 31
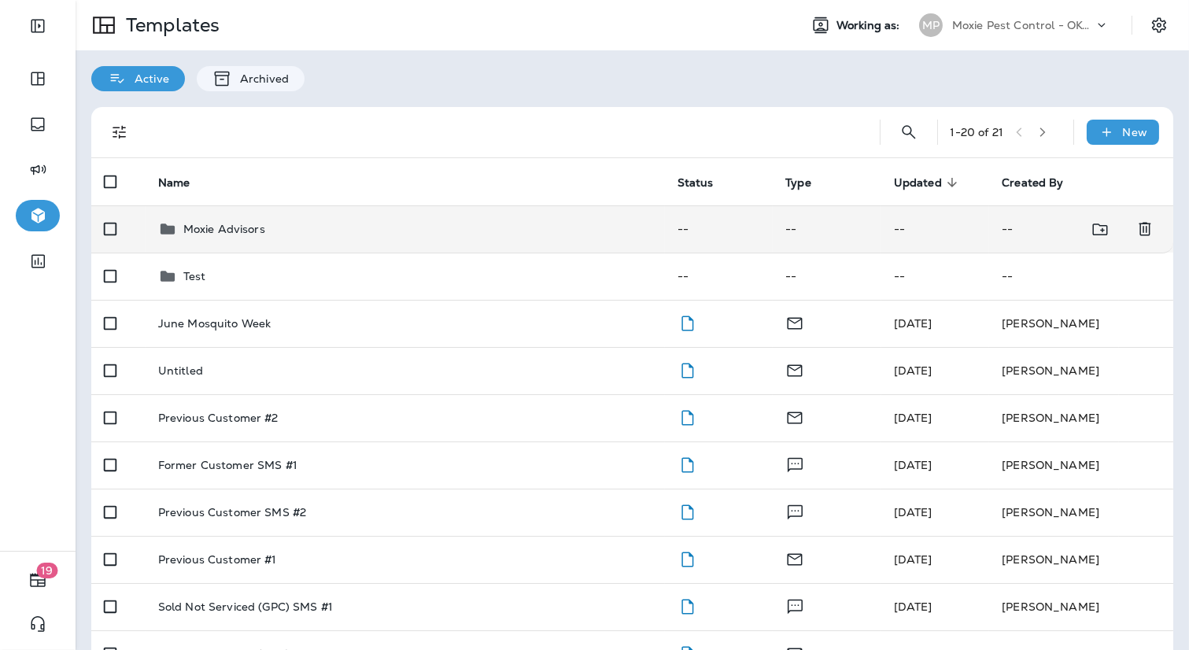
click at [448, 236] on div "Moxie Advisors" at bounding box center [405, 228] width 494 height 19
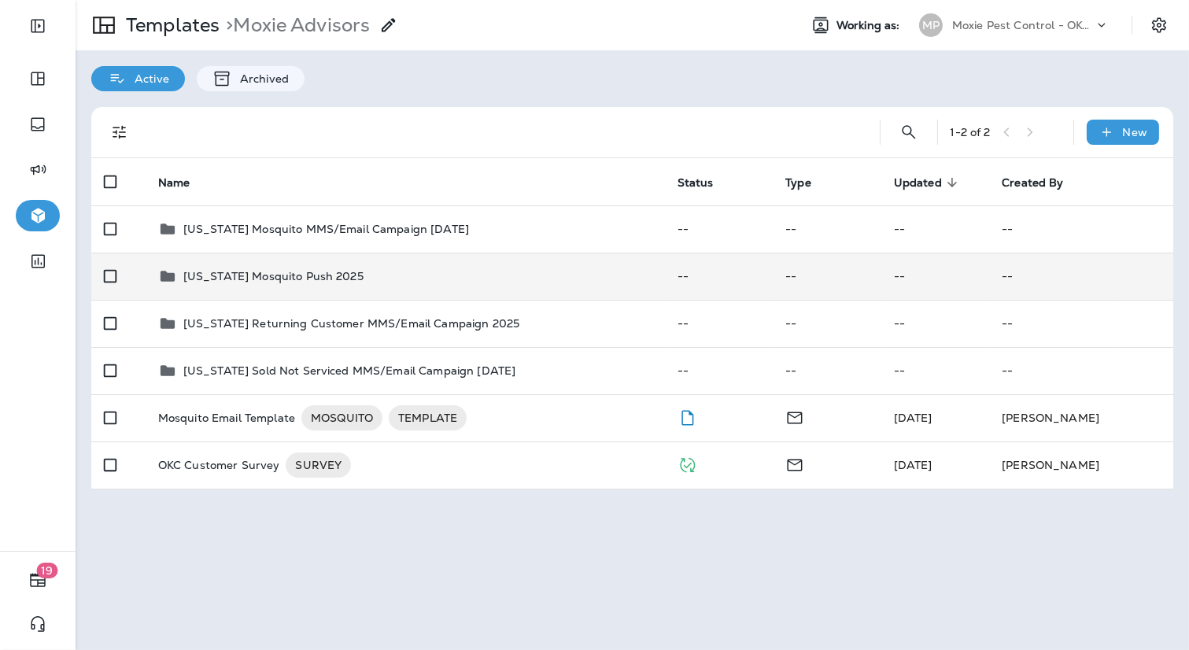
click at [453, 265] on td "[US_STATE] Mosquito Push 2025" at bounding box center [405, 276] width 519 height 47
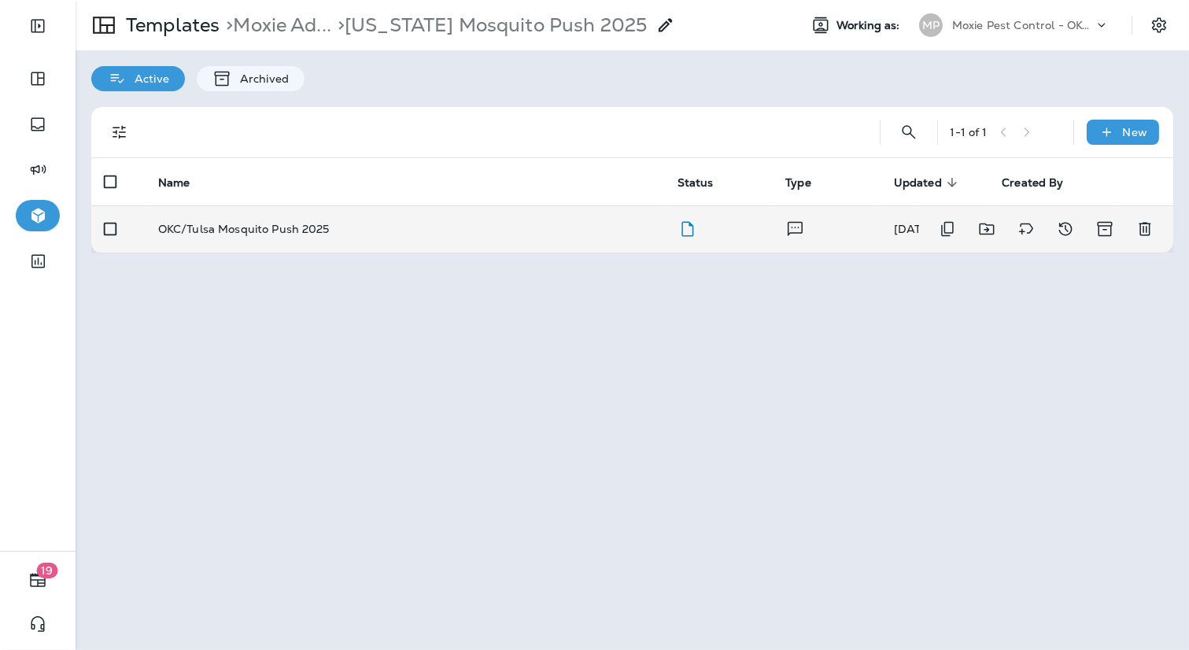
click at [502, 241] on td "OKC/Tulsa Mosquito Push 2025" at bounding box center [405, 228] width 519 height 47
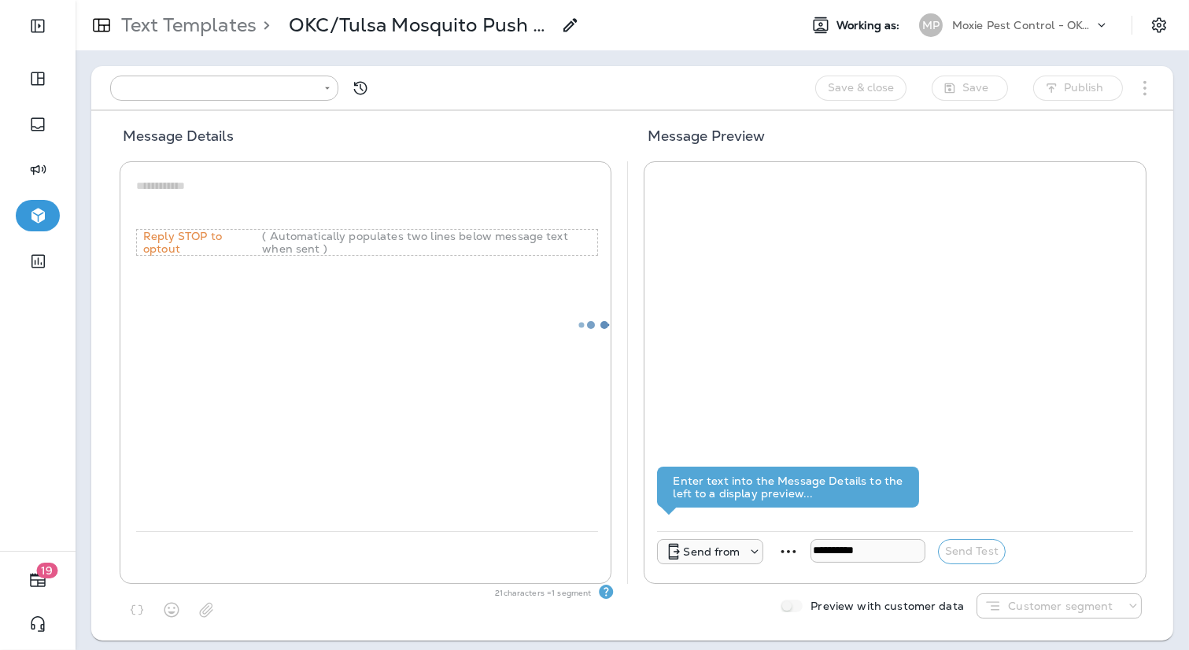
type input "**********"
type textarea "**********"
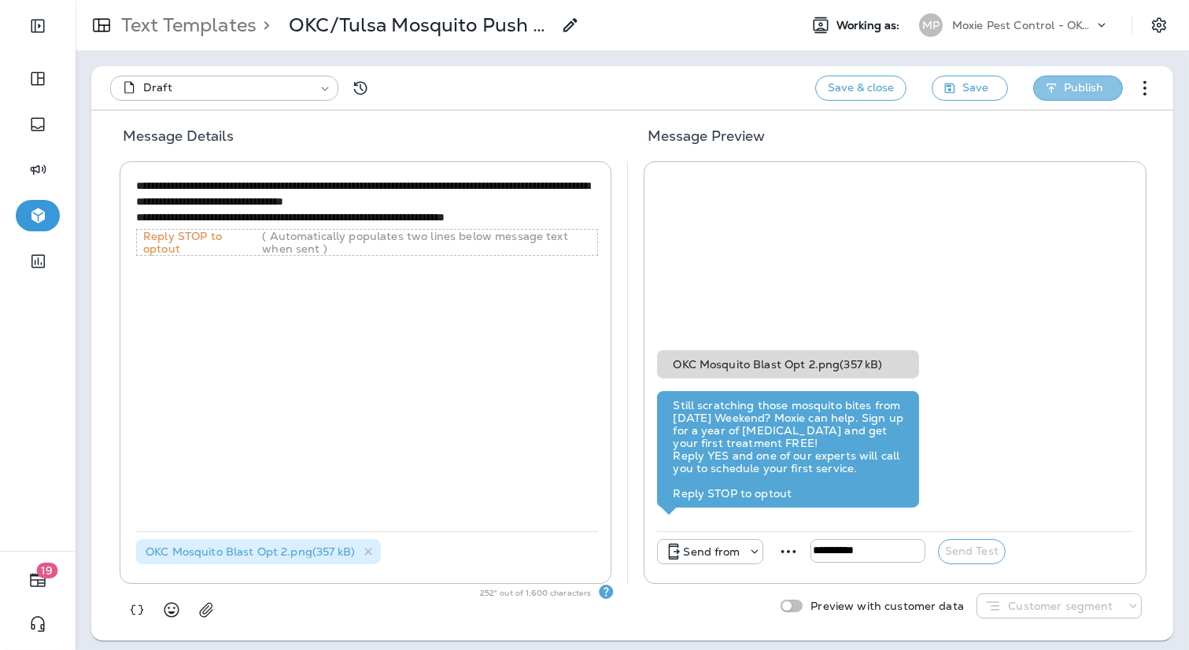
click at [1086, 87] on span "Publish" at bounding box center [1083, 88] width 39 height 20
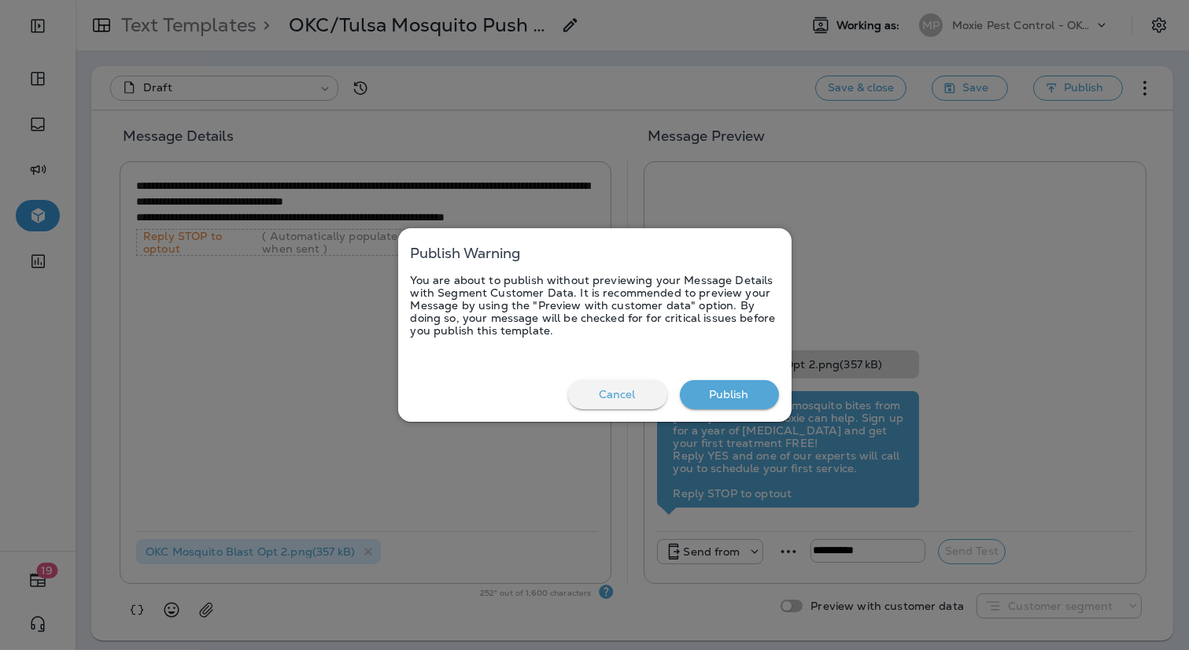
click at [746, 398] on button "Publish" at bounding box center [729, 394] width 99 height 29
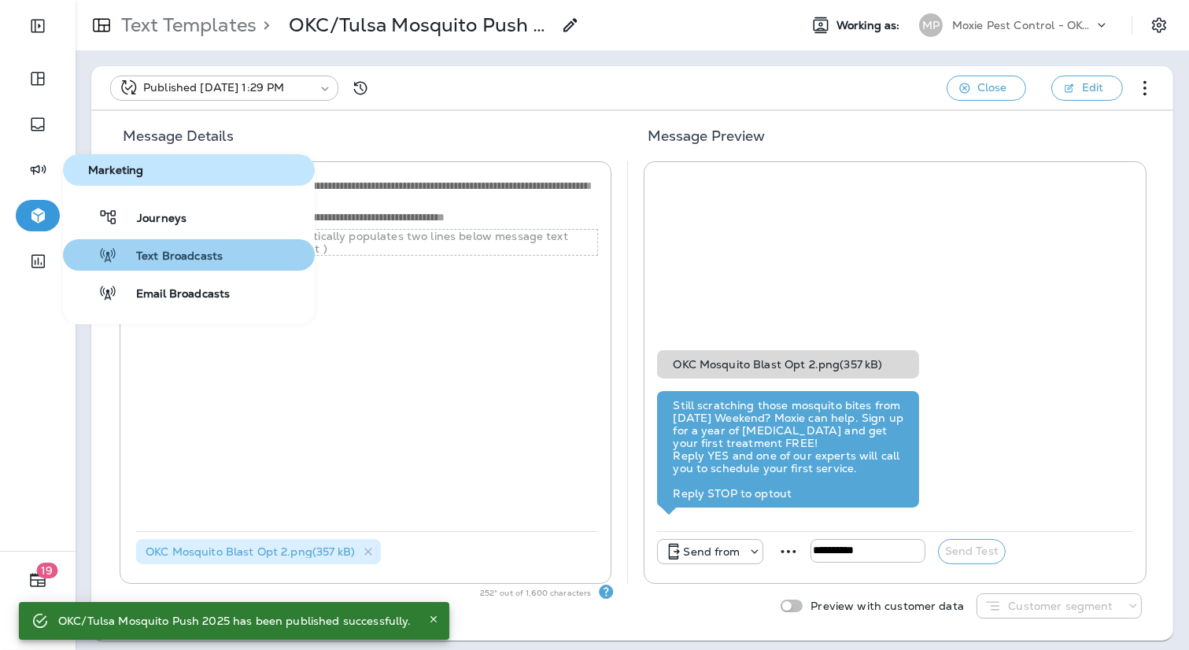
click at [173, 244] on button "Text Broadcasts" at bounding box center [189, 254] width 252 height 31
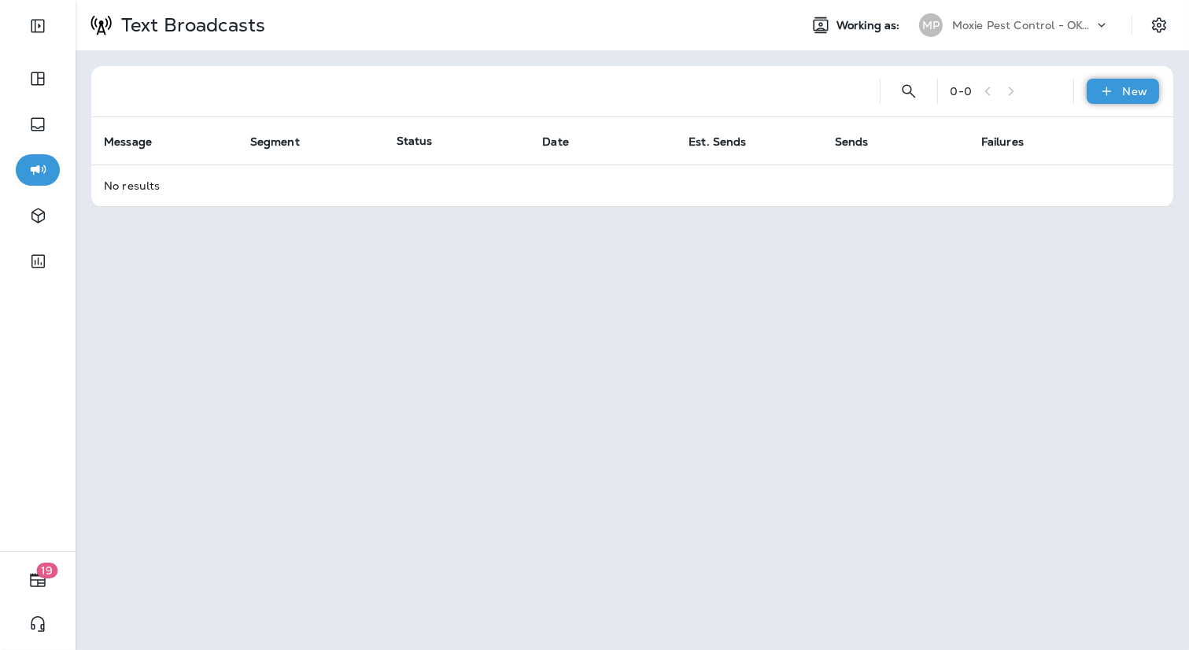
click at [1140, 81] on div "New" at bounding box center [1122, 91] width 72 height 25
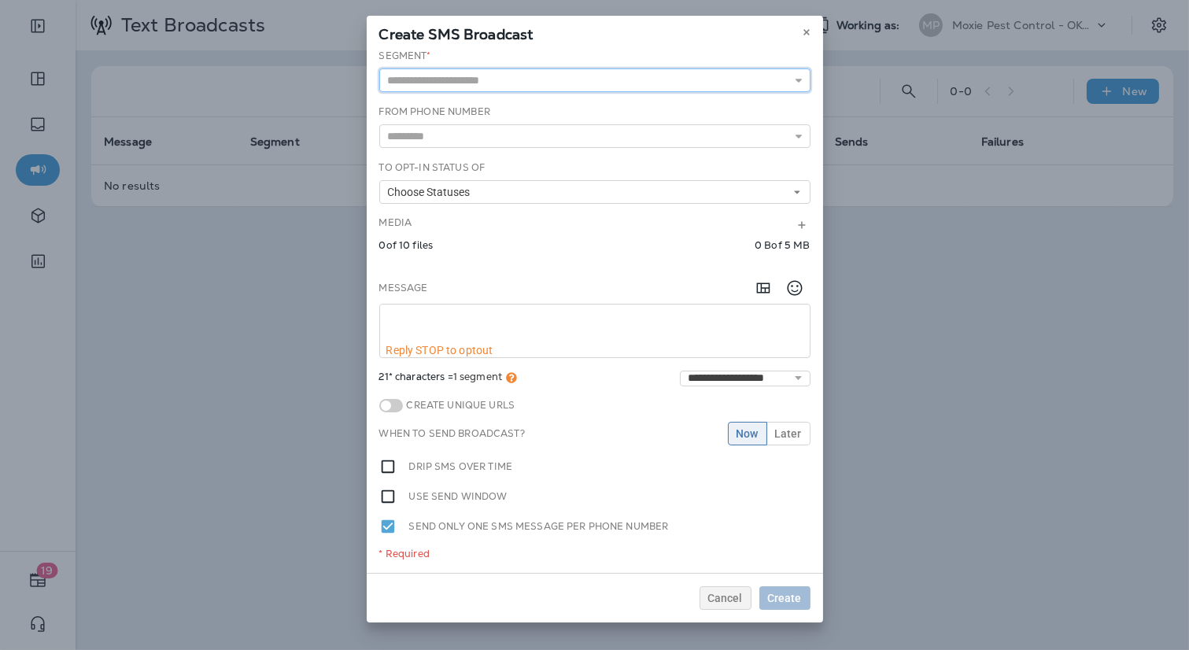
click at [488, 79] on input "text" at bounding box center [594, 80] width 431 height 24
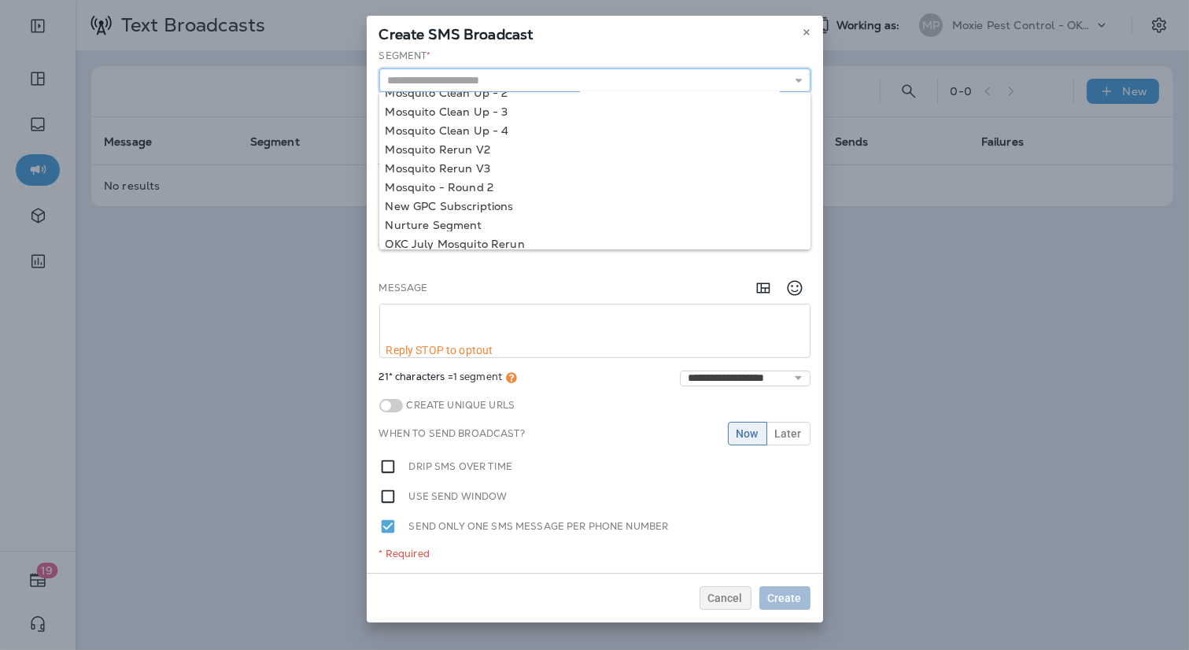
scroll to position [508, 0]
type input "**********"
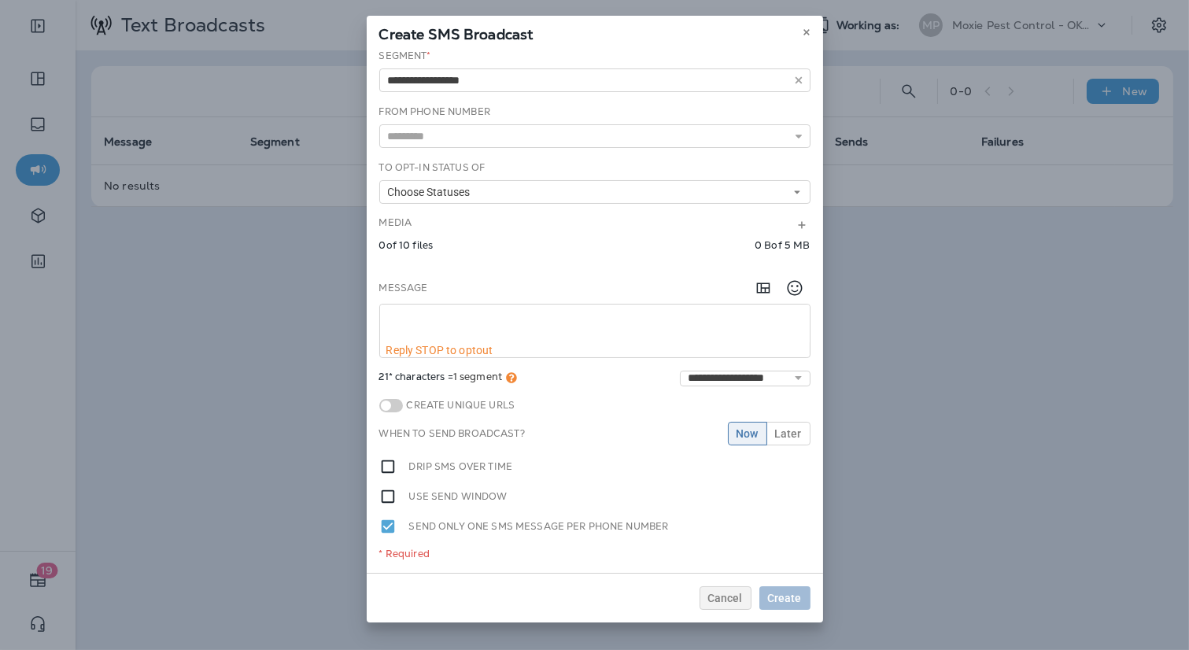
click at [478, 197] on div "**********" at bounding box center [595, 311] width 456 height 524
click at [452, 133] on input "text" at bounding box center [594, 136] width 431 height 24
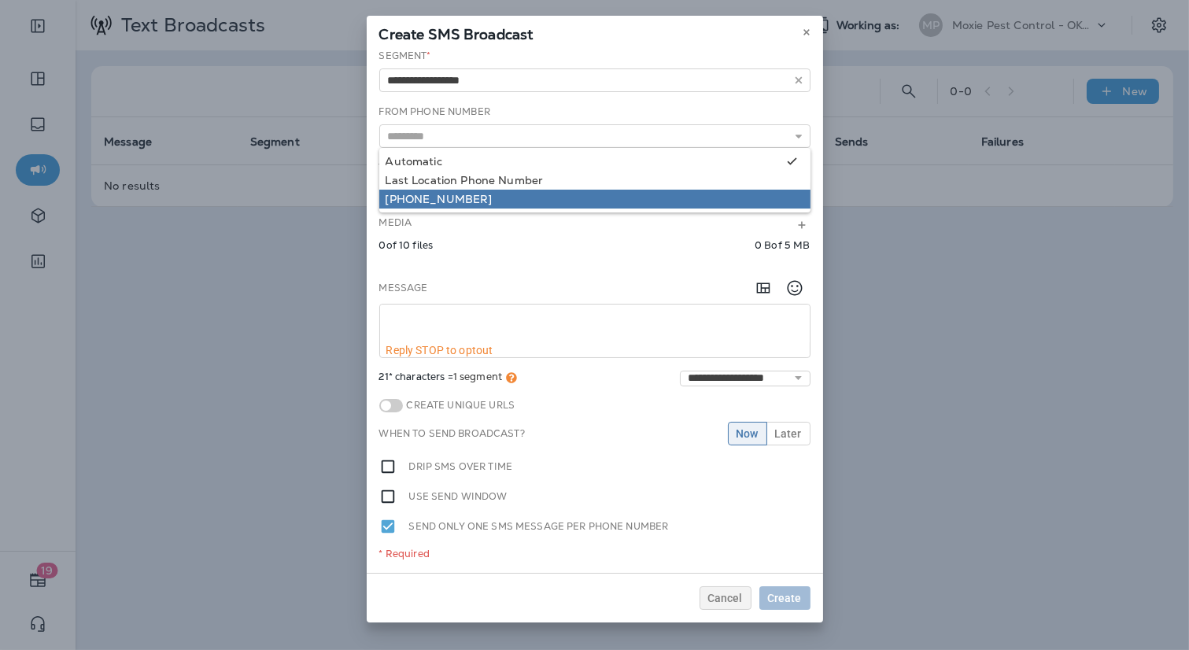
type input "**********"
click at [441, 197] on div "**********" at bounding box center [595, 311] width 456 height 524
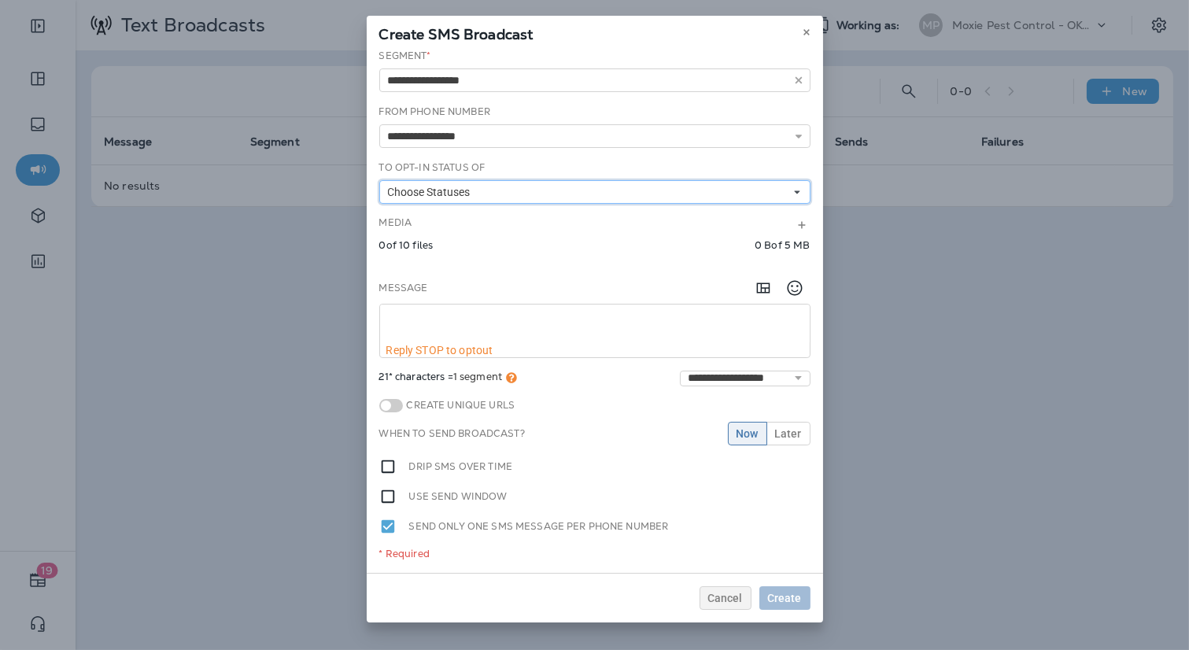
click at [441, 197] on button "Choose Statuses" at bounding box center [594, 192] width 431 height 24
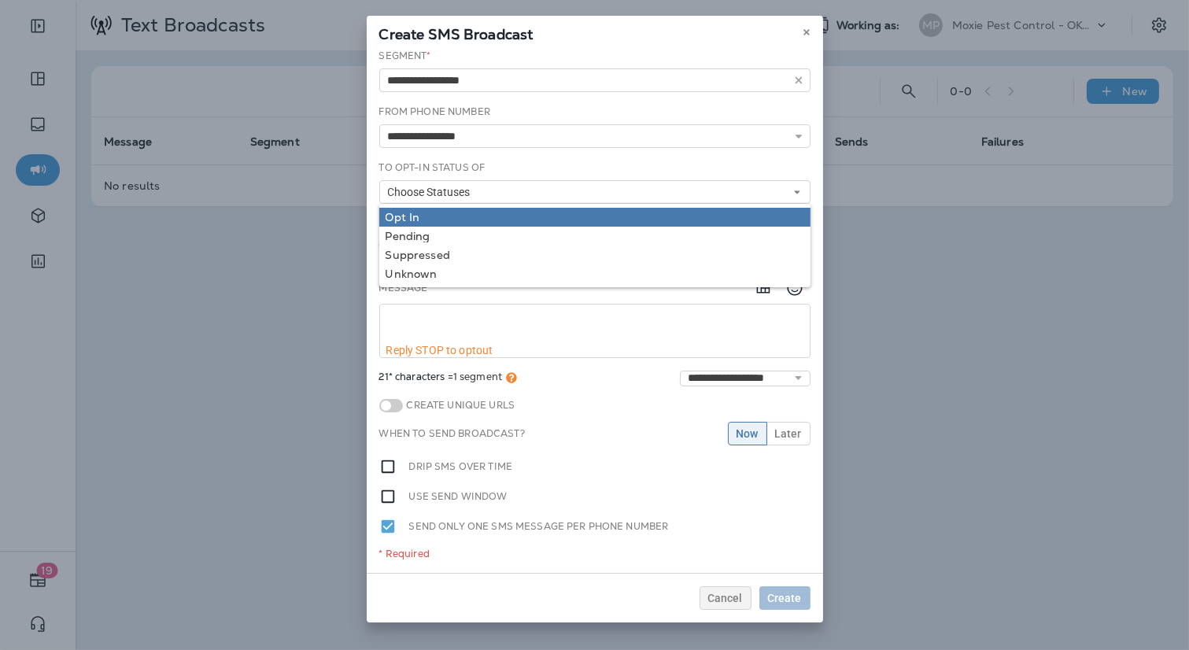
click at [439, 217] on div "Opt In" at bounding box center [594, 217] width 418 height 13
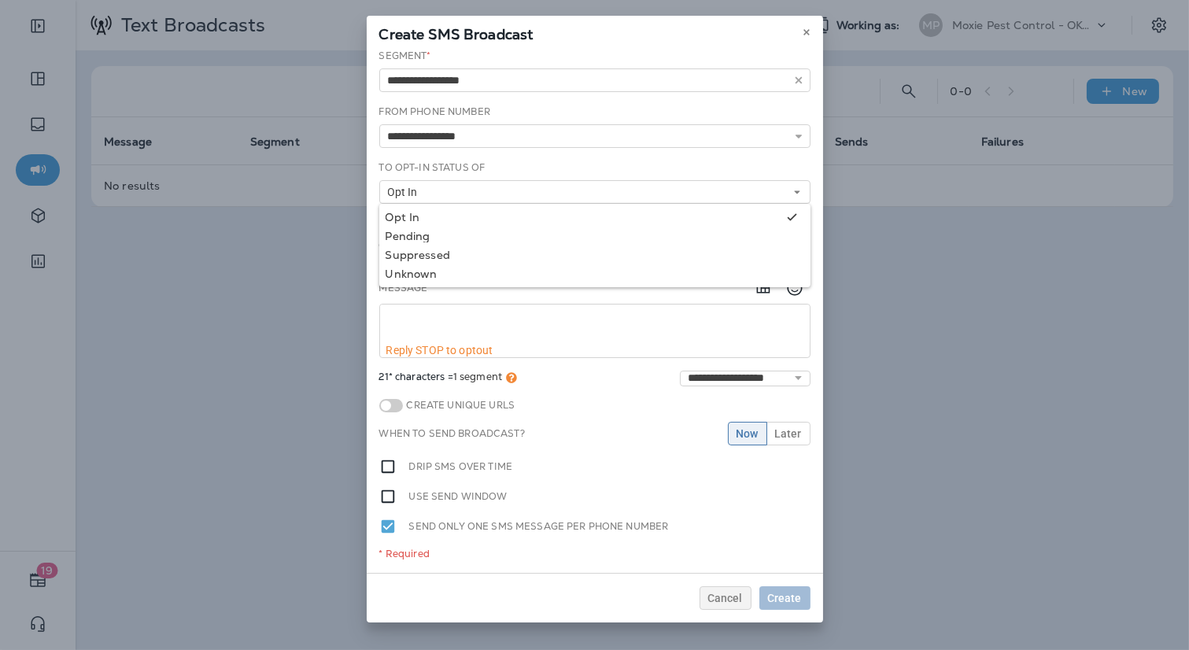
click at [466, 165] on label "To Opt-In Status of" at bounding box center [432, 167] width 106 height 13
click at [759, 282] on icon "Add in a premade template" at bounding box center [763, 287] width 19 height 19
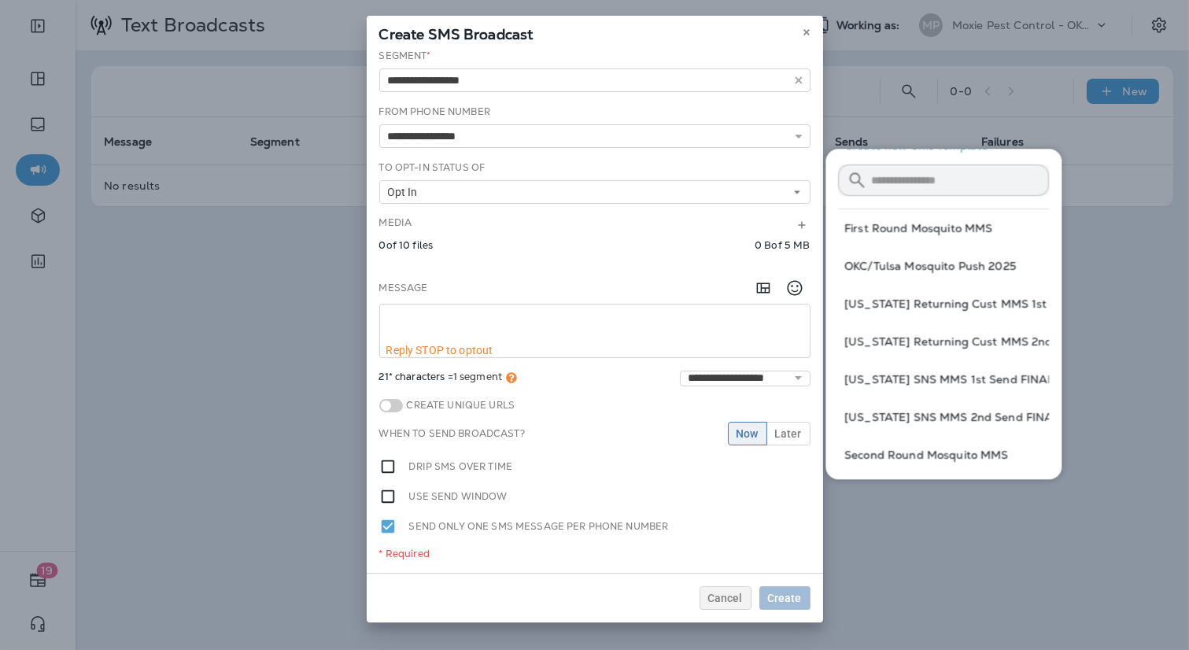
scroll to position [37, 0]
click at [909, 274] on button "OKC/Tulsa Mosquito Push 2025" at bounding box center [943, 264] width 211 height 38
type textarea "**********"
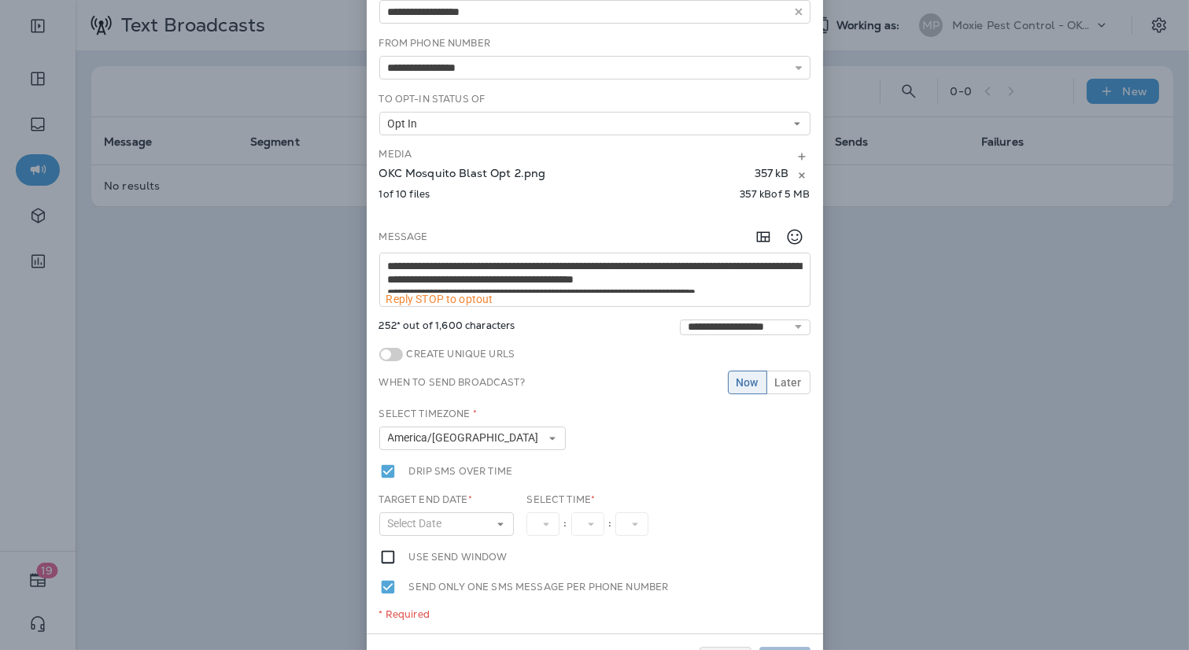
scroll to position [110, 0]
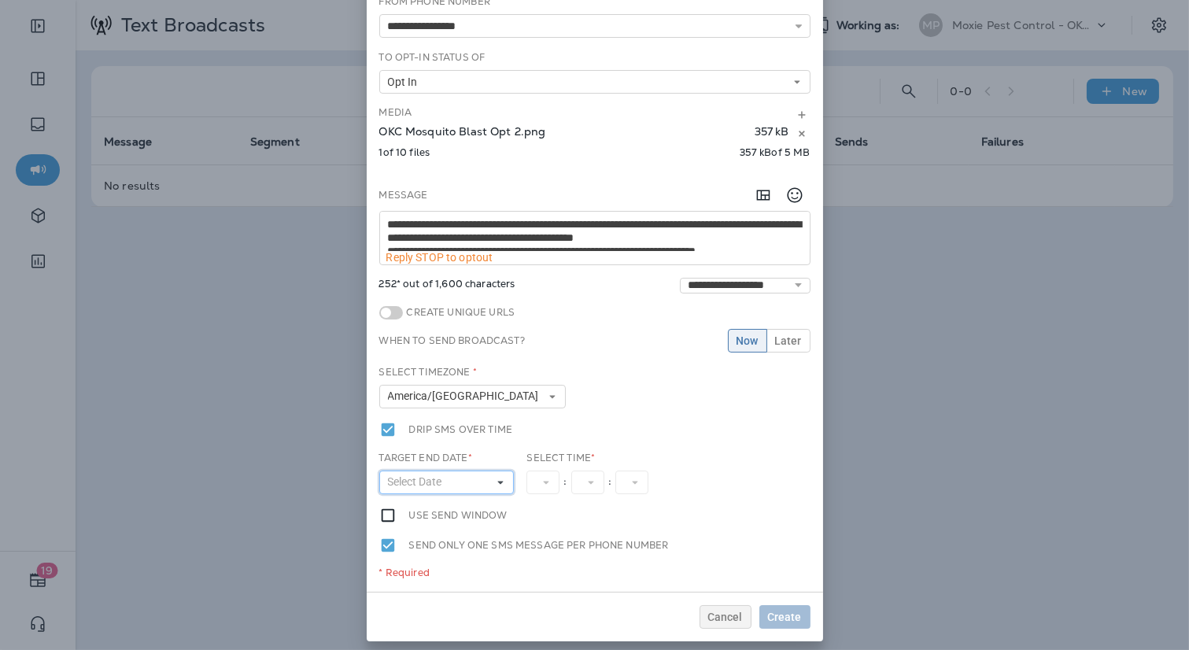
click at [500, 477] on icon at bounding box center [500, 481] width 9 height 9
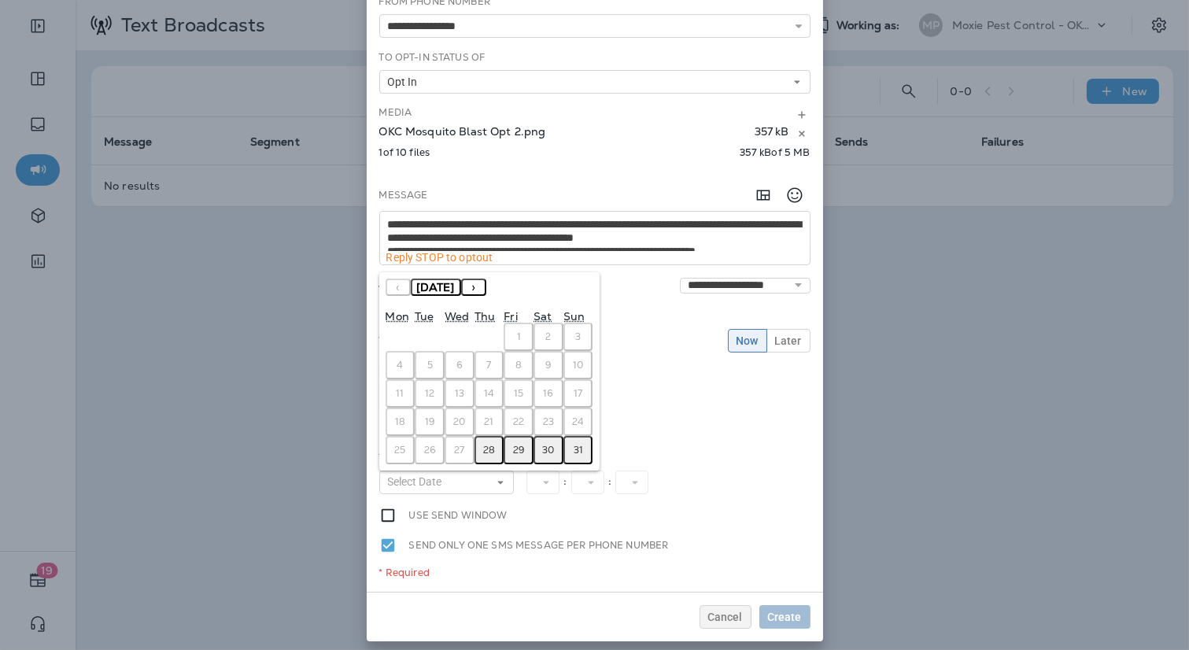
click at [486, 286] on button "›" at bounding box center [473, 286] width 25 height 17
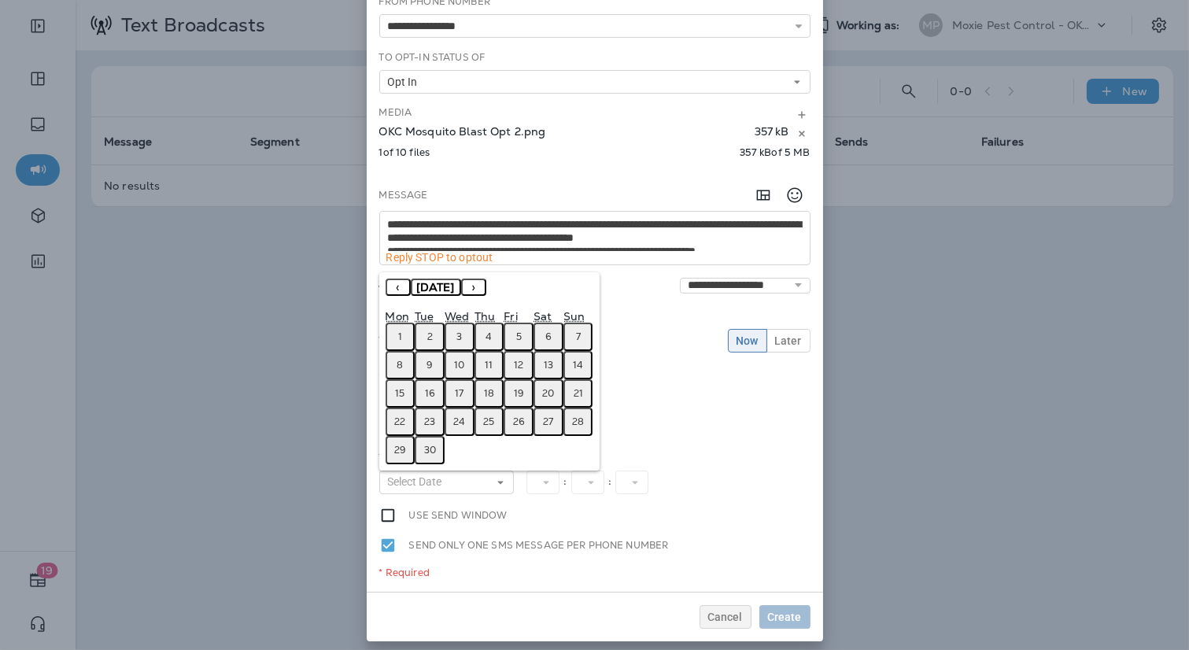
click at [434, 333] on button "2" at bounding box center [430, 337] width 30 height 28
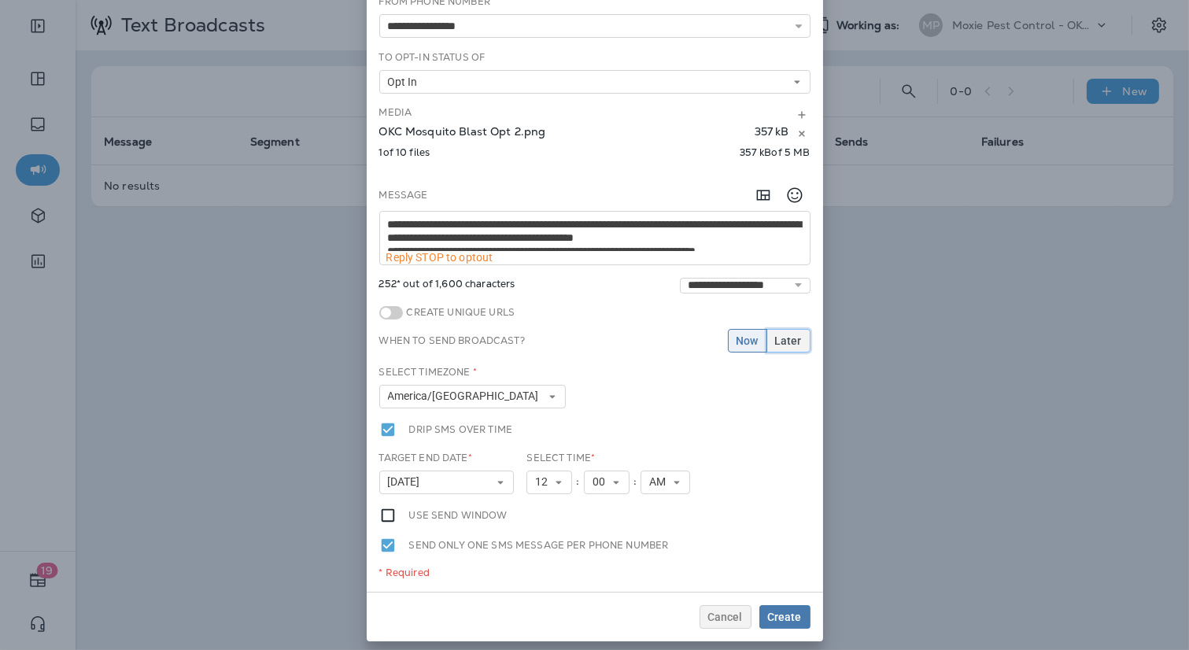
click at [805, 329] on button "Later" at bounding box center [788, 341] width 44 height 24
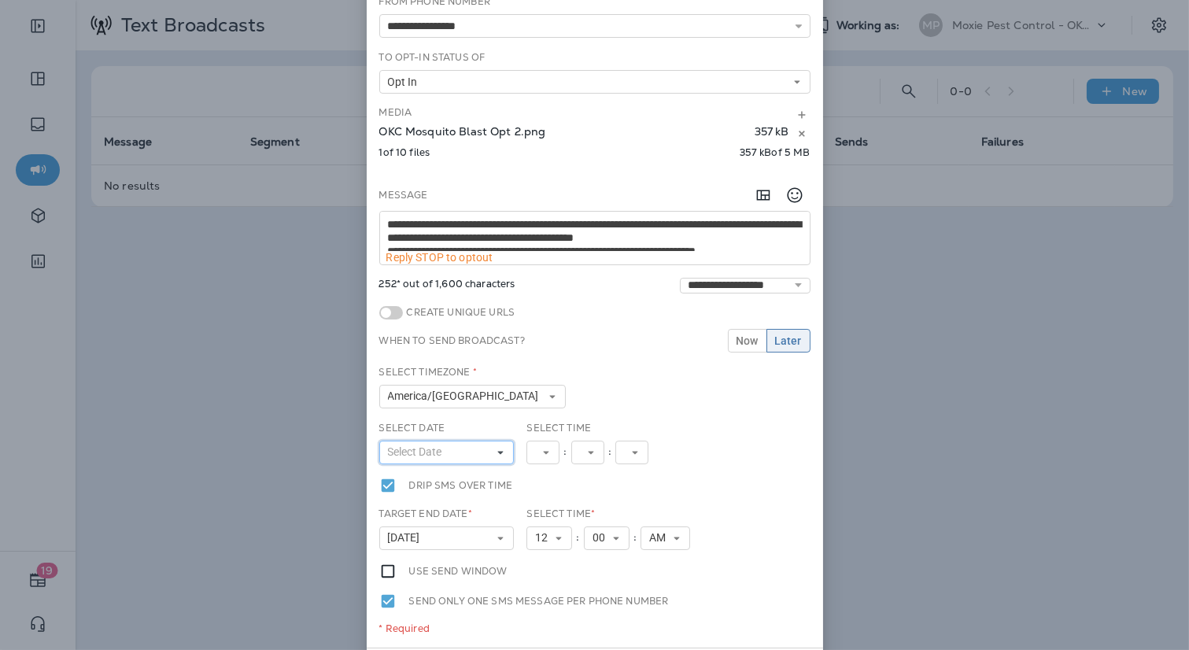
click at [497, 448] on icon at bounding box center [500, 452] width 9 height 9
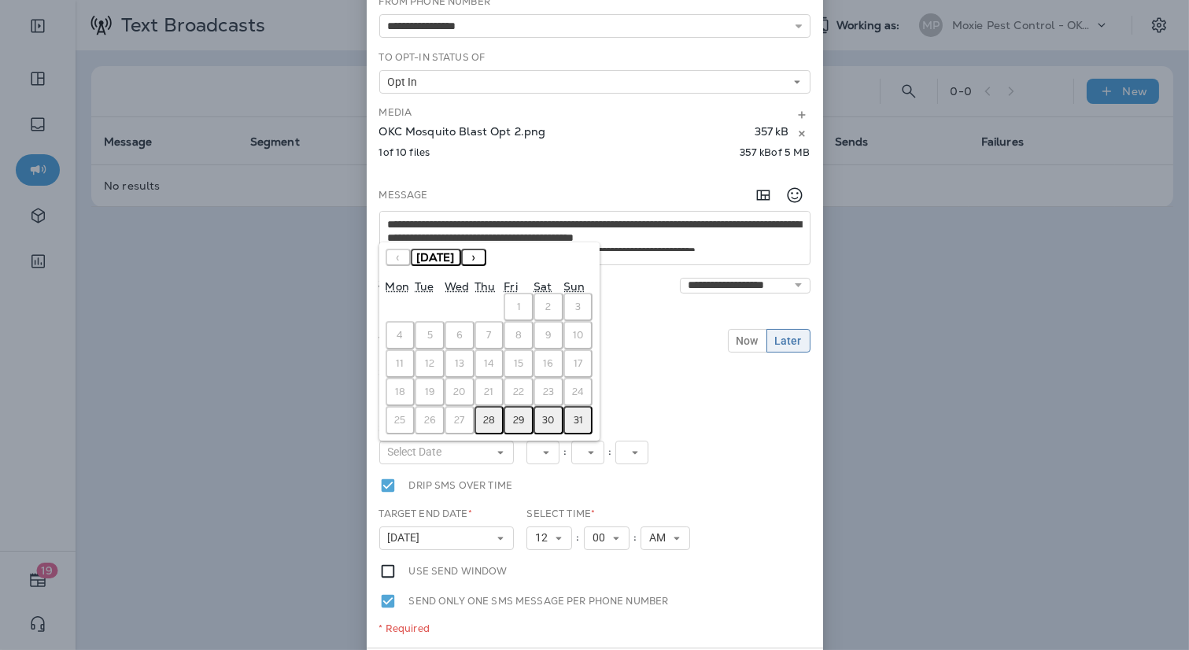
click at [511, 265] on div "« ‹ [DATE] › »" at bounding box center [489, 263] width 208 height 28
click at [486, 253] on button "›" at bounding box center [473, 257] width 25 height 17
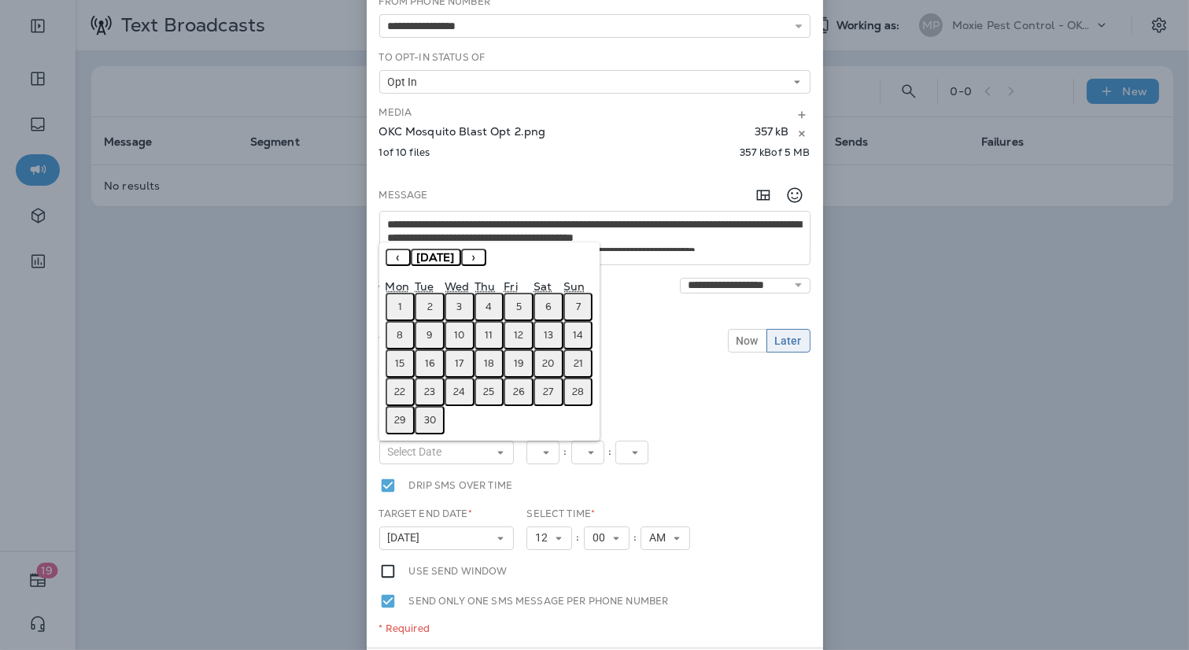
click at [429, 308] on abbr "2" at bounding box center [430, 306] width 6 height 13
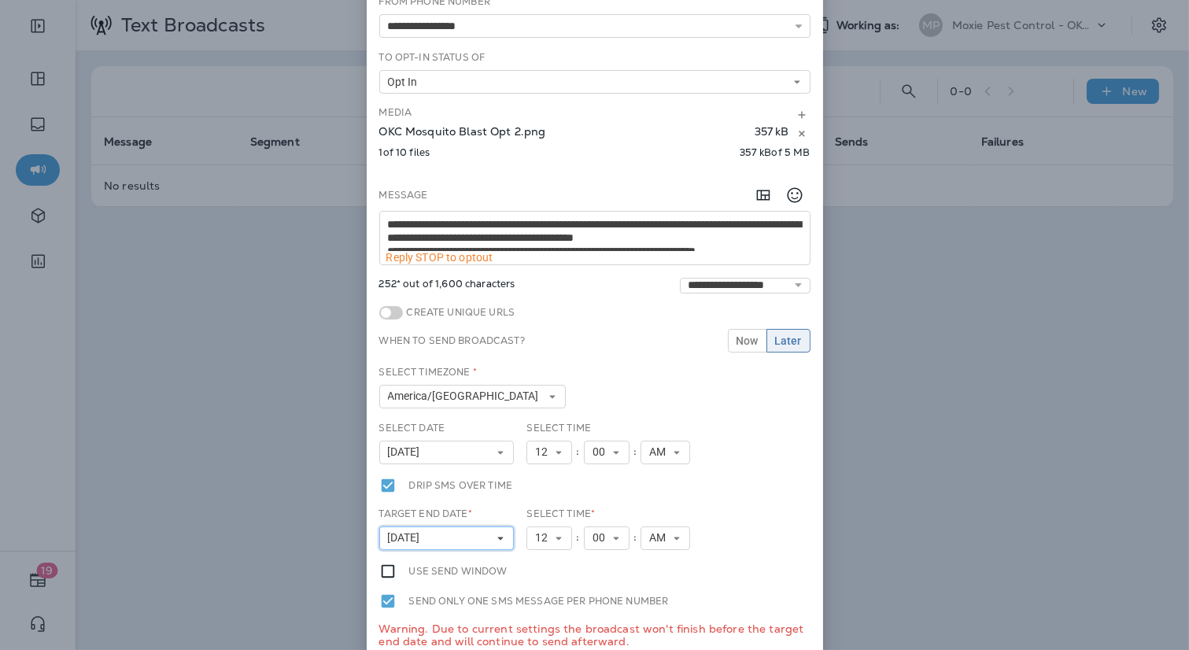
click at [491, 533] on button "[DATE]" at bounding box center [446, 538] width 135 height 24
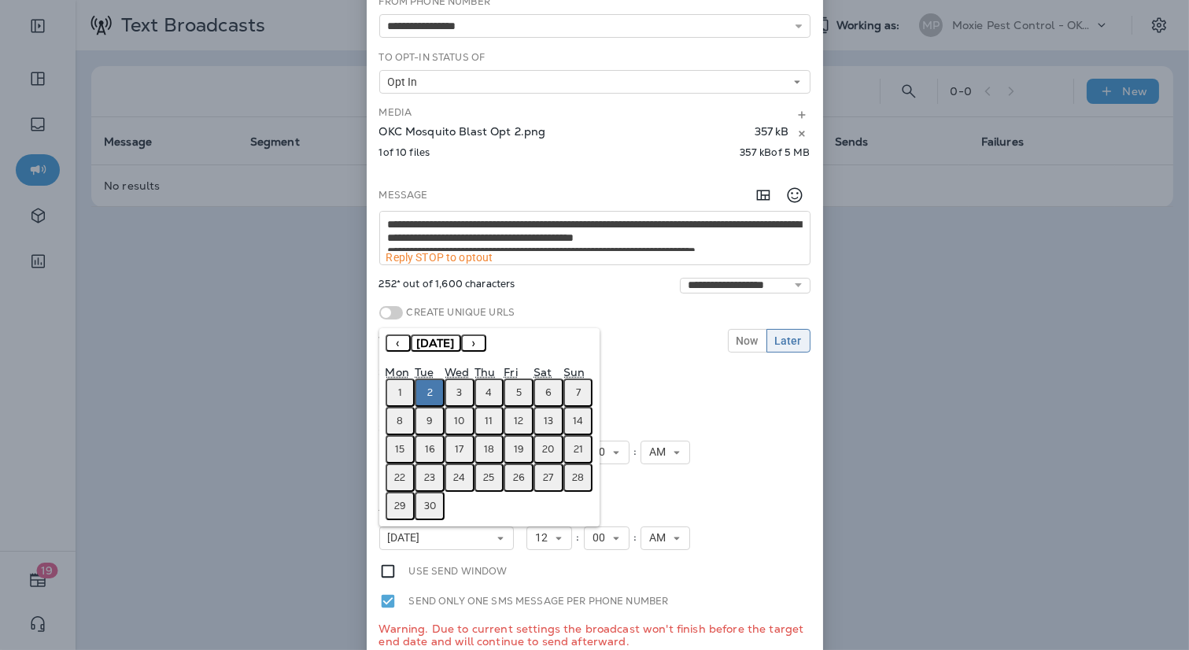
click at [499, 392] on button "4" at bounding box center [489, 392] width 30 height 28
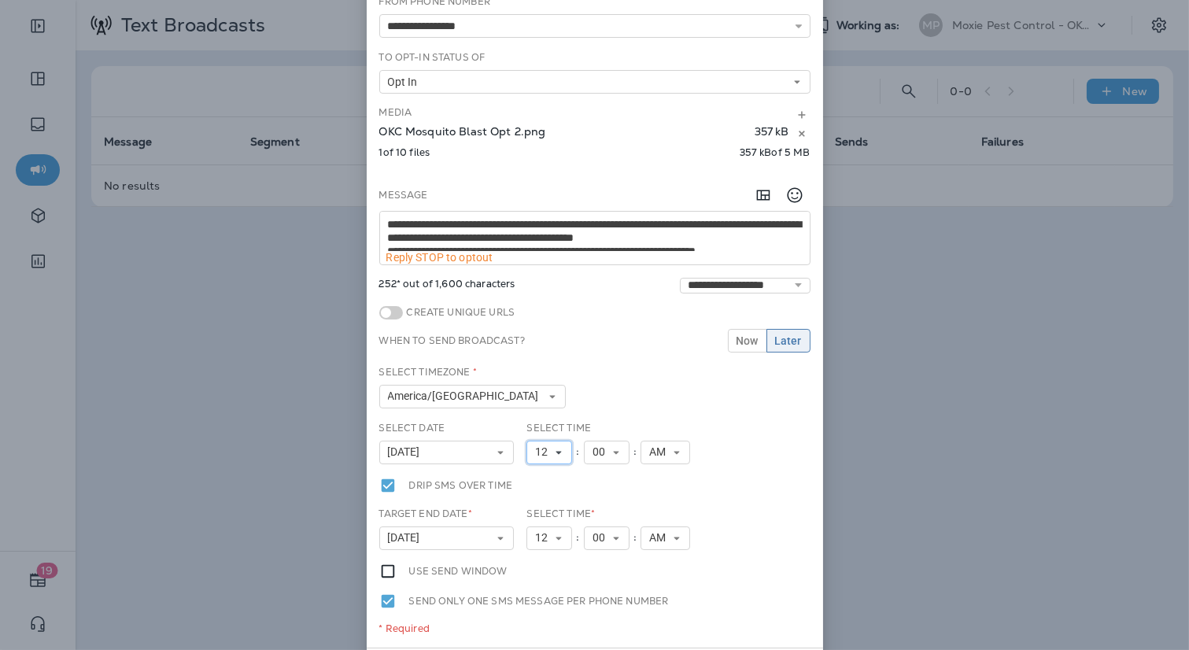
click at [541, 453] on button "12" at bounding box center [549, 453] width 46 height 24
click at [537, 377] on link "9" at bounding box center [549, 384] width 46 height 19
click at [566, 527] on button "12" at bounding box center [549, 538] width 46 height 24
click at [549, 426] on link "7" at bounding box center [549, 432] width 46 height 19
click at [660, 531] on span "AM" at bounding box center [654, 537] width 23 height 13
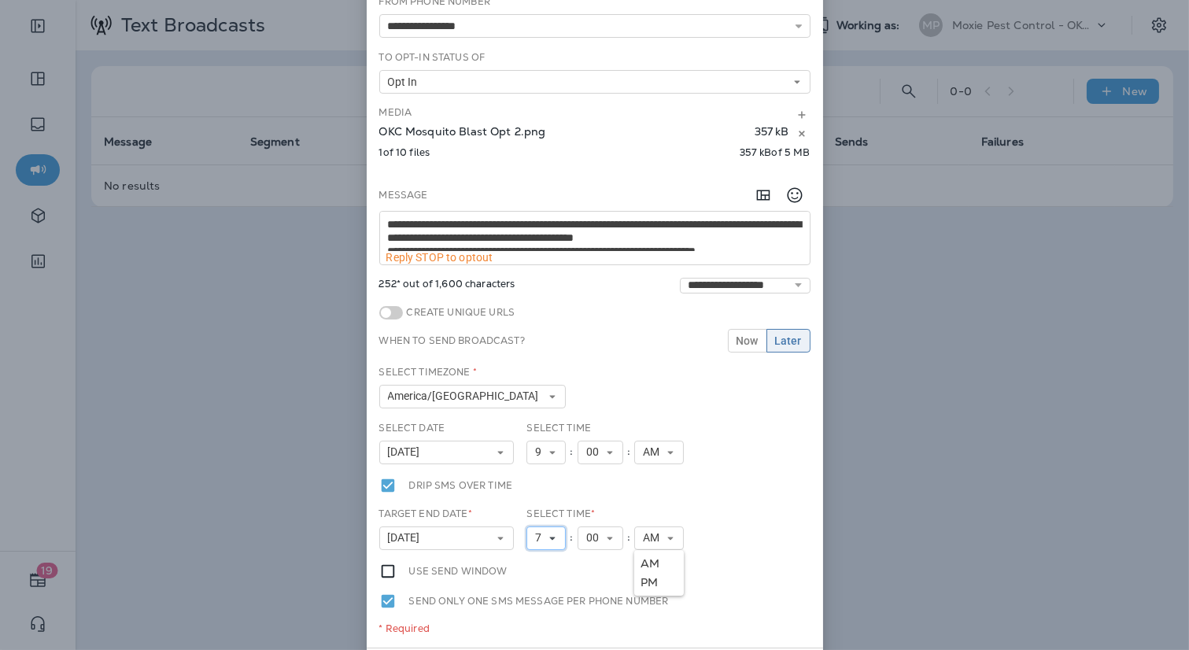
click at [555, 533] on icon at bounding box center [551, 537] width 9 height 9
click at [539, 386] on link "5" at bounding box center [545, 394] width 39 height 19
click at [648, 581] on link "PM" at bounding box center [659, 582] width 50 height 19
click at [695, 529] on div "Select Time * 5 1 2 3 4 5 6 7 8 9 10 11 12 : 00 00 01 02 03 04 05 06 07 08 09 1…" at bounding box center [609, 535] width 178 height 56
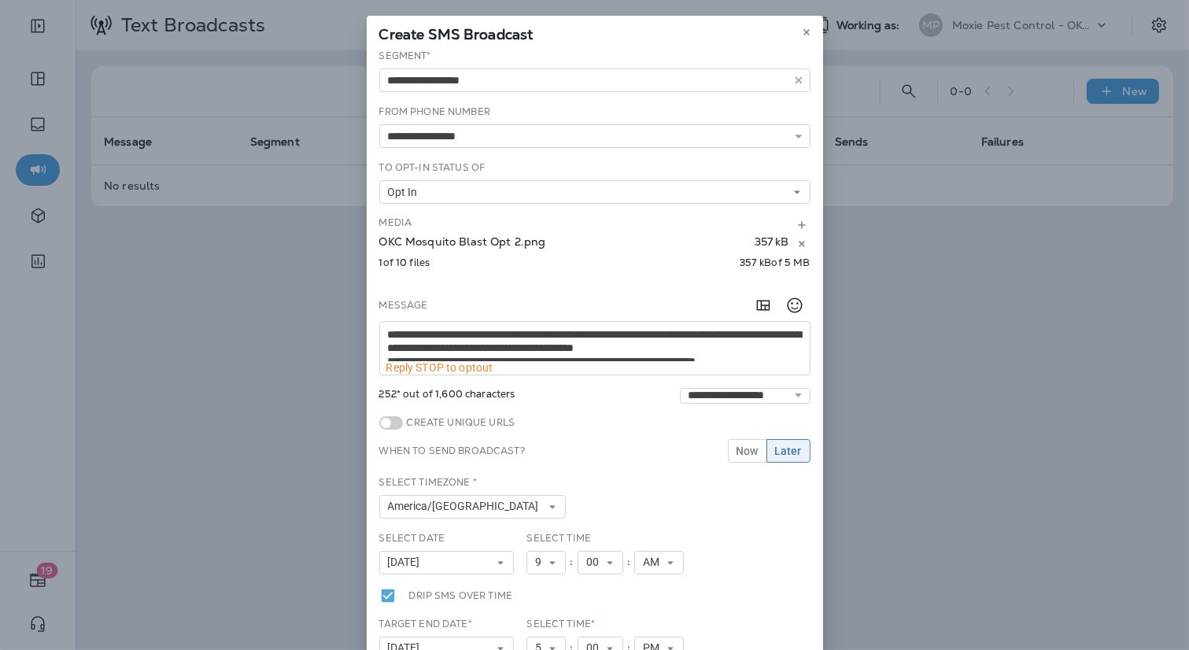
scroll to position [288, 0]
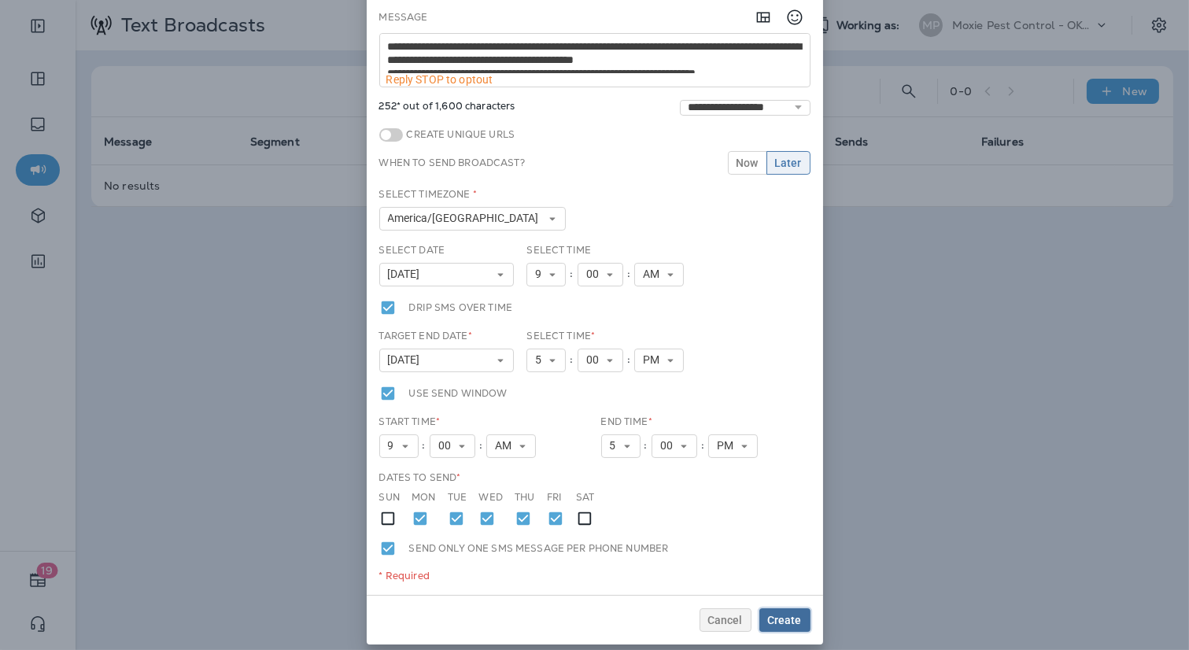
click at [786, 608] on button "Create" at bounding box center [784, 620] width 51 height 24
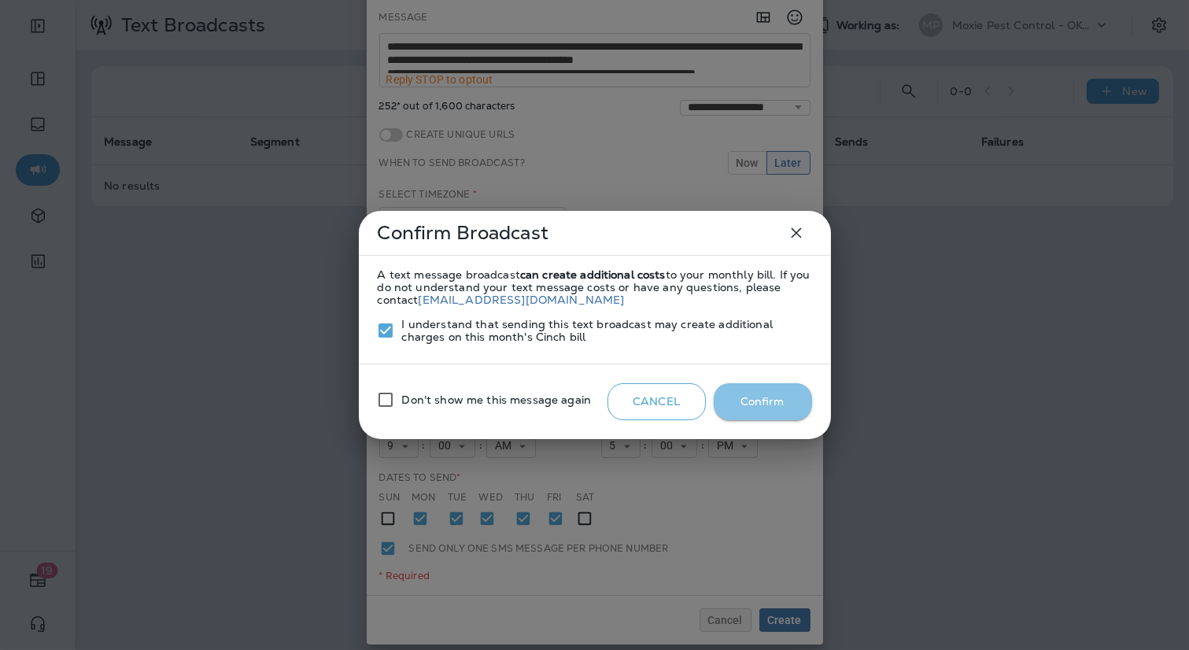
click at [754, 398] on button "Confirm" at bounding box center [762, 401] width 98 height 37
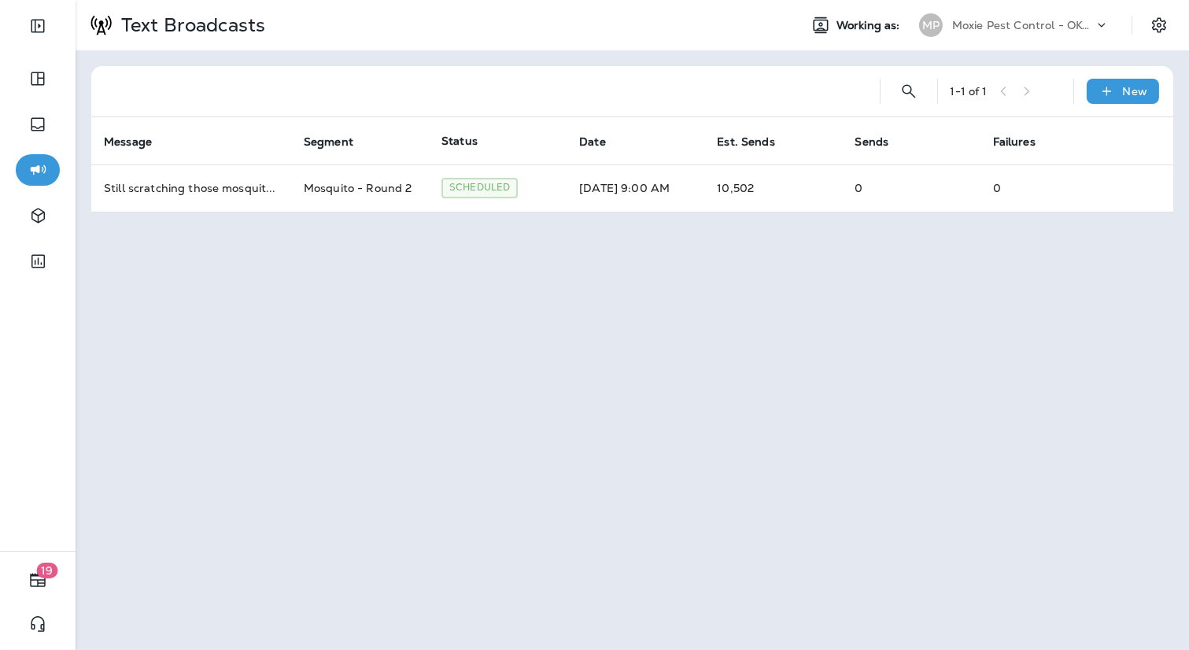
click at [1066, 6] on div "Text Broadcasts Working as: MP Moxie Pest Control - OKC [GEOGRAPHIC_DATA]" at bounding box center [632, 25] width 1113 height 50
click at [1051, 35] on div "Moxie Pest Control - OKC [GEOGRAPHIC_DATA]" at bounding box center [1023, 25] width 142 height 24
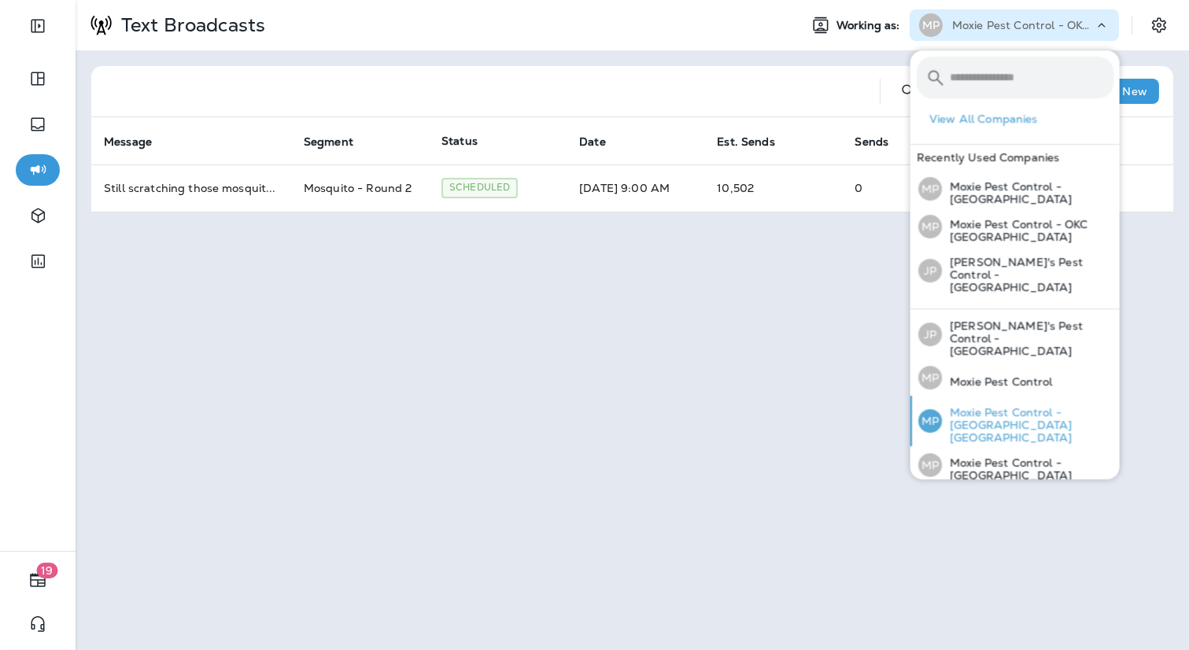
click at [1037, 406] on p "Moxie Pest Control - [GEOGRAPHIC_DATA] [GEOGRAPHIC_DATA]" at bounding box center [1027, 425] width 171 height 38
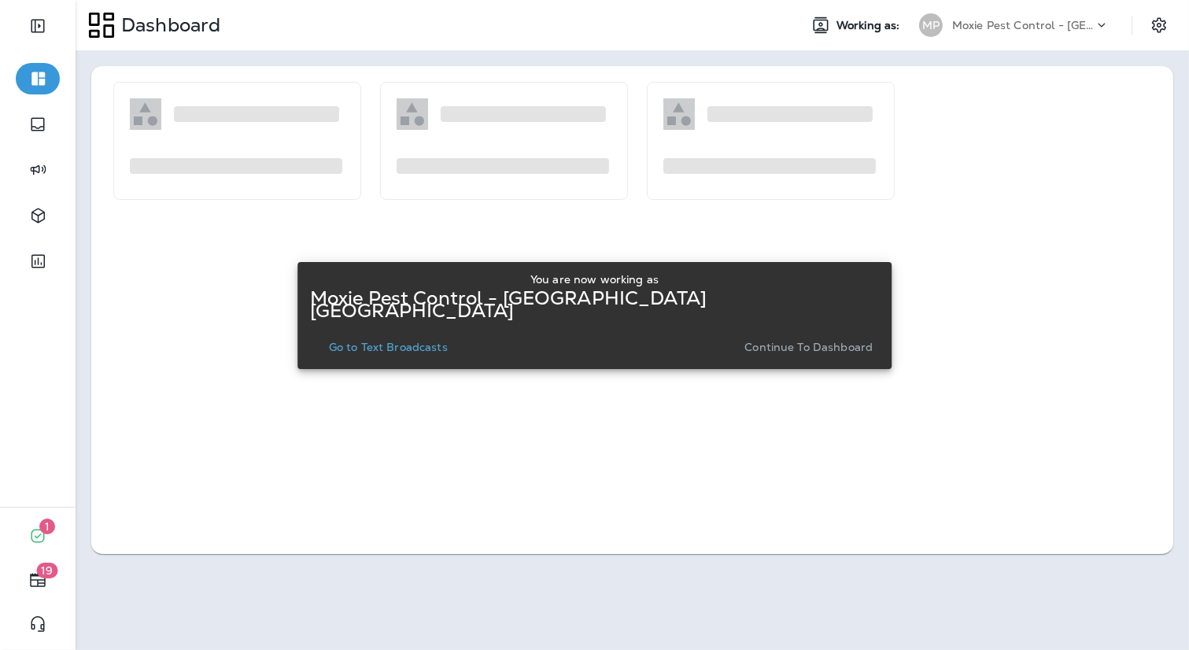
click at [454, 339] on button "Go to Text Broadcasts" at bounding box center [388, 347] width 131 height 22
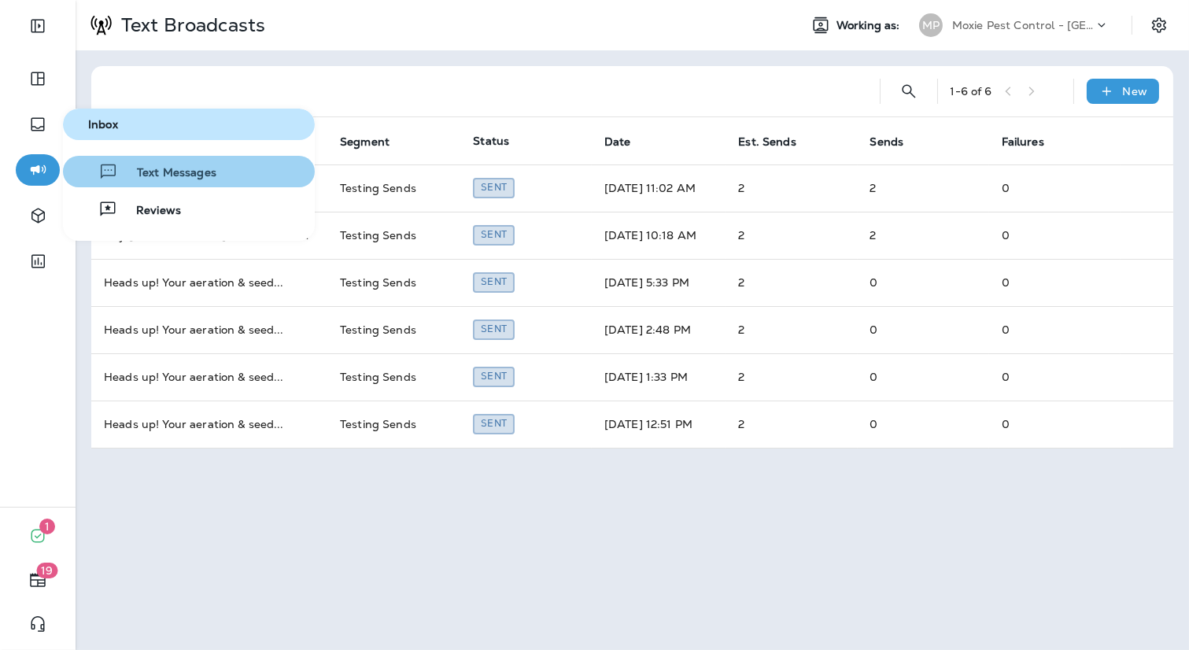
click at [125, 172] on span "Text Messages" at bounding box center [167, 173] width 98 height 15
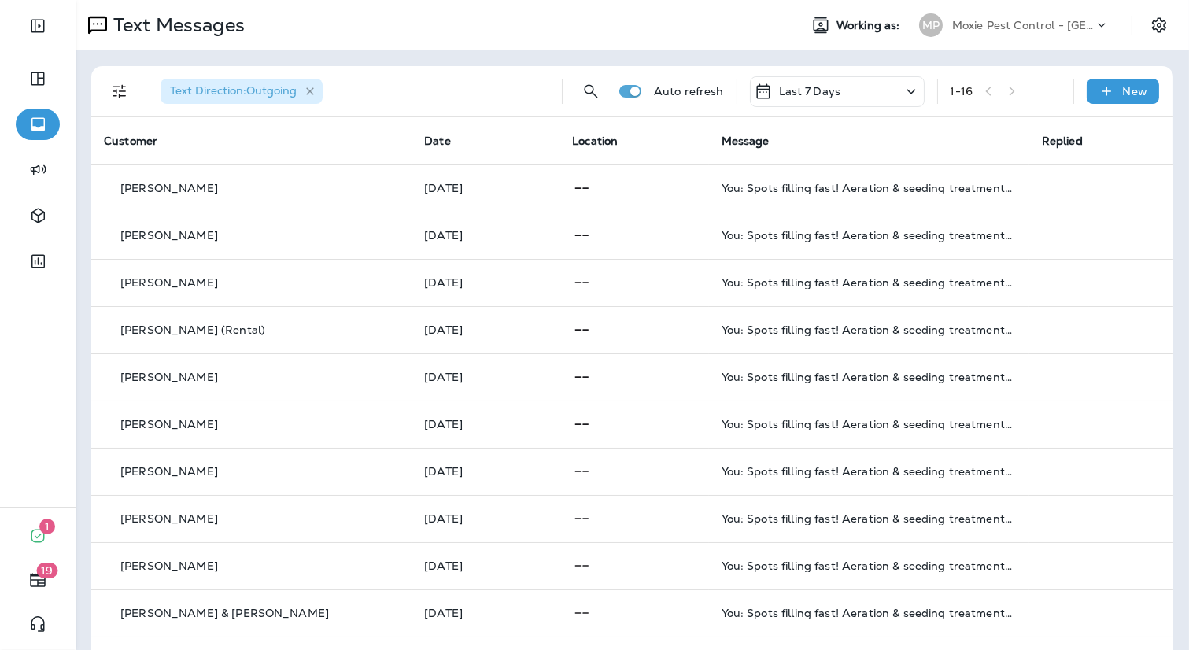
click at [312, 97] on icon "button" at bounding box center [310, 91] width 13 height 13
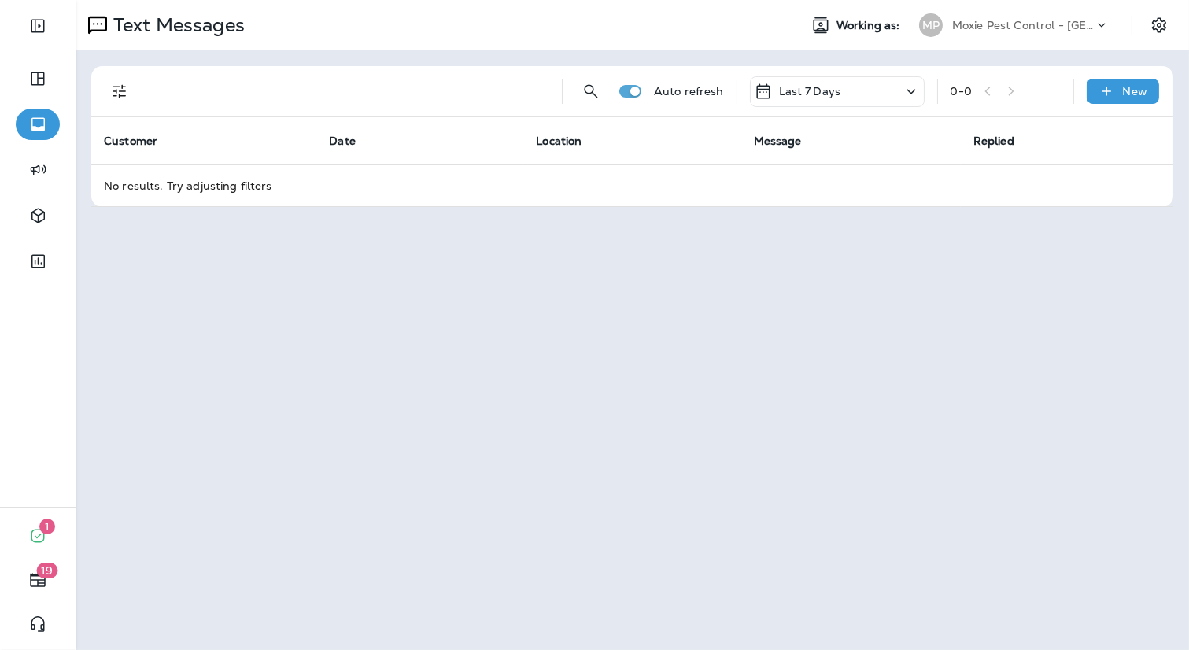
click at [117, 83] on icon "Filters" at bounding box center [119, 91] width 19 height 19
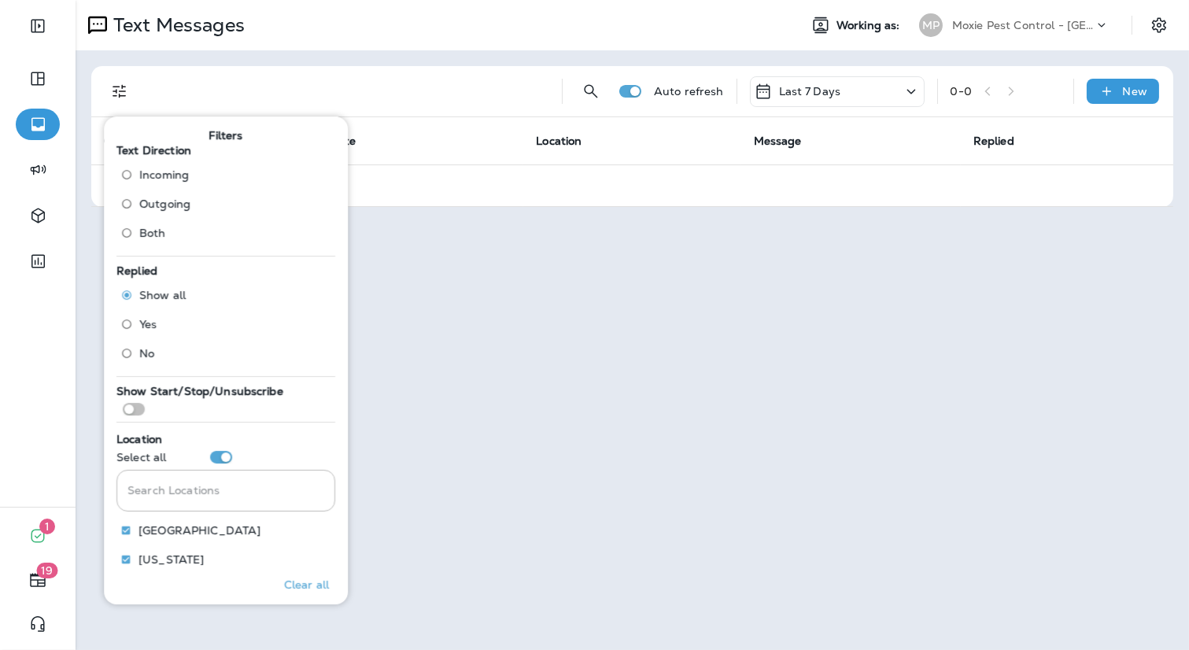
click at [158, 168] on span "Incoming" at bounding box center [164, 174] width 50 height 13
click at [514, 101] on div "Text Direction : Incoming" at bounding box center [348, 91] width 401 height 50
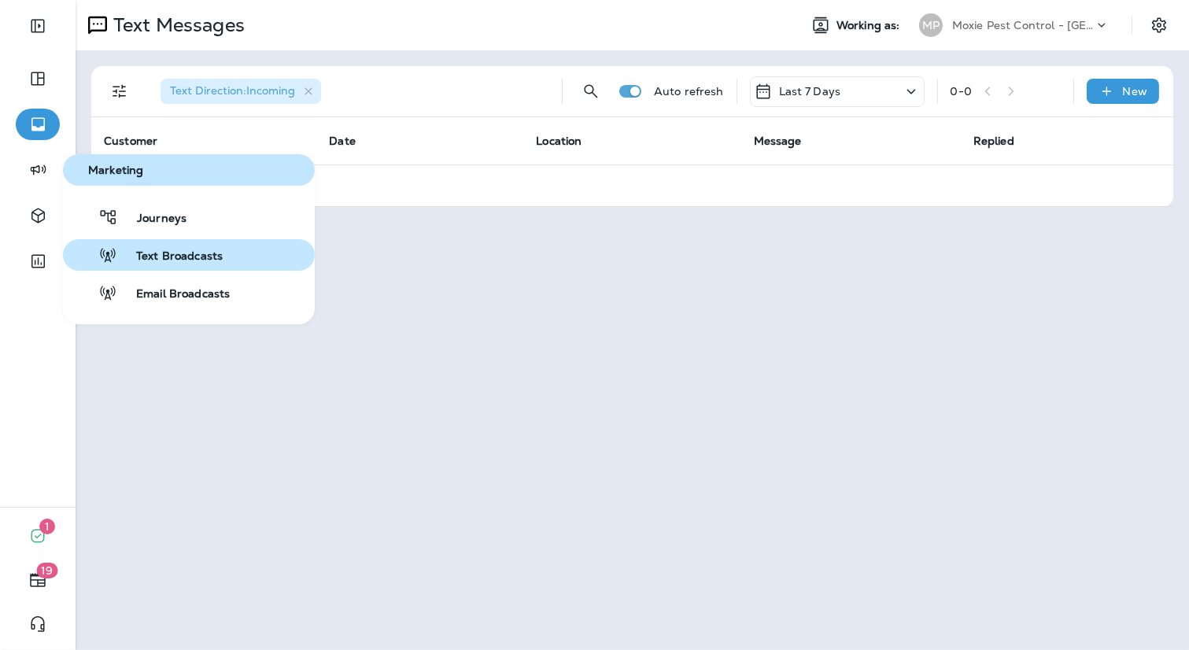
click at [127, 260] on span "Text Broadcasts" at bounding box center [169, 256] width 105 height 15
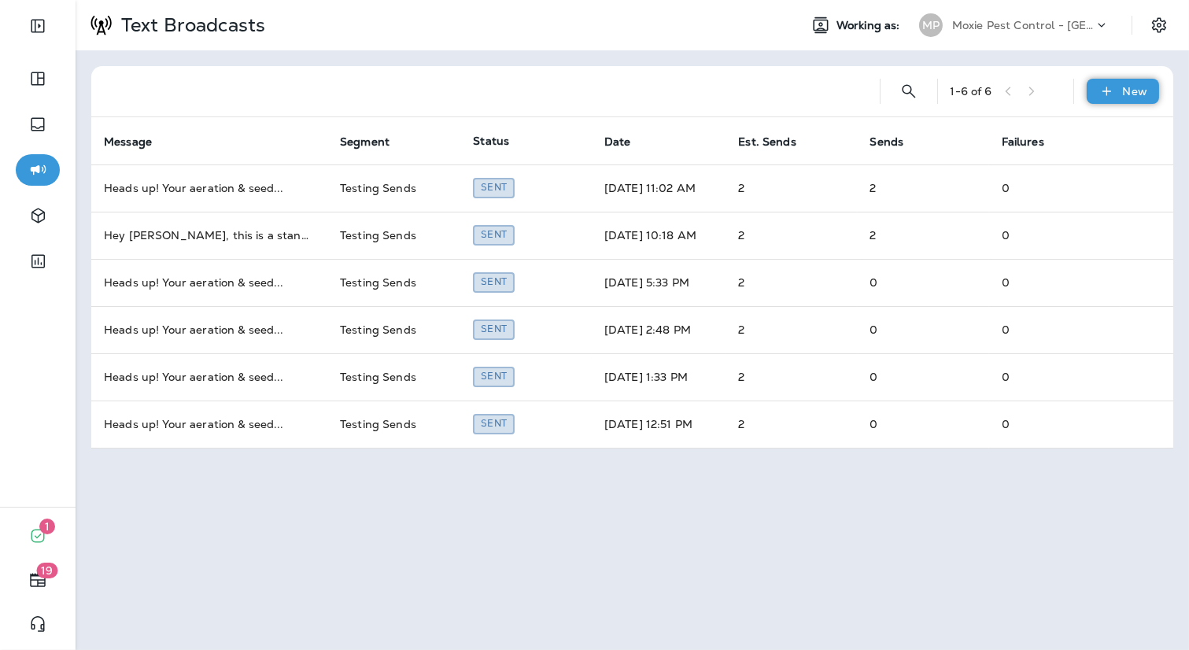
click at [1143, 90] on p "New" at bounding box center [1135, 91] width 24 height 13
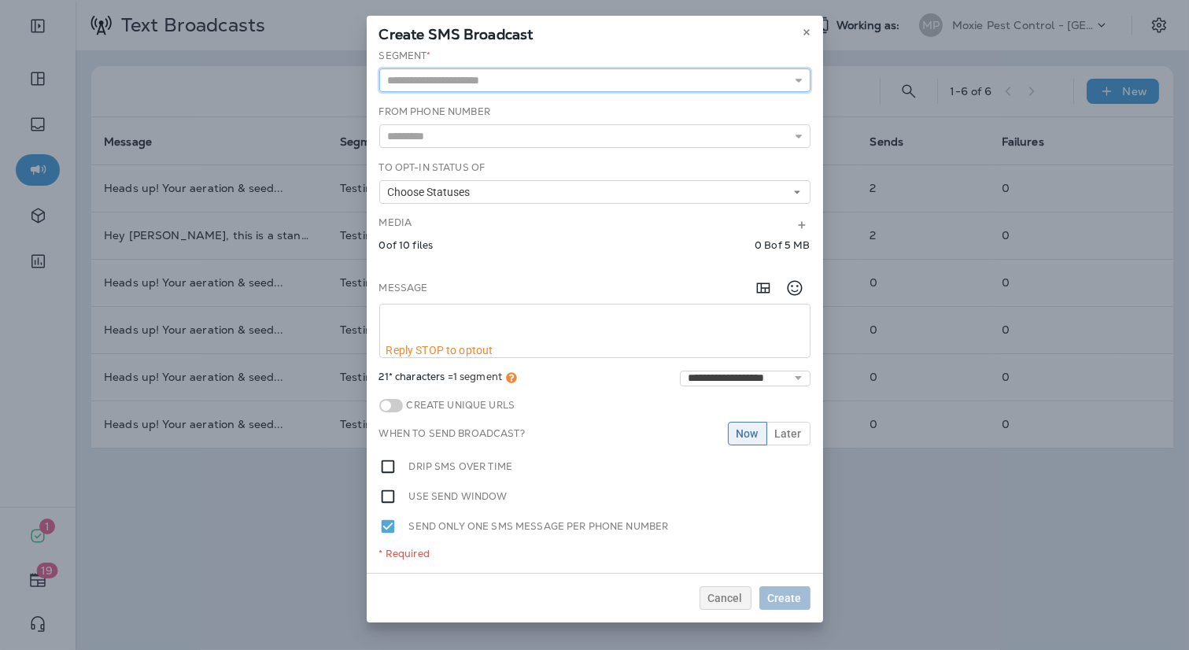
click at [516, 80] on input "text" at bounding box center [594, 80] width 431 height 24
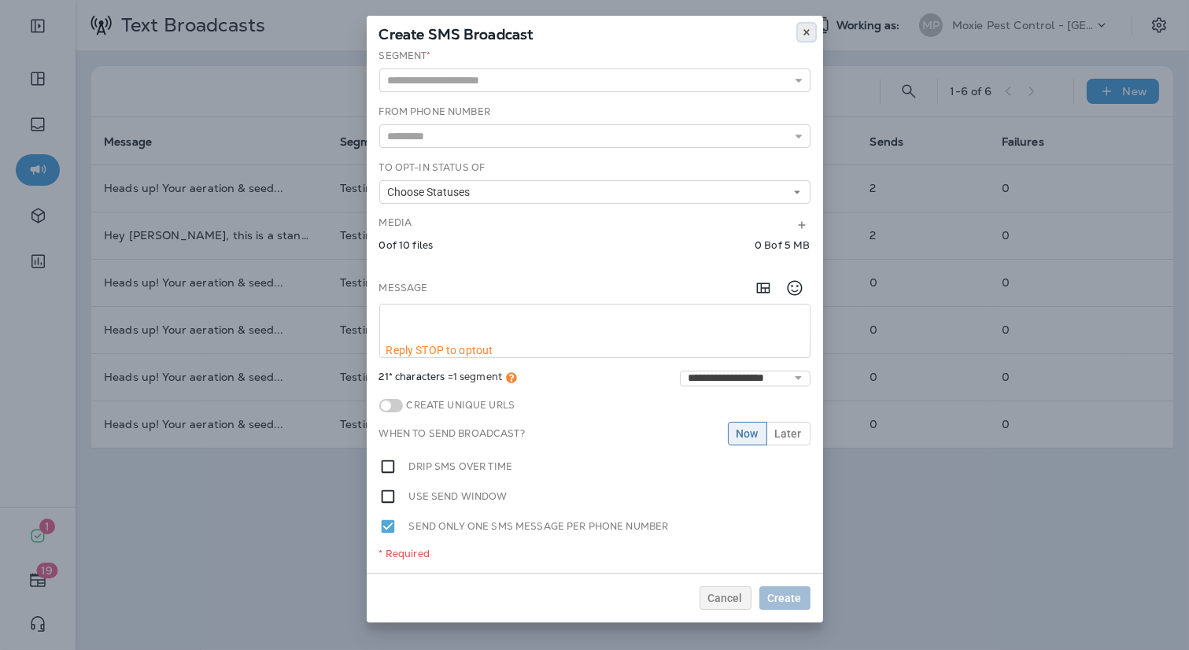
click at [806, 30] on icon at bounding box center [806, 32] width 9 height 9
